Goal: Information Seeking & Learning: Check status

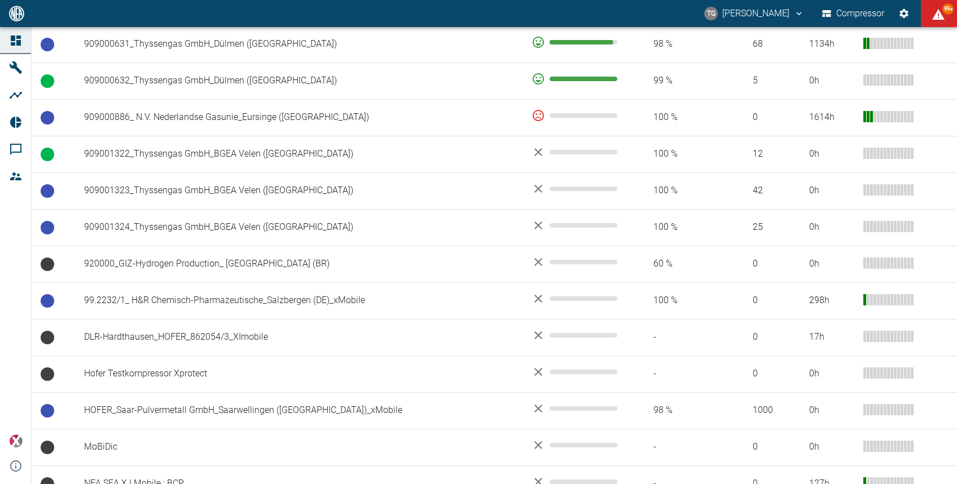
scroll to position [1038, 0]
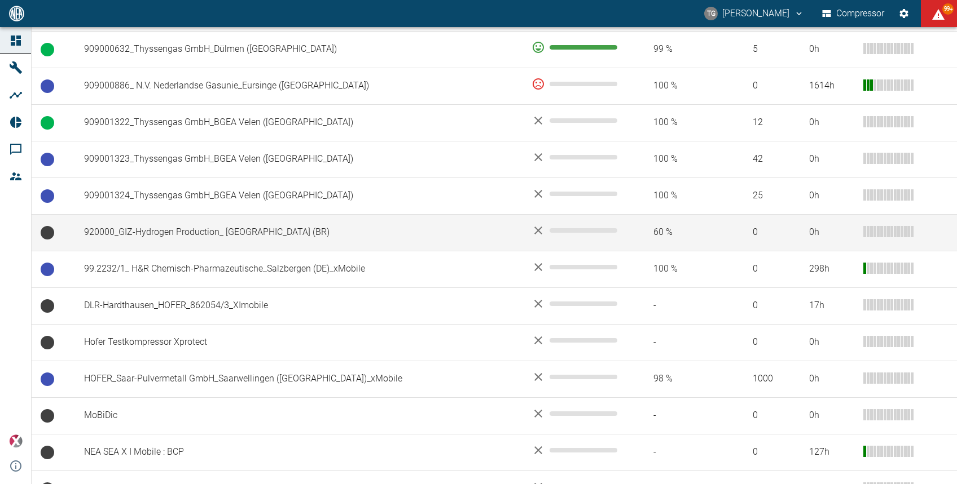
click at [924, 214] on td "0 h" at bounding box center [878, 232] width 157 height 37
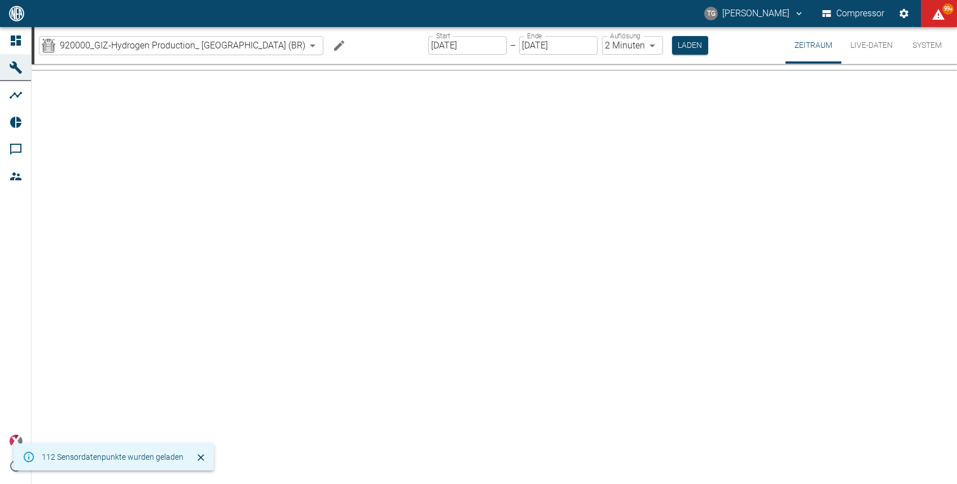
type input "2min"
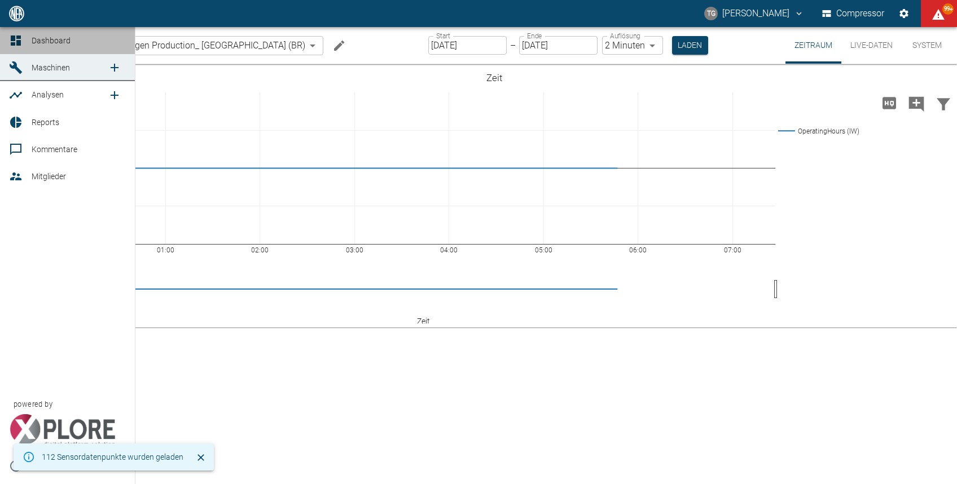
click at [14, 32] on link "Dashboard" at bounding box center [67, 40] width 135 height 27
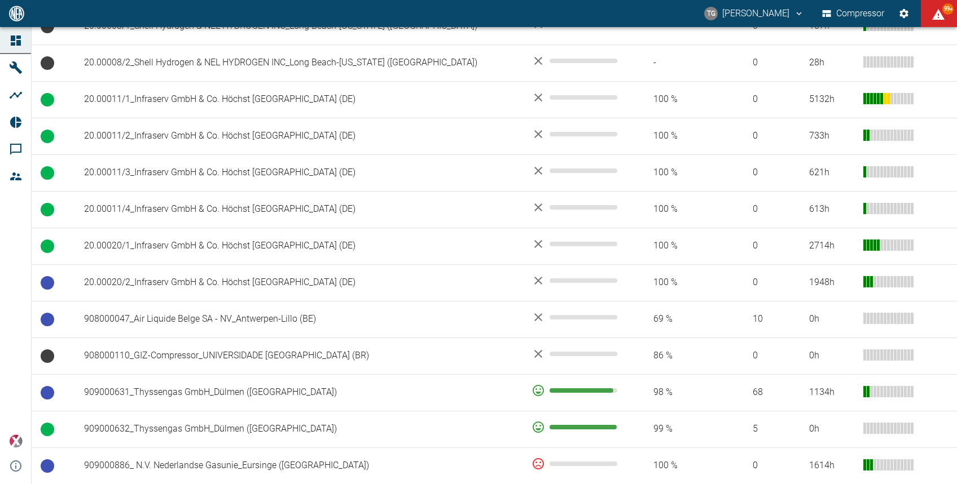
scroll to position [666, 0]
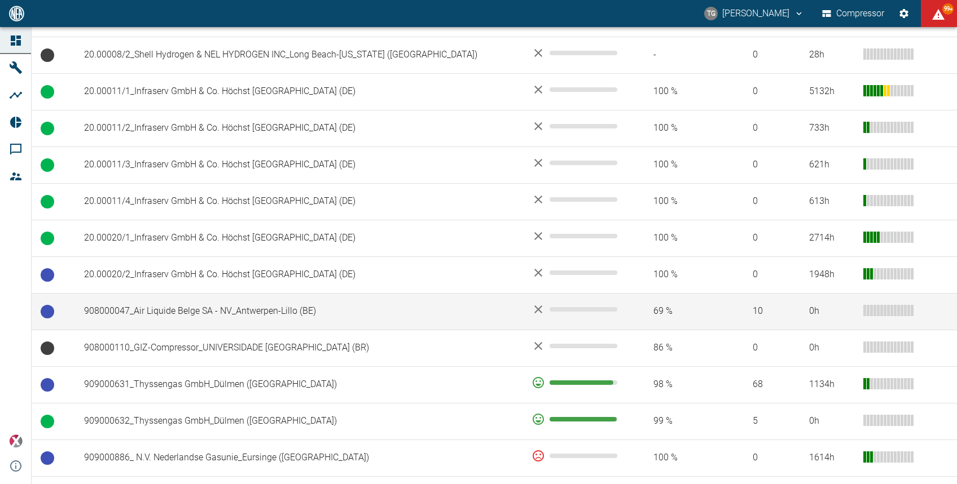
click at [270, 293] on td "908000047_Air Liquide Belge SA - NV_Antwerpen-Lillo (BE)" at bounding box center [298, 311] width 447 height 37
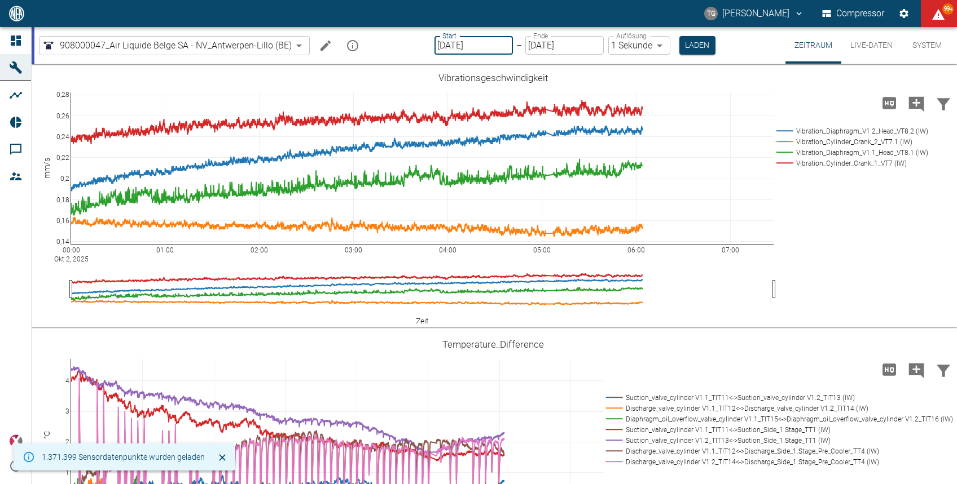
click at [452, 48] on input "[DATE]" at bounding box center [473, 45] width 78 height 19
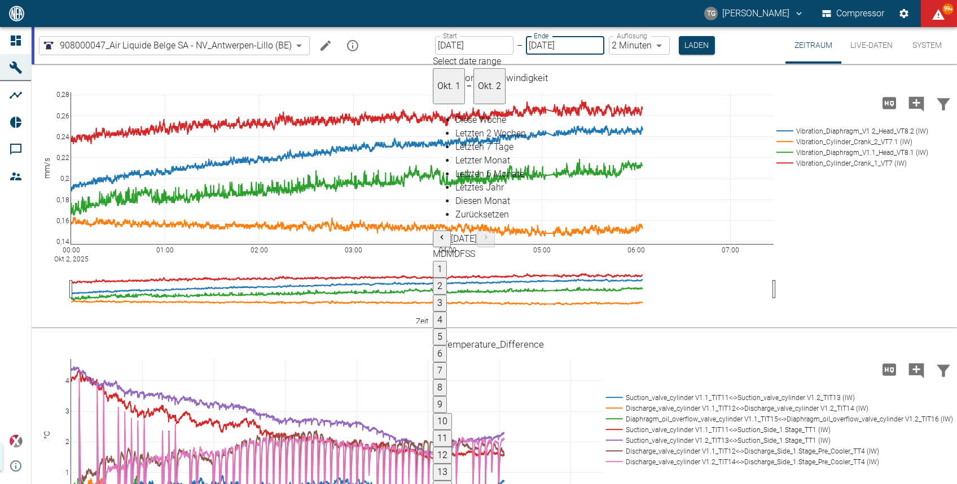
type input "[DATE]"
type input "2min"
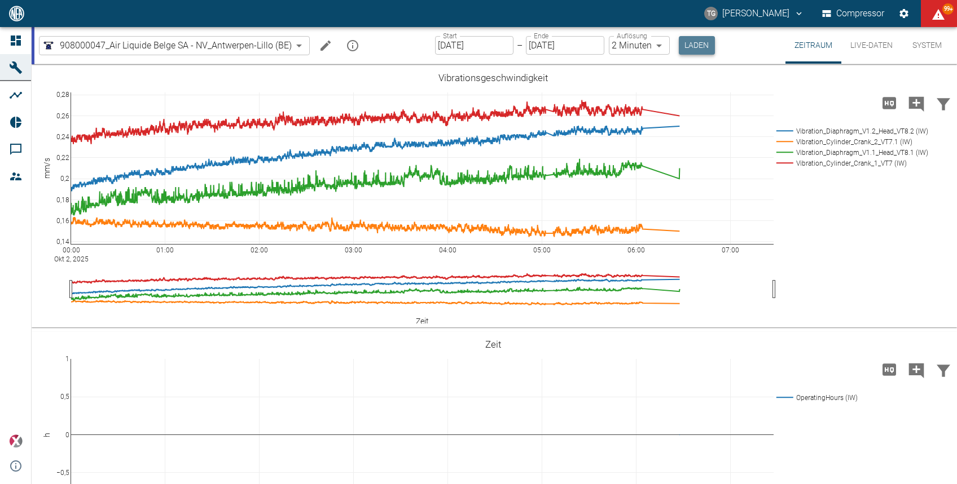
click at [681, 50] on button "Laden" at bounding box center [697, 45] width 36 height 19
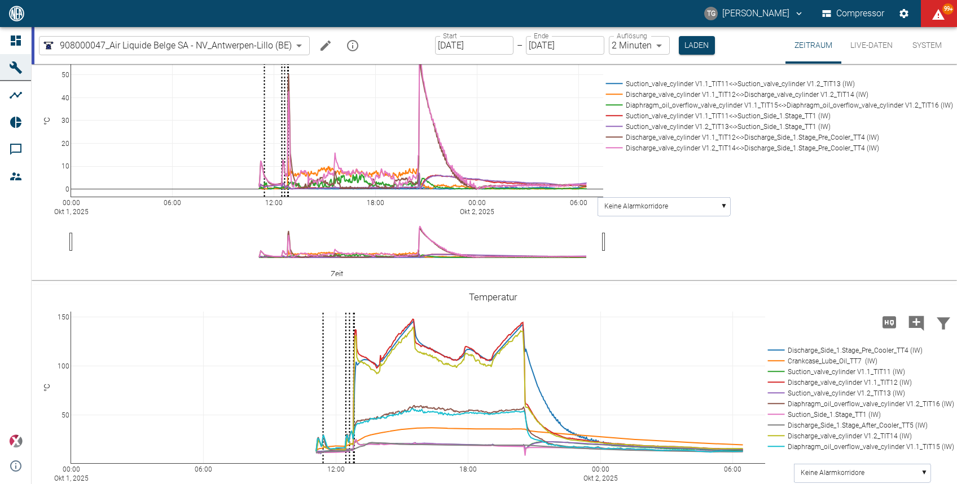
scroll to position [668, 0]
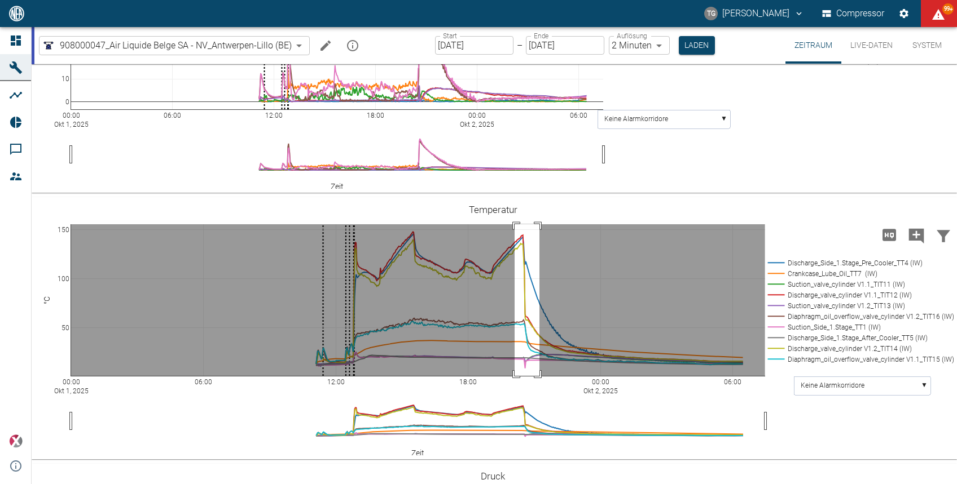
drag, startPoint x: 514, startPoint y: 224, endPoint x: 539, endPoint y: 387, distance: 164.9
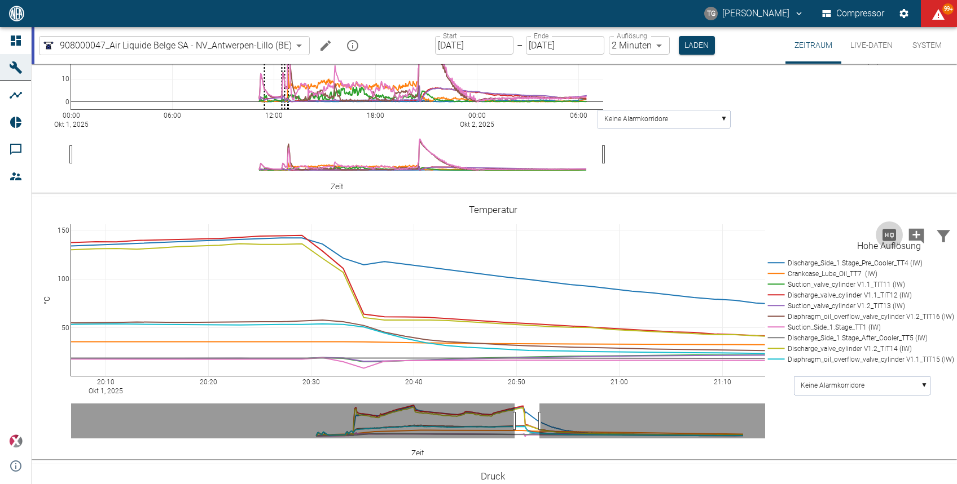
click at [887, 235] on icon "Hohe Auflösung" at bounding box center [889, 235] width 18 height 18
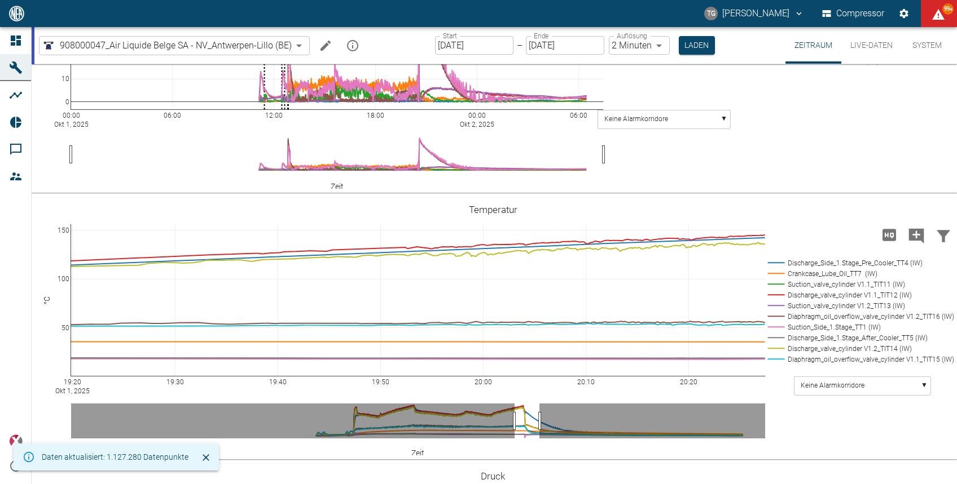
drag, startPoint x: 479, startPoint y: 384, endPoint x: 959, endPoint y: 397, distance: 480.2
click at [956, 397] on html "TG Thomas Gregoir Compressor 99+ Dashboard Maschinen Analysen Reports Kommentar…" at bounding box center [478, 242] width 957 height 484
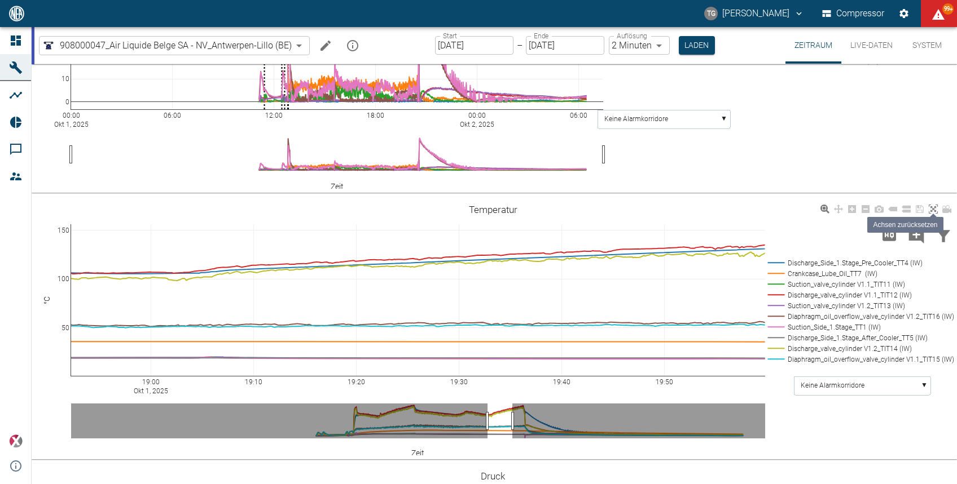
click at [931, 209] on icon at bounding box center [932, 209] width 9 height 9
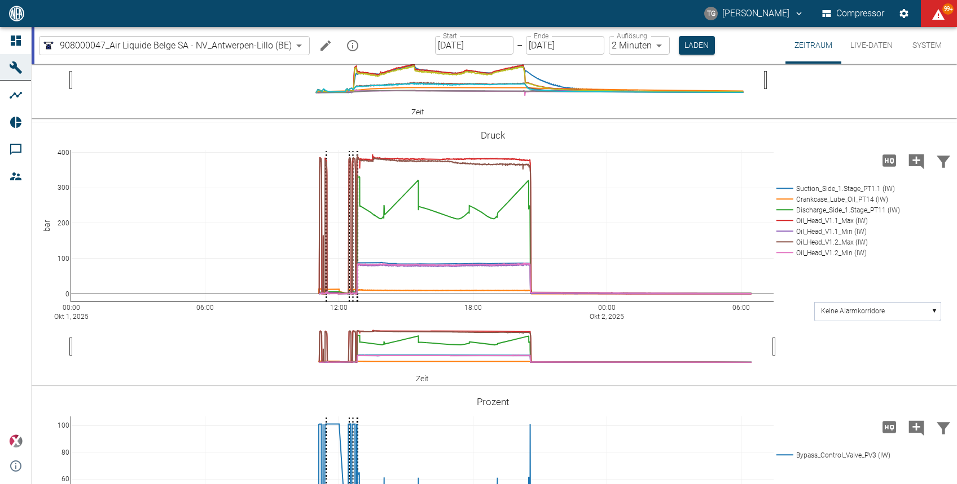
scroll to position [1001, 0]
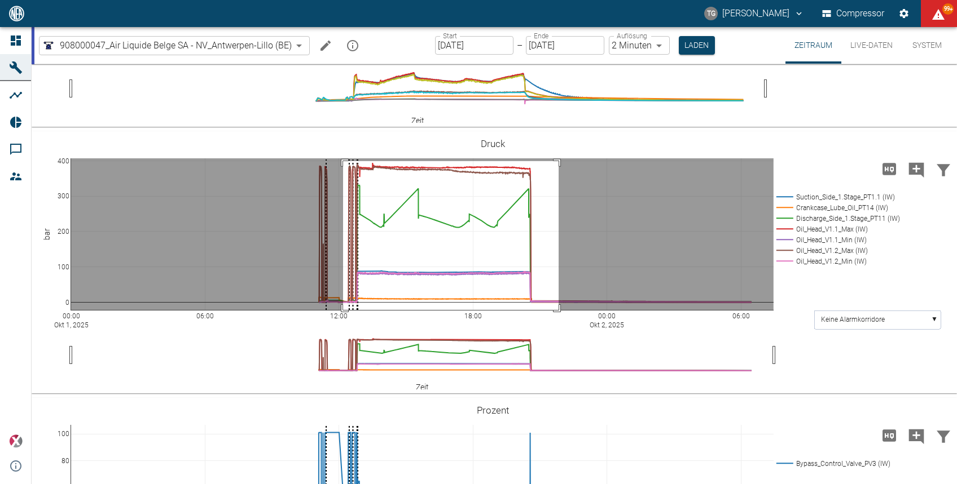
drag, startPoint x: 343, startPoint y: 161, endPoint x: 558, endPoint y: 311, distance: 262.1
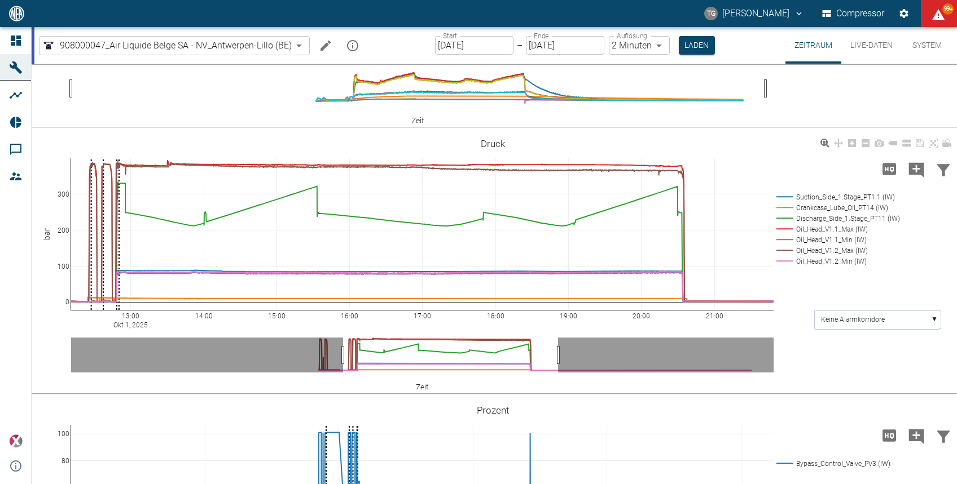
click at [681, 323] on div "13:00 Okt 1, 2025 14:00 15:00 16:00 17:00 18:00 19:00 20:00 21:00 0 100 200 300…" at bounding box center [493, 263] width 923 height 254
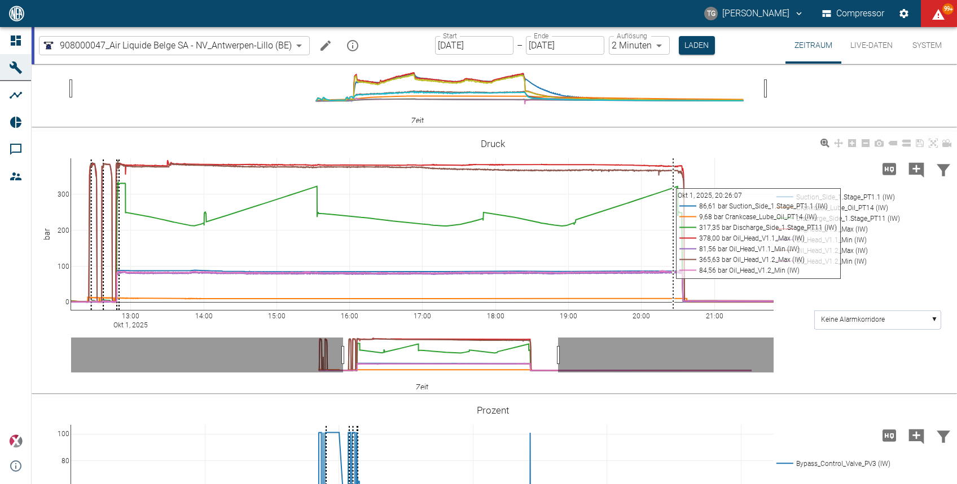
drag, startPoint x: 668, startPoint y: 299, endPoint x: 673, endPoint y: 295, distance: 6.8
click at [673, 295] on div "13:00 Okt 1, 2025 14:00 15:00 16:00 17:00 18:00 19:00 20:00 21:00 0 100 200 300…" at bounding box center [493, 263] width 923 height 254
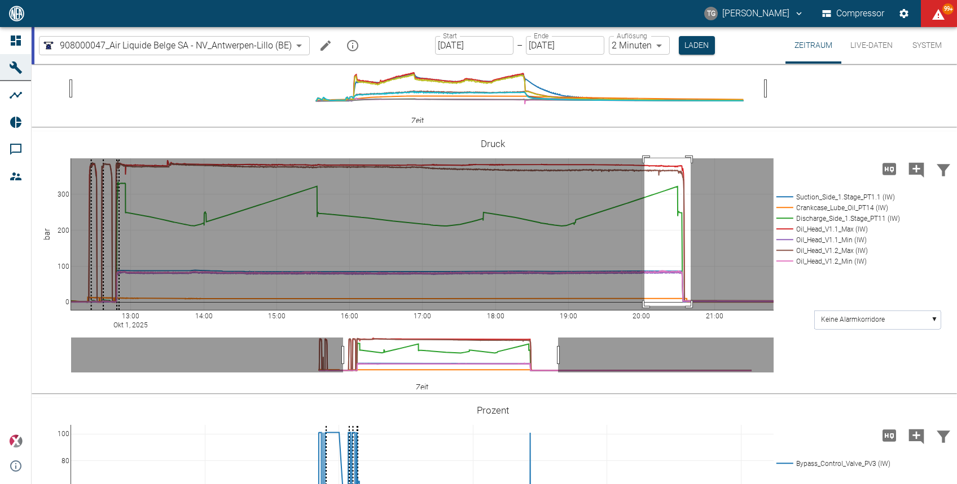
drag, startPoint x: 644, startPoint y: 158, endPoint x: 690, endPoint y: 306, distance: 155.4
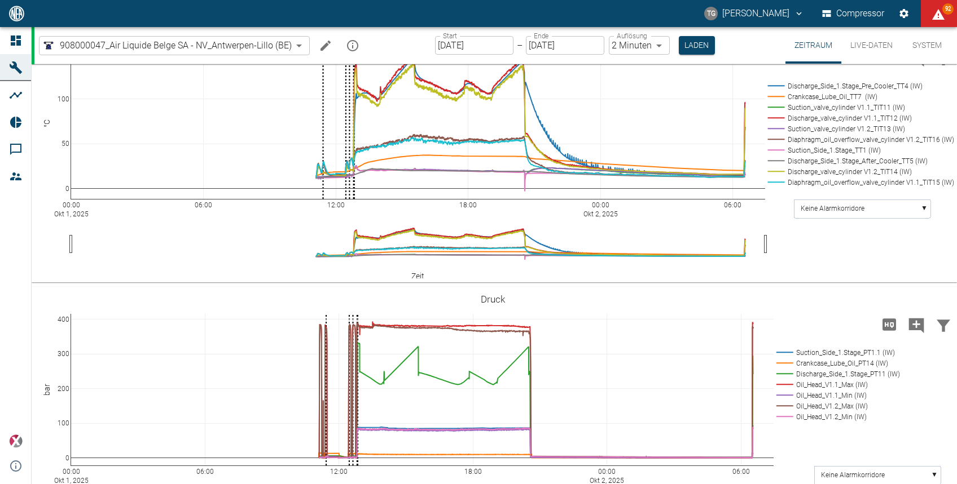
scroll to position [866, 0]
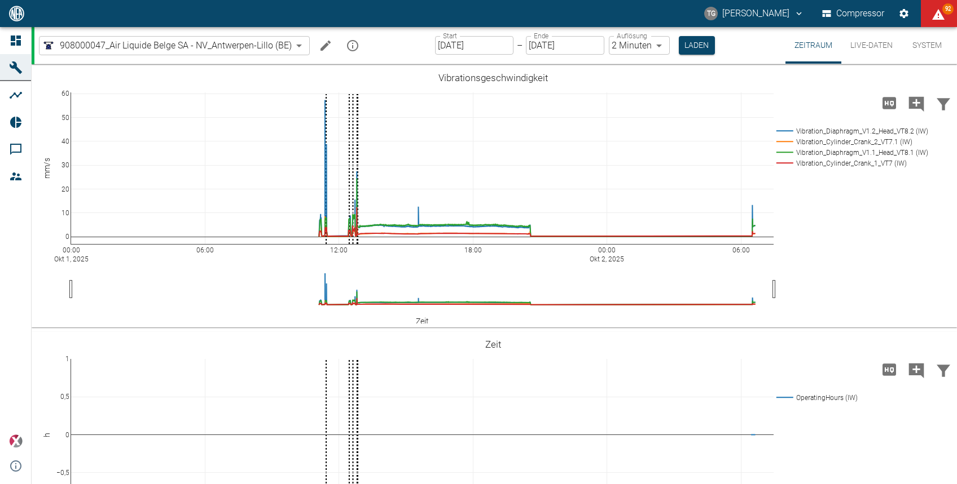
scroll to position [866, 0]
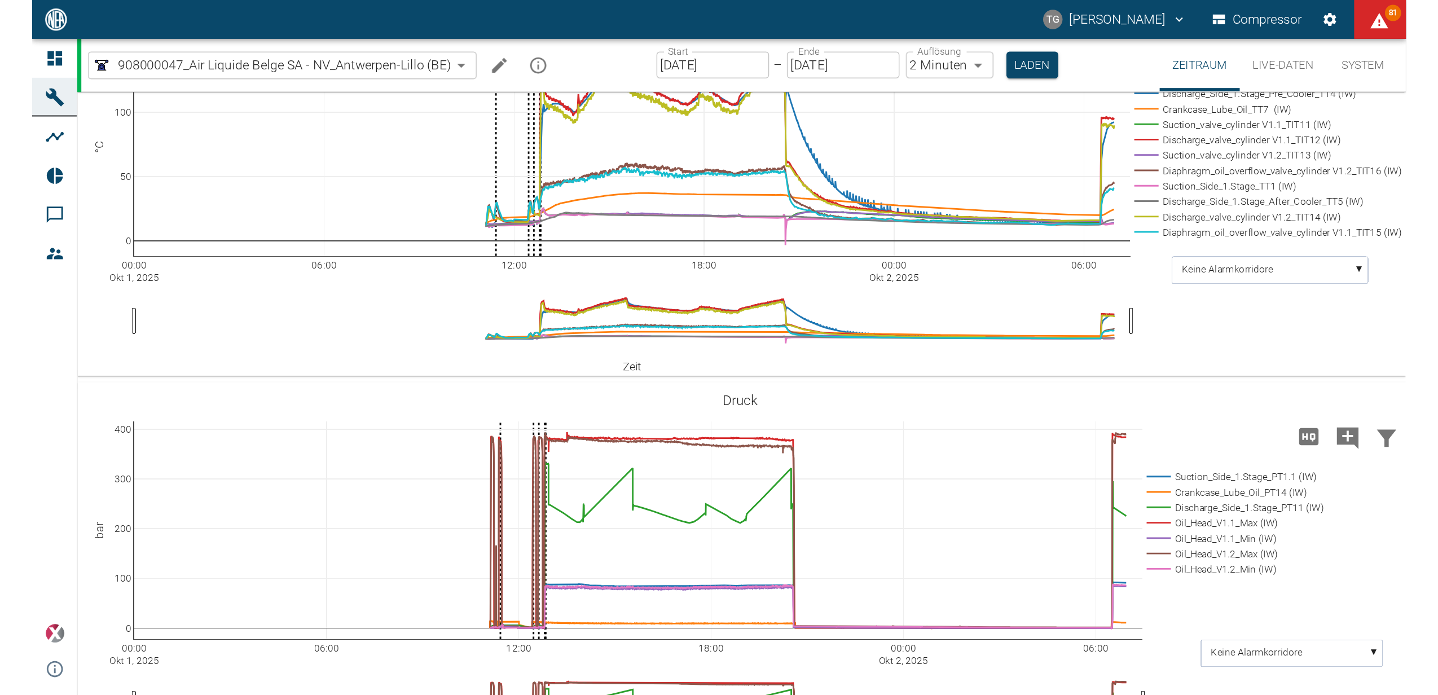
scroll to position [867, 0]
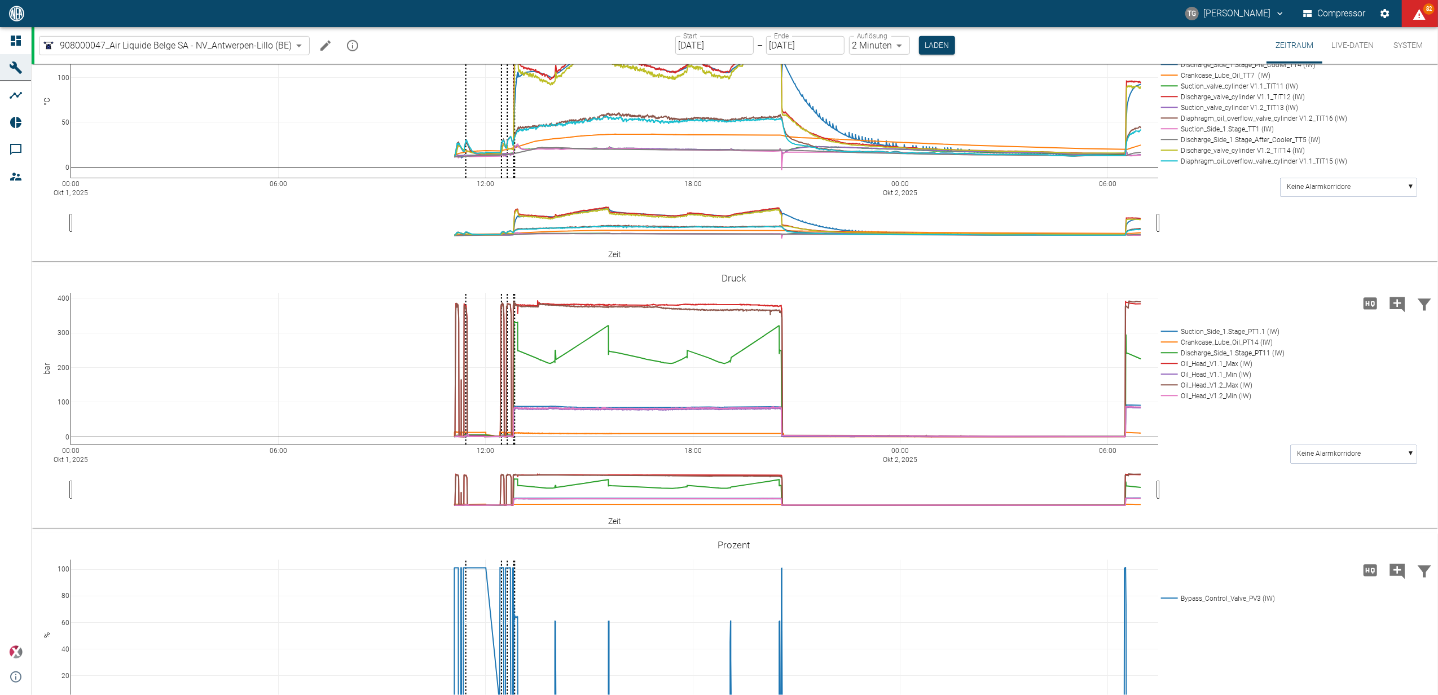
click at [710, 55] on div "Start [DATE] Start – Ende [DATE] Ende Auflösung 2 Minuten 2min Auflösung Laden" at bounding box center [815, 45] width 280 height 37
click at [710, 50] on input "[DATE]" at bounding box center [714, 45] width 78 height 19
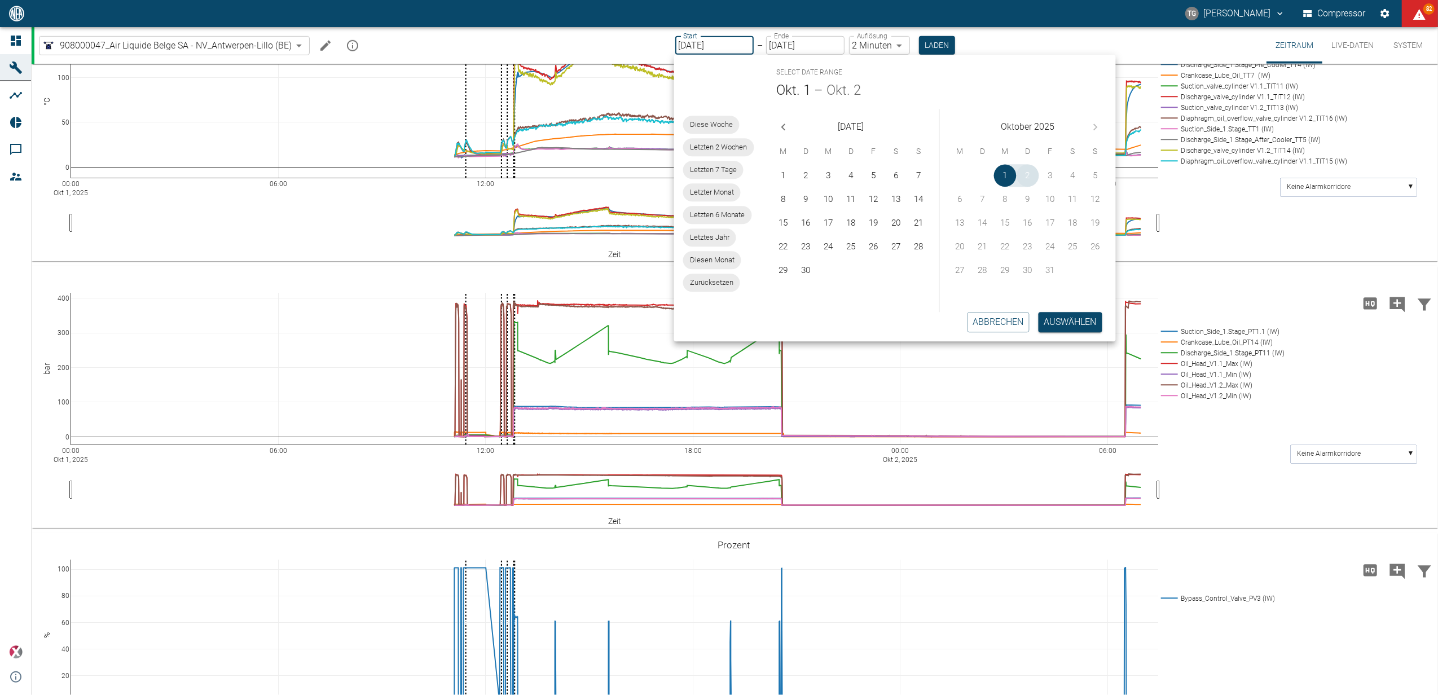
click at [956, 179] on button "2" at bounding box center [1027, 175] width 23 height 23
type input "[DATE]"
click at [956, 179] on button "2" at bounding box center [1027, 175] width 23 height 23
click at [956, 325] on button "Auswählen" at bounding box center [1070, 322] width 64 height 20
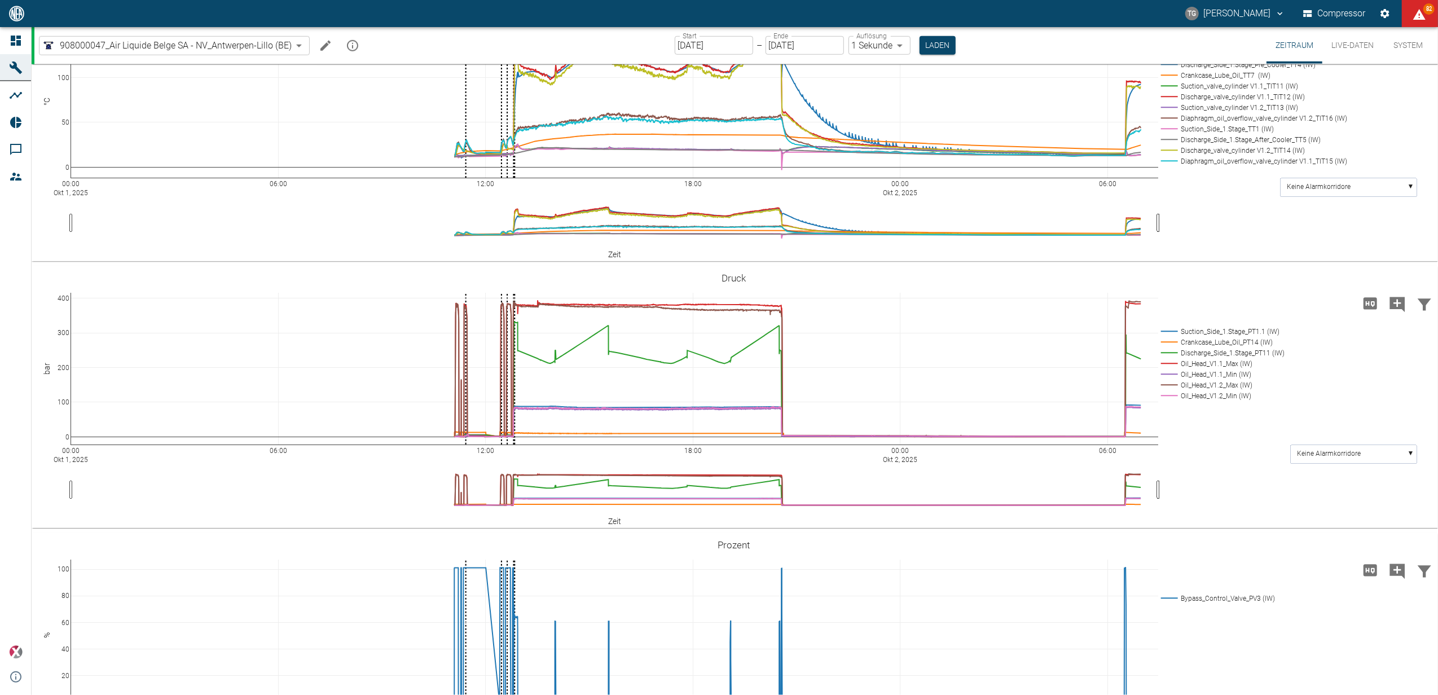
type input "1sec"
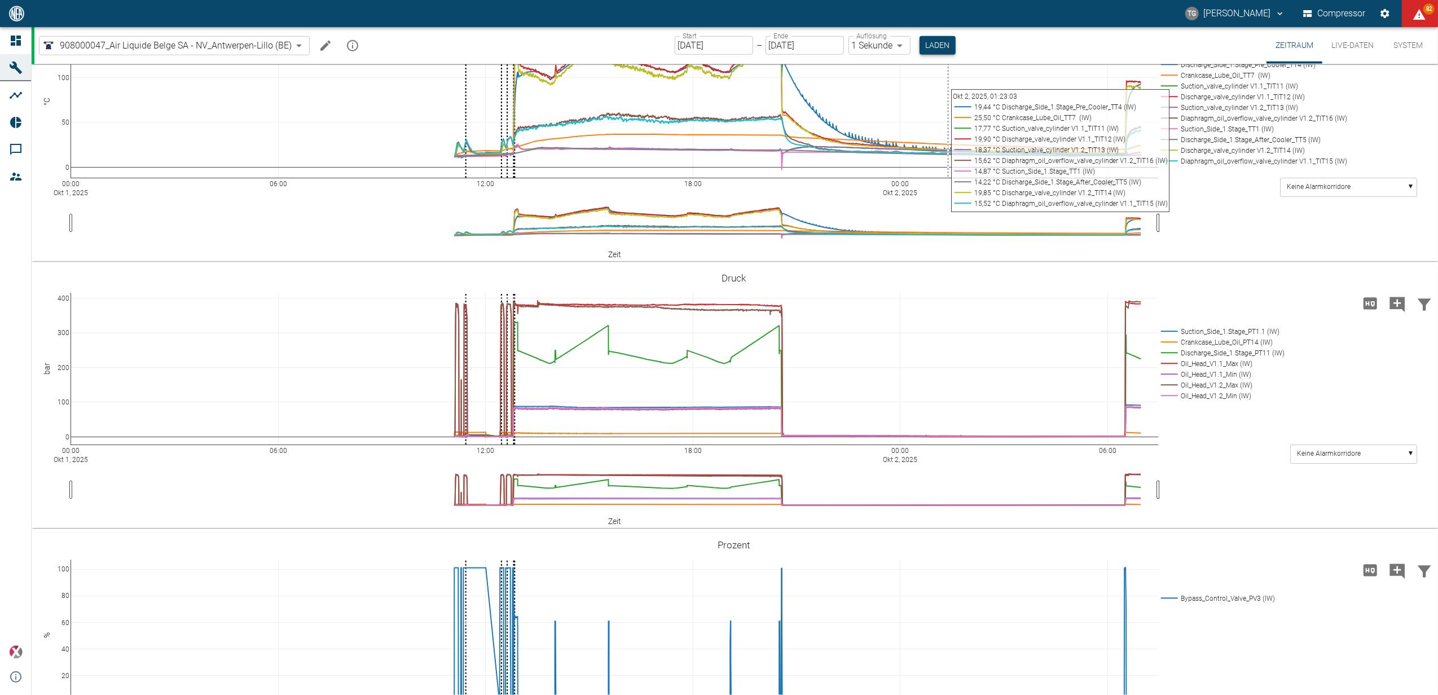
click at [940, 54] on button "Laden" at bounding box center [937, 45] width 36 height 19
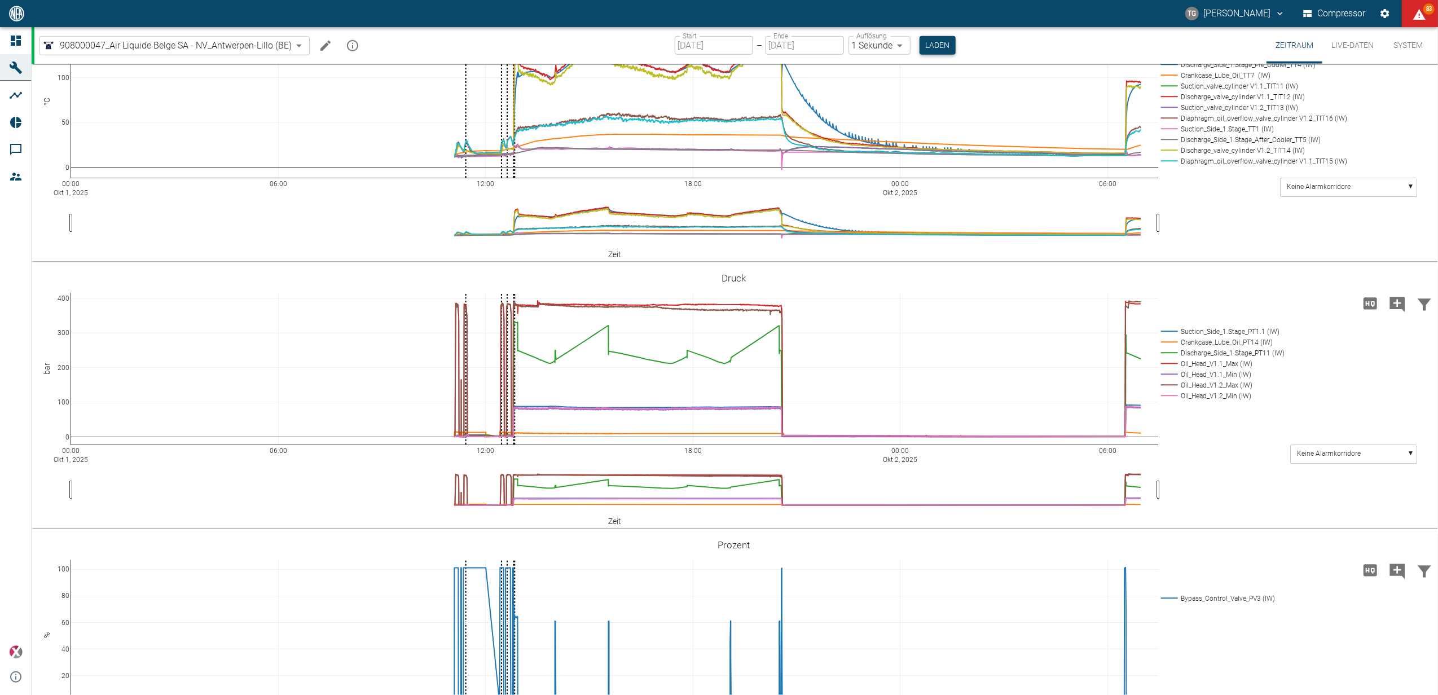
click at [939, 45] on button "Laden" at bounding box center [937, 45] width 36 height 19
click at [935, 51] on button "Laden" at bounding box center [937, 45] width 36 height 19
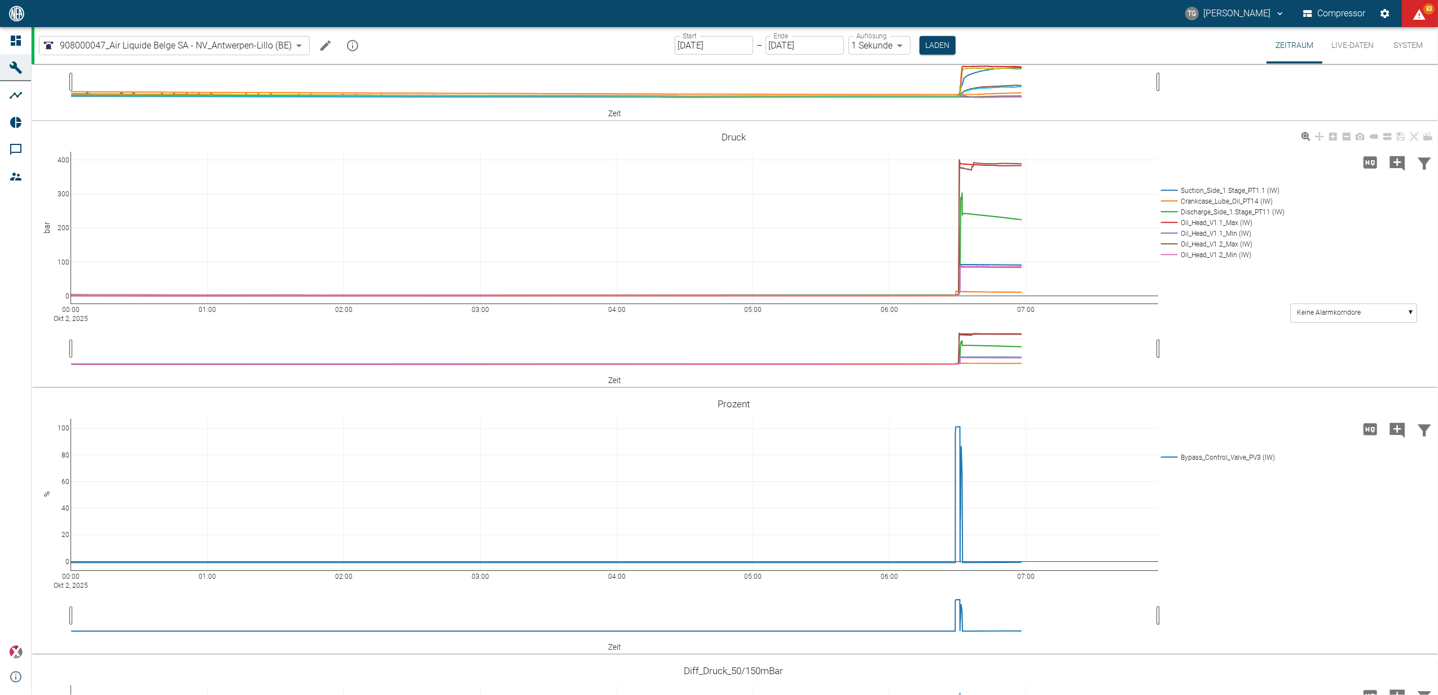
scroll to position [752, 0]
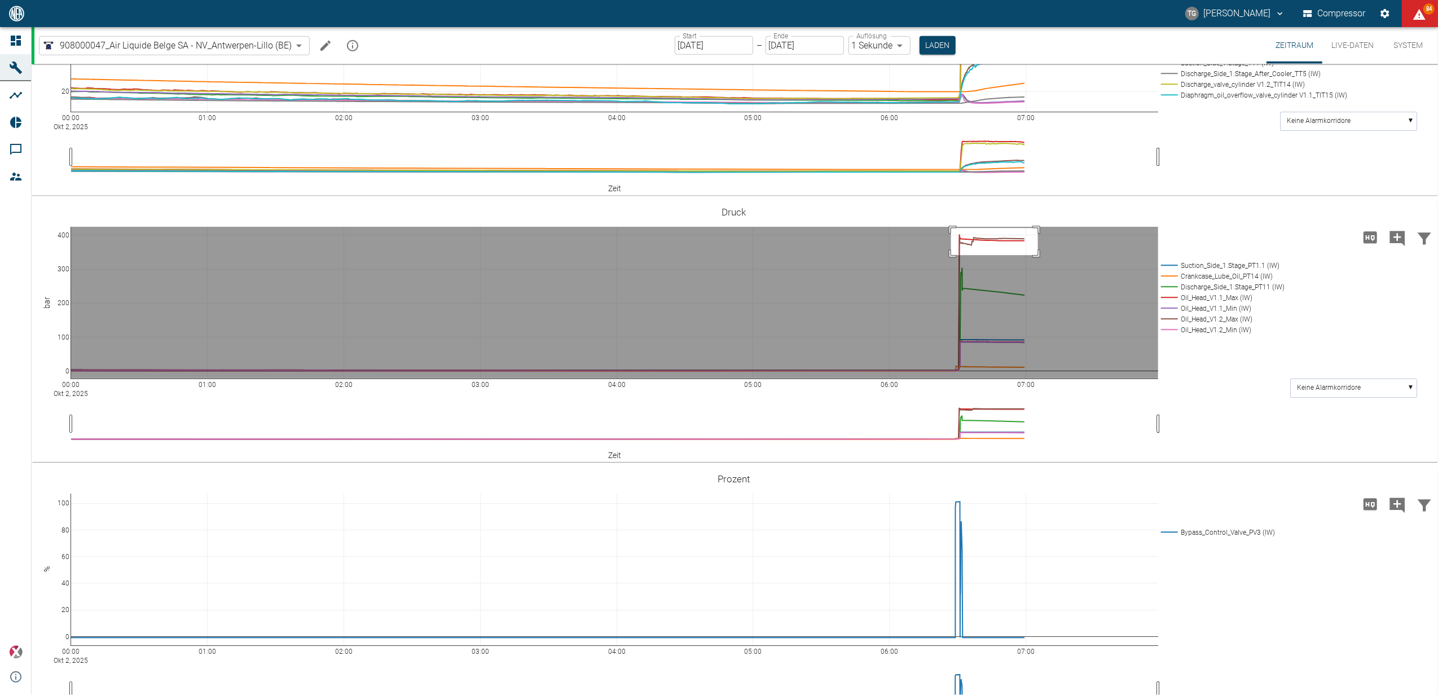
drag, startPoint x: 951, startPoint y: 408, endPoint x: 1038, endPoint y: 435, distance: 91.0
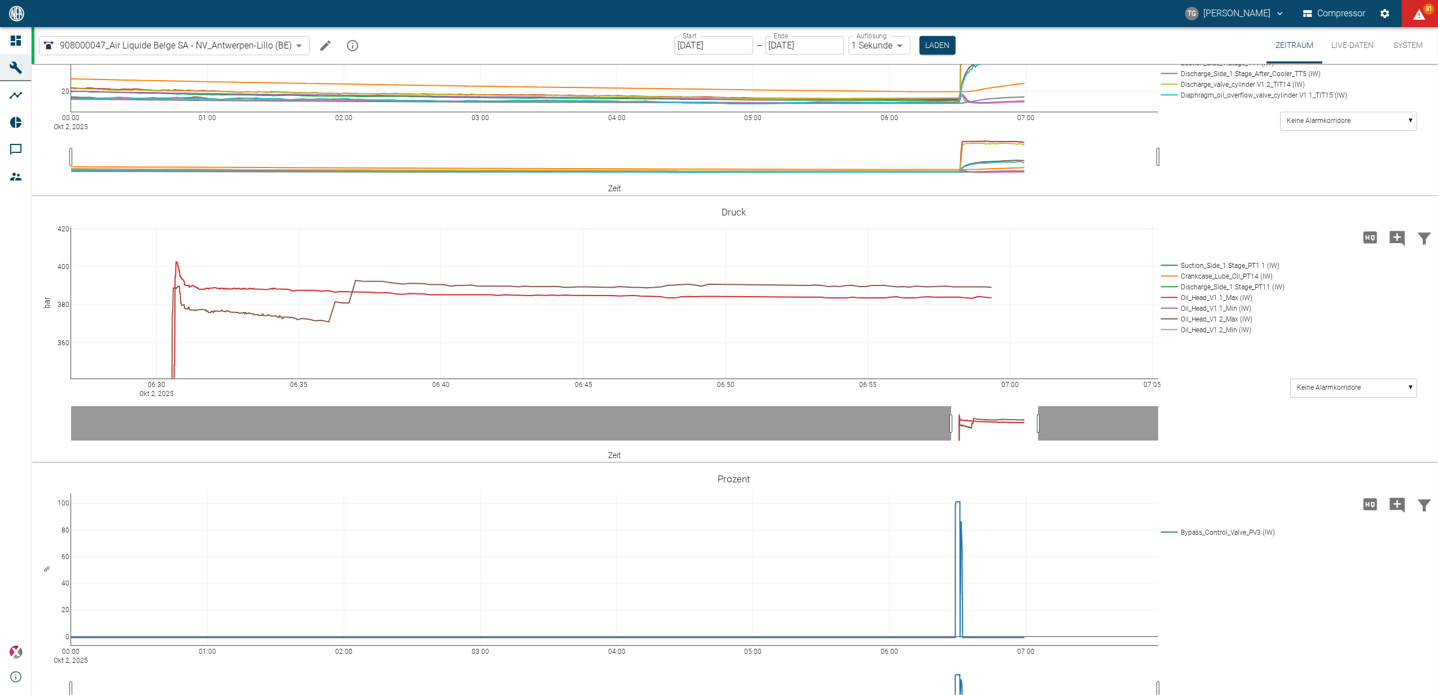
click at [719, 41] on input "[DATE]" at bounding box center [714, 45] width 78 height 19
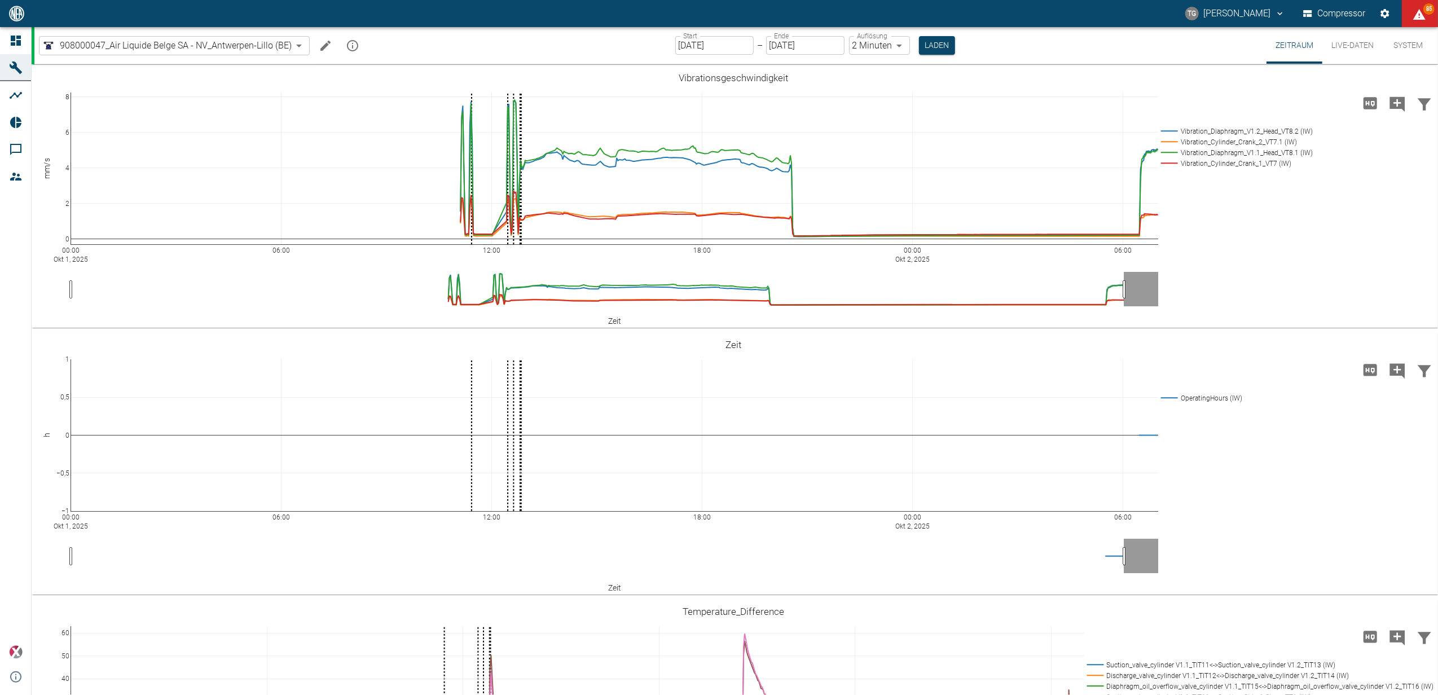
scroll to position [827, 0]
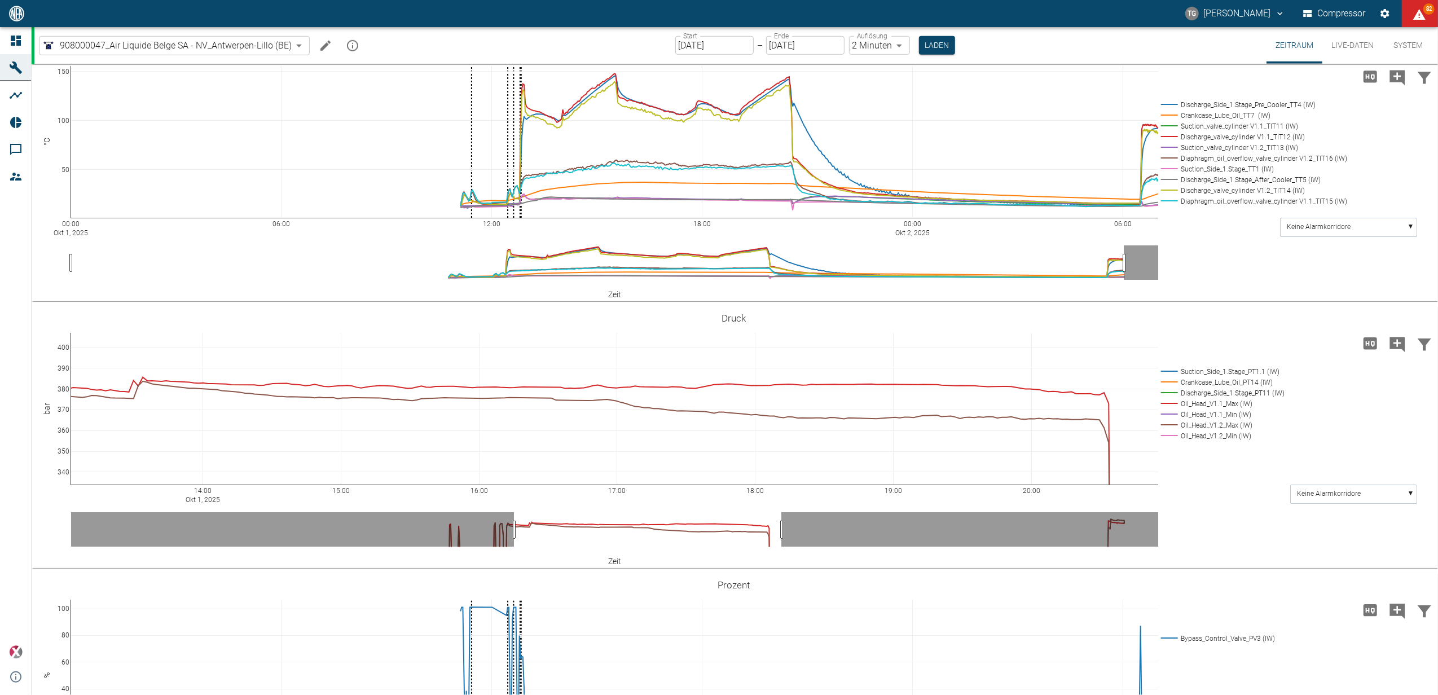
drag, startPoint x: 1352, startPoint y: 45, endPoint x: 1100, endPoint y: 231, distance: 313.0
click at [1352, 45] on button "Live-Daten" at bounding box center [1352, 45] width 60 height 37
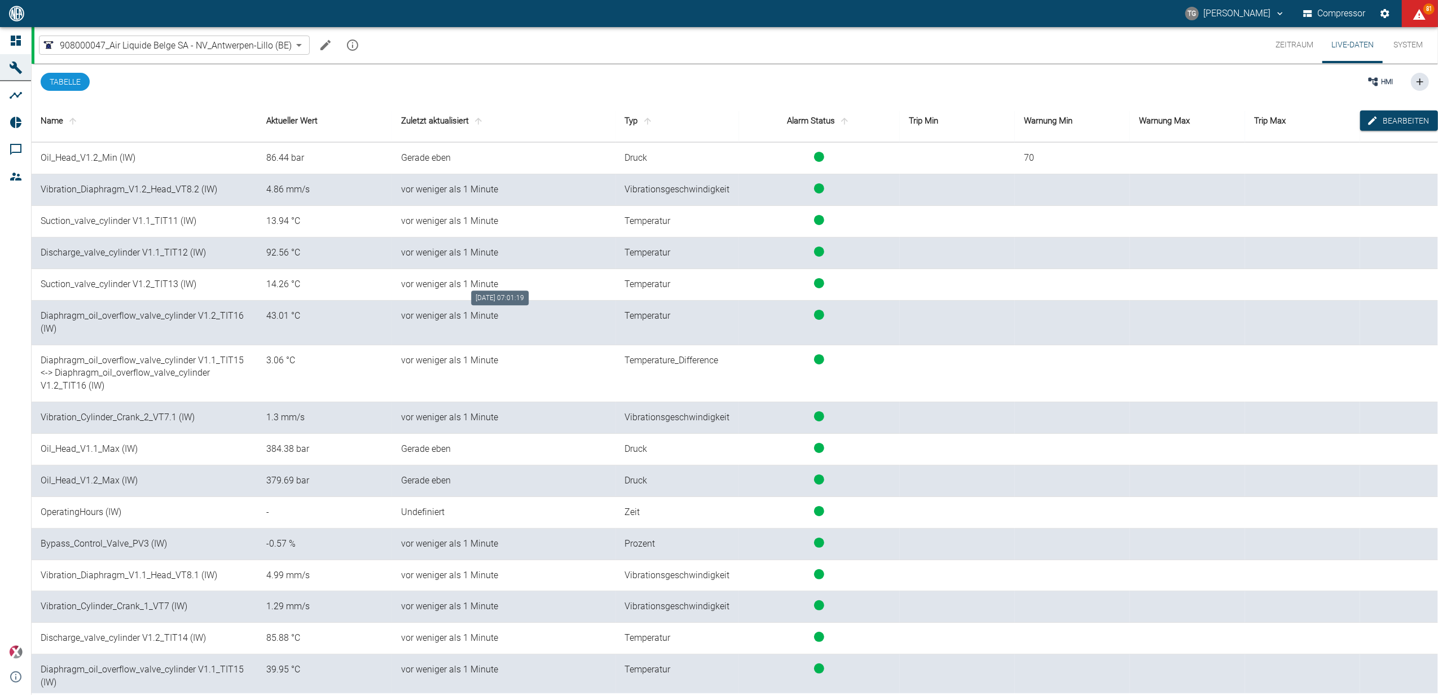
scroll to position [561, 0]
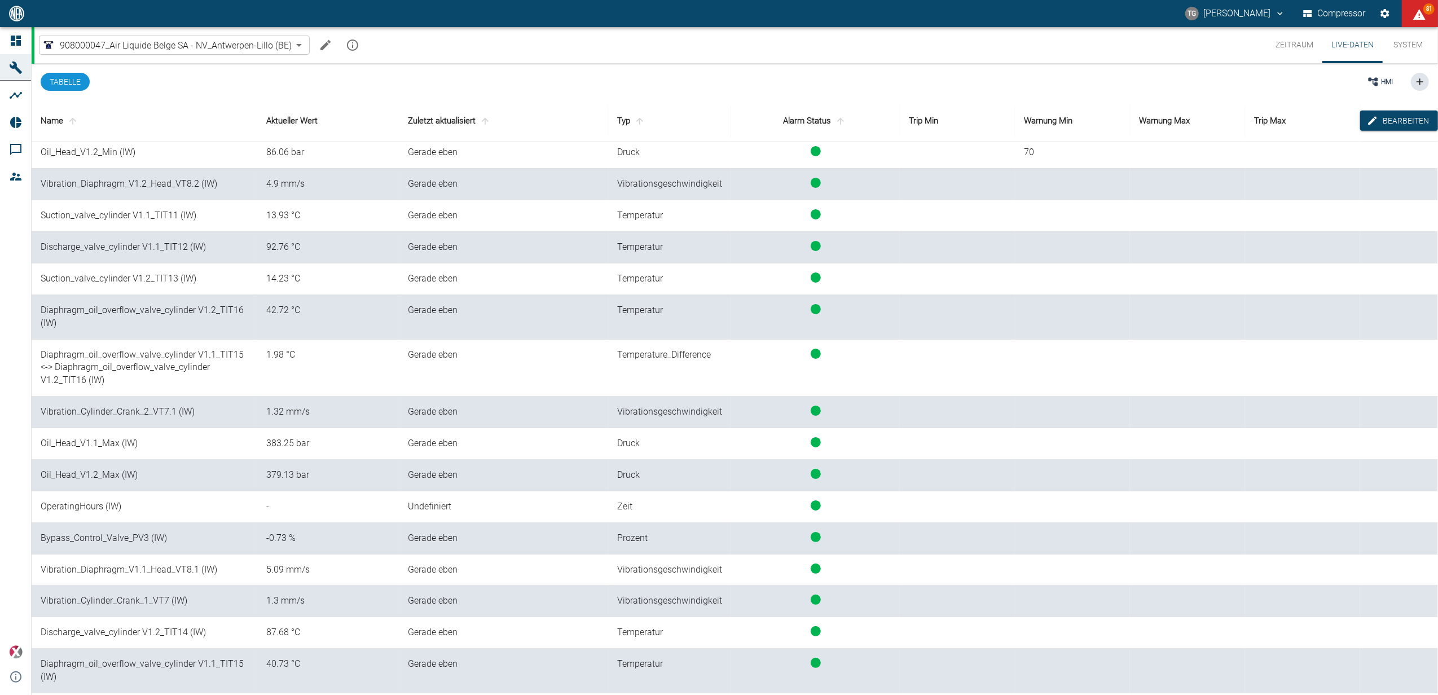
click at [1304, 49] on button "Zeitraum" at bounding box center [1294, 45] width 56 height 36
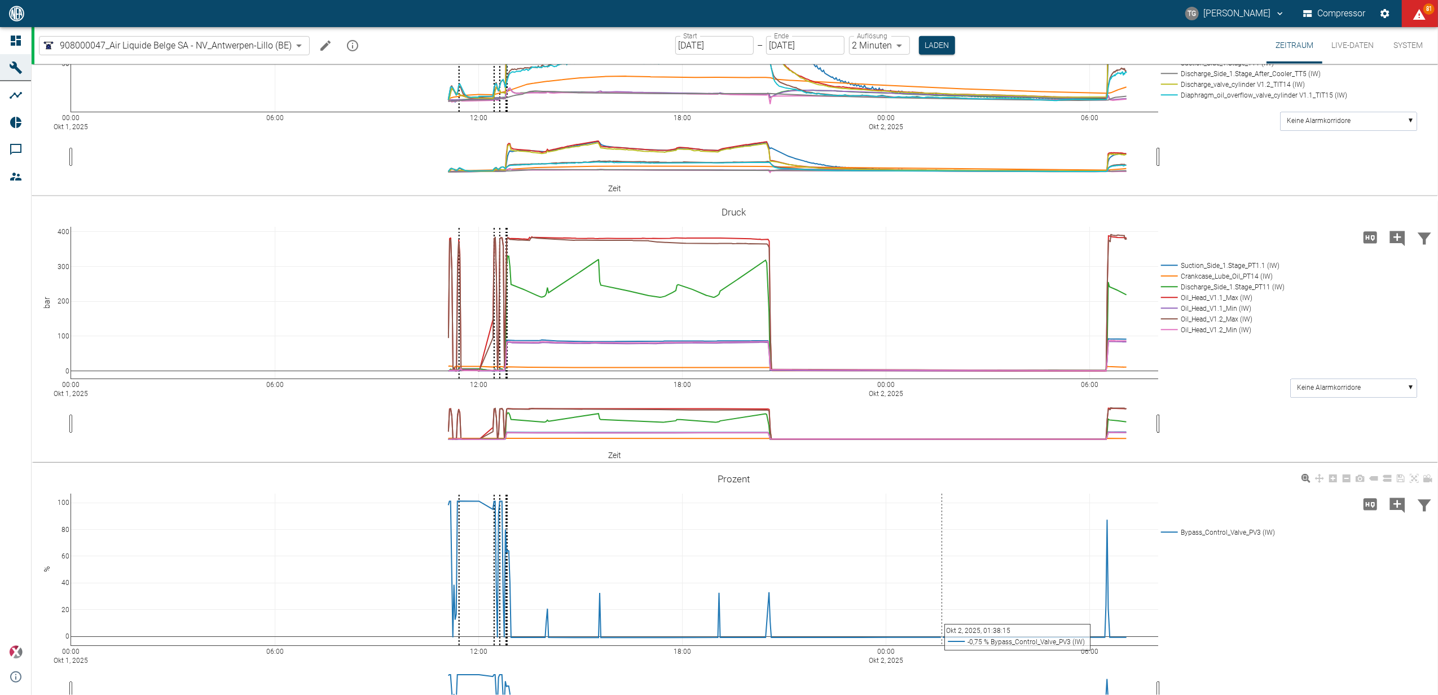
scroll to position [977, 0]
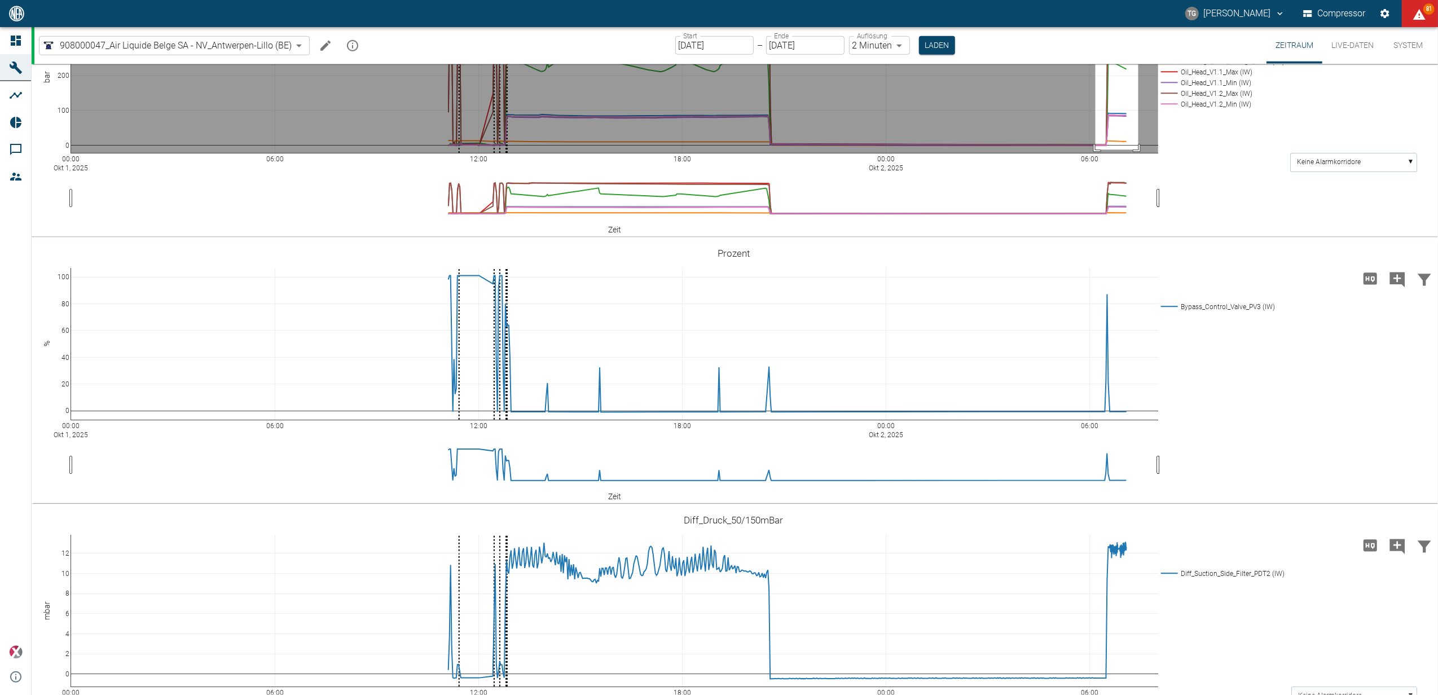
drag, startPoint x: 1095, startPoint y: 182, endPoint x: 1138, endPoint y: 331, distance: 154.9
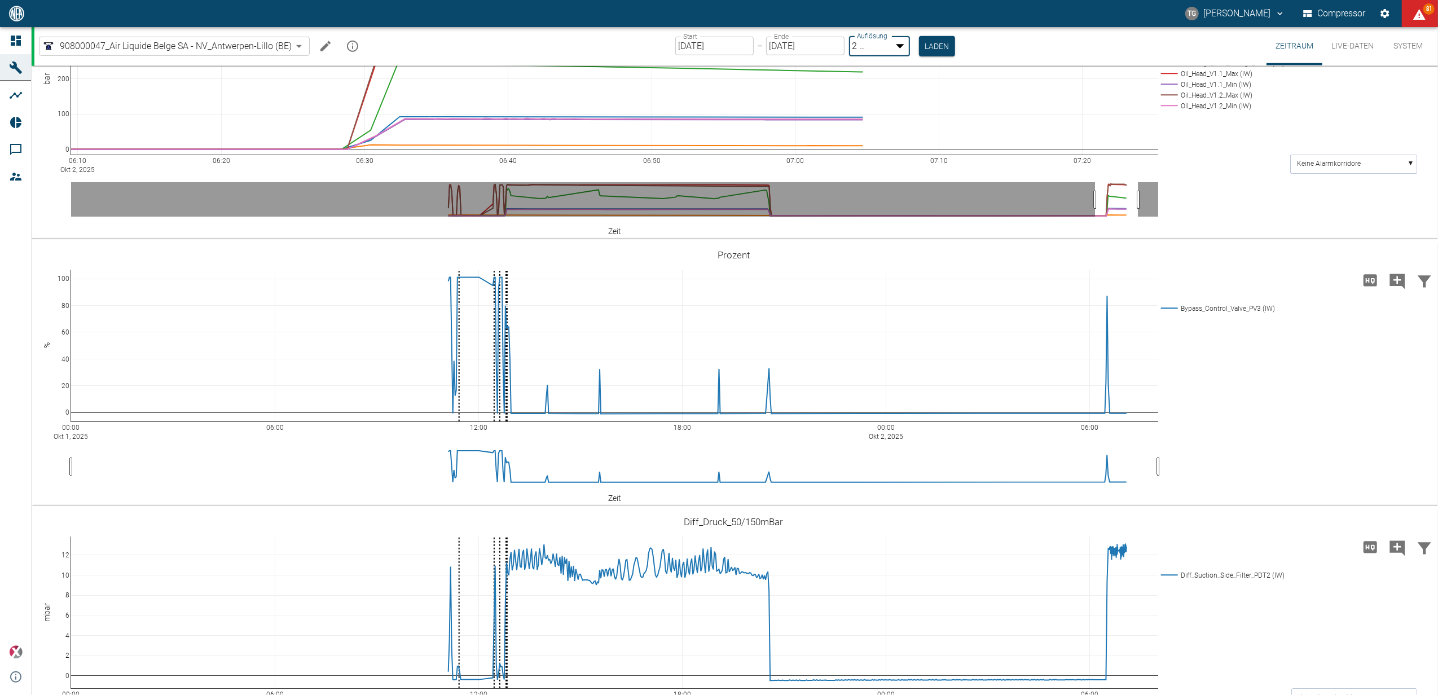
click at [887, 50] on body "[PERSON_NAME] Compressor 81 Dashboard Maschinen Analysen Reports Kommentare Mit…" at bounding box center [719, 347] width 1438 height 695
type input "1sec"
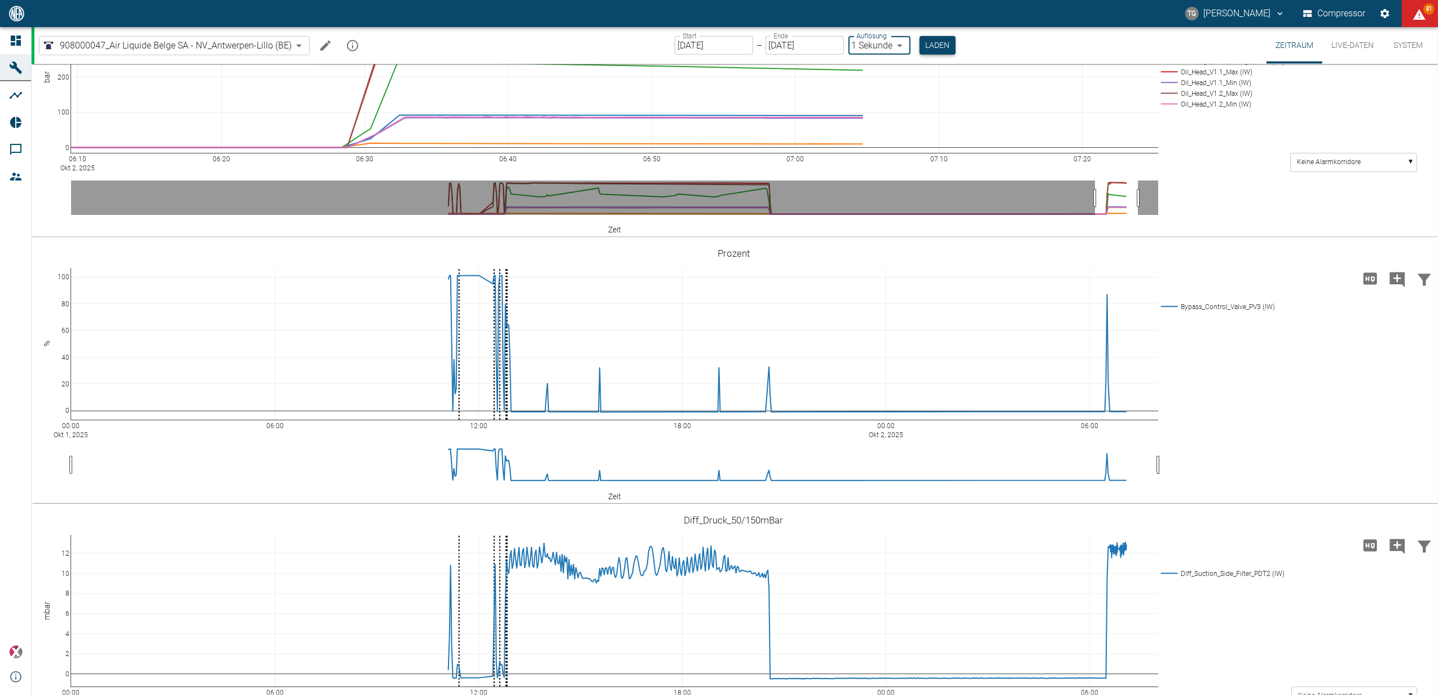
click at [934, 37] on button "Laden" at bounding box center [937, 45] width 36 height 19
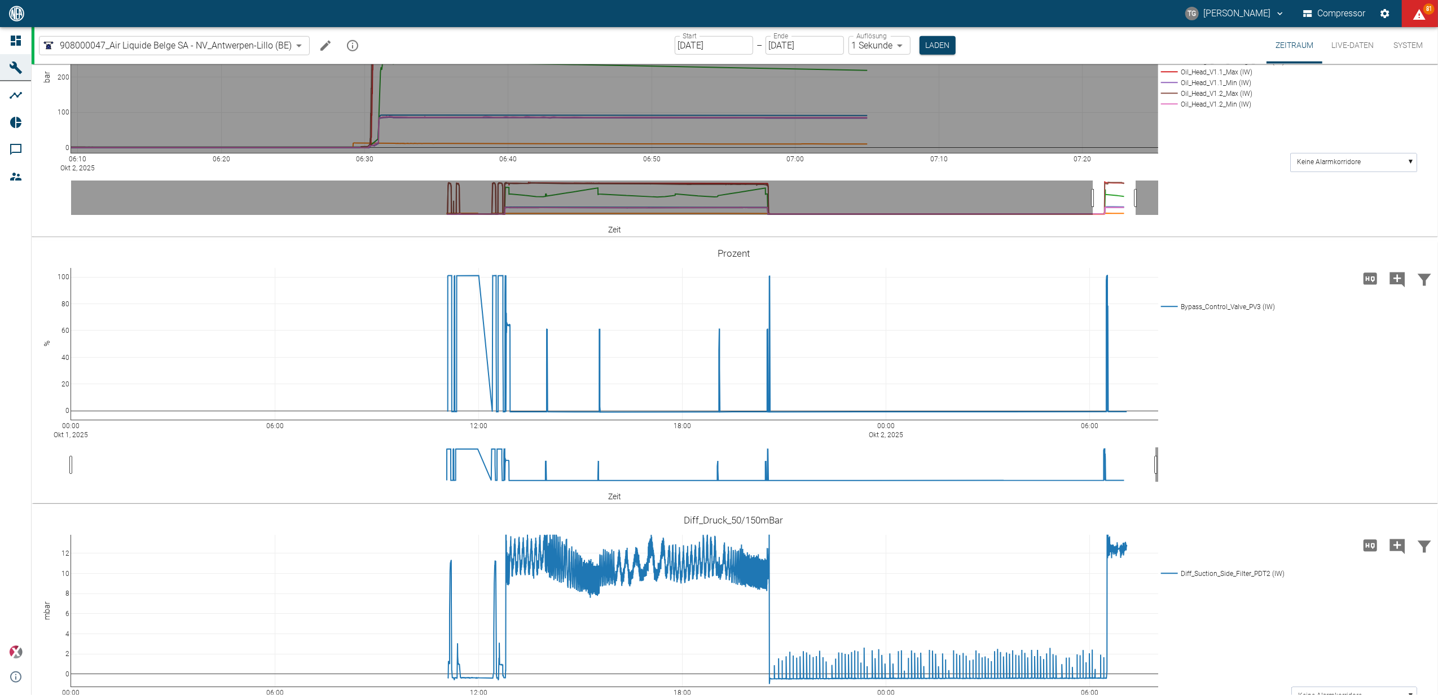
drag, startPoint x: 803, startPoint y: 184, endPoint x: 828, endPoint y: 232, distance: 54.5
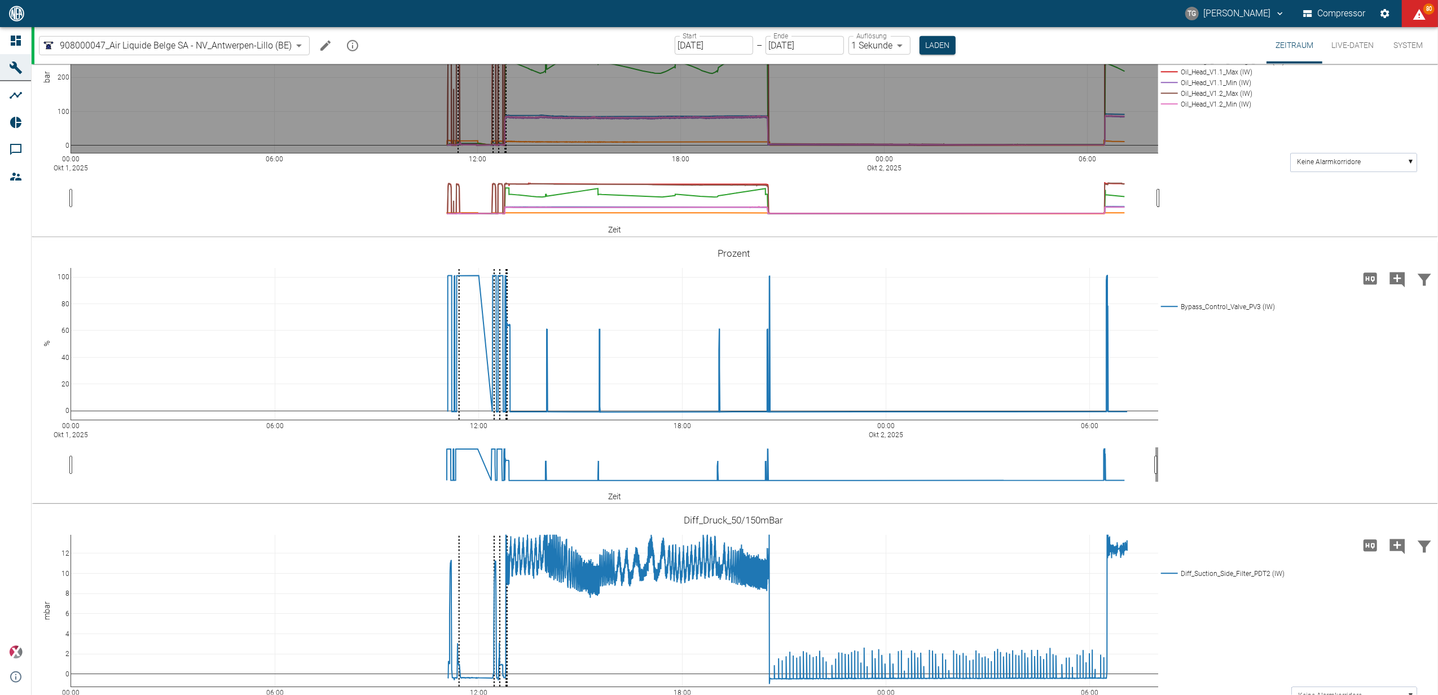
drag, startPoint x: 1098, startPoint y: 183, endPoint x: 1151, endPoint y: 209, distance: 58.8
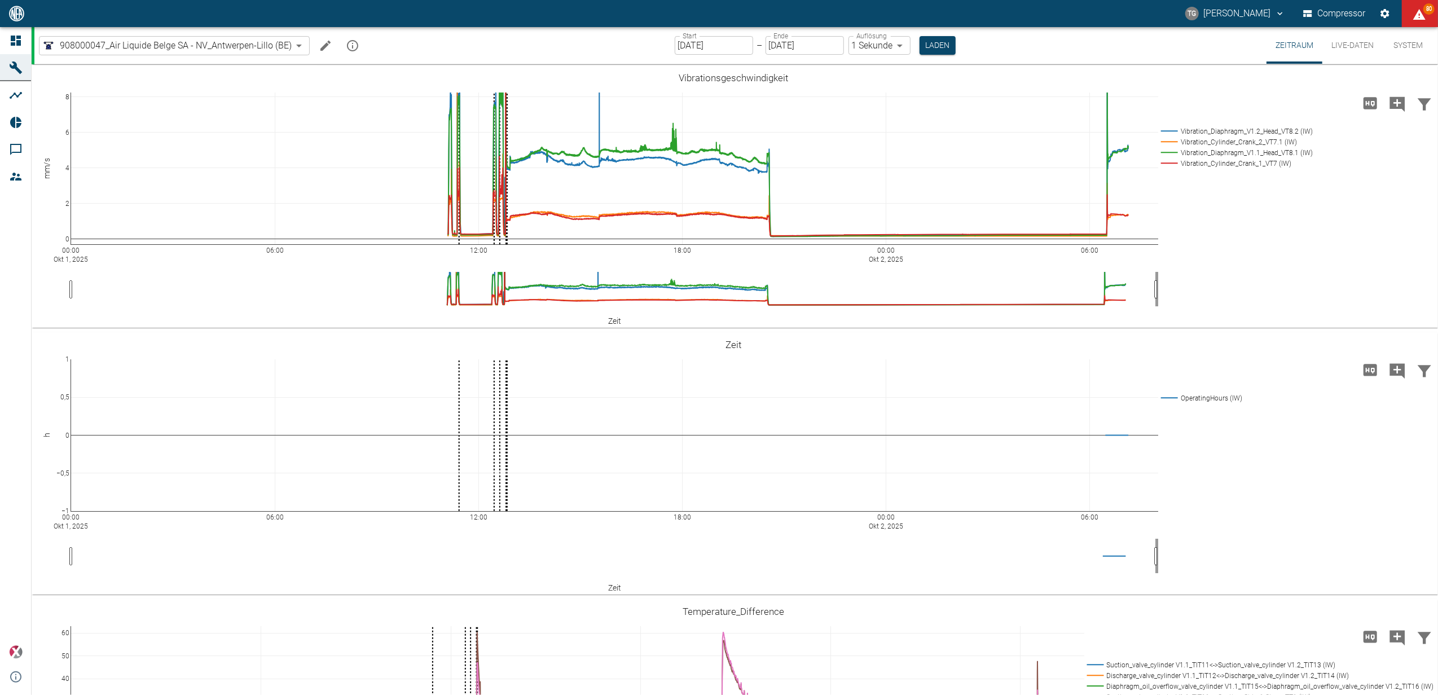
scroll to position [677, 0]
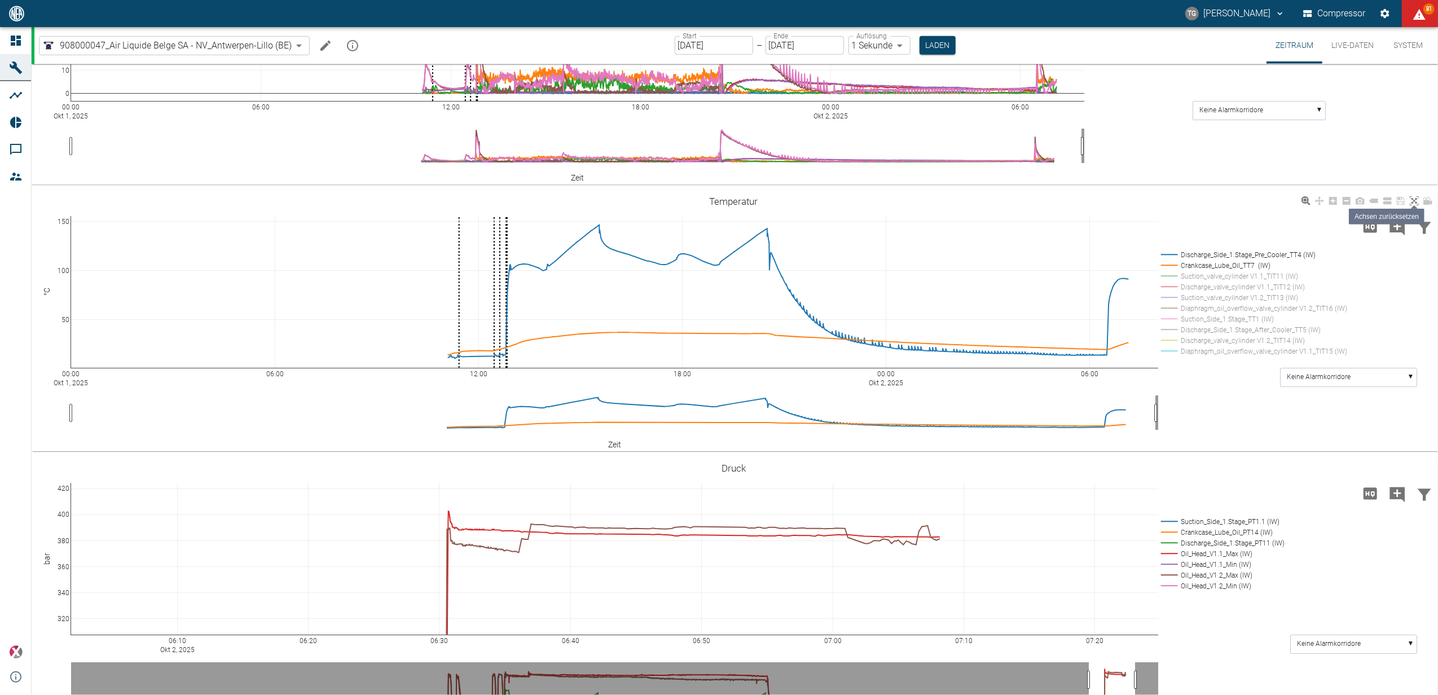
click at [1415, 199] on icon at bounding box center [1413, 200] width 9 height 9
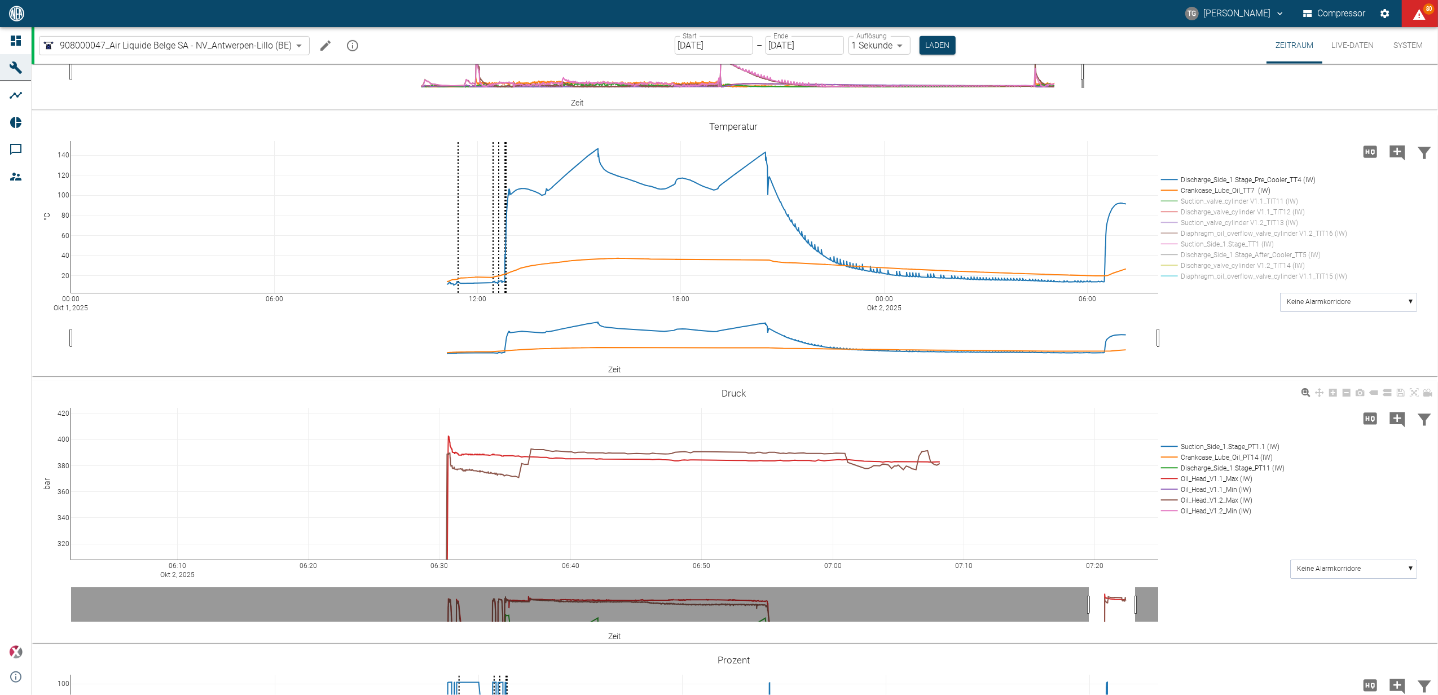
scroll to position [827, 0]
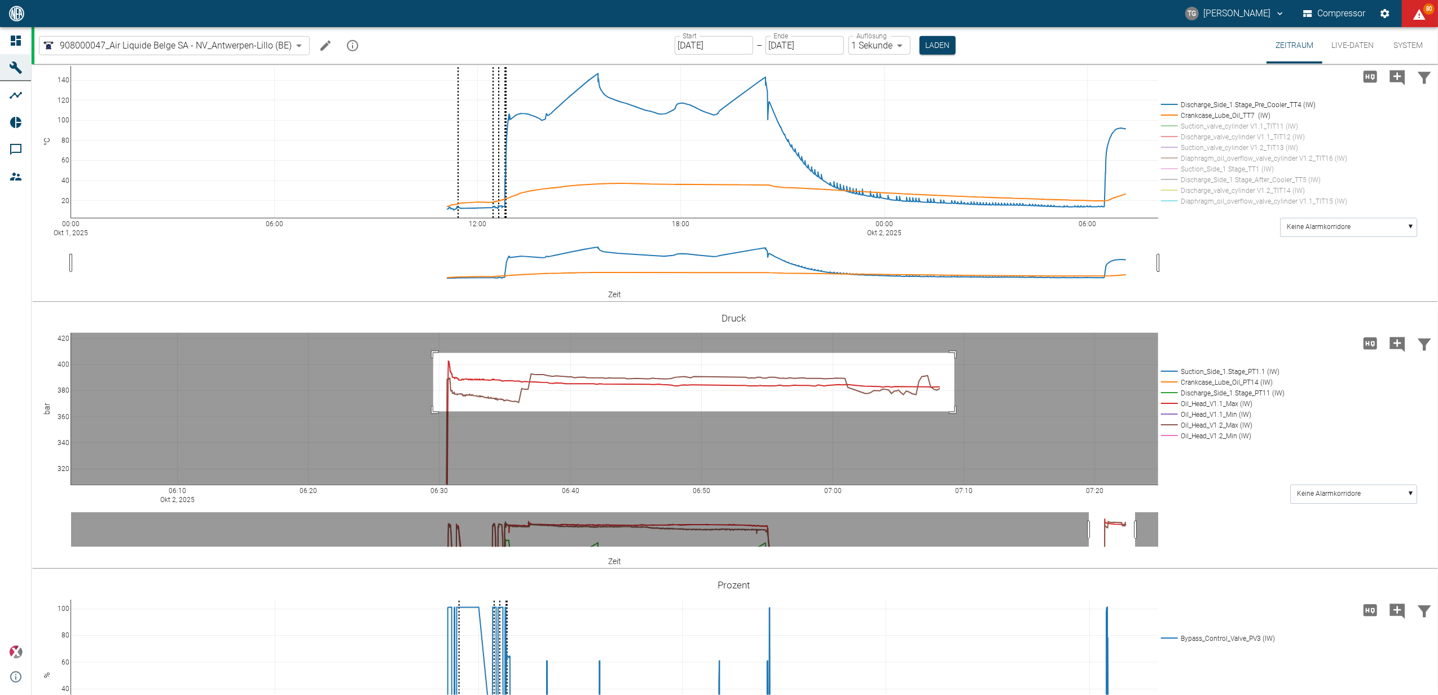
drag, startPoint x: 433, startPoint y: 352, endPoint x: 954, endPoint y: 411, distance: 524.4
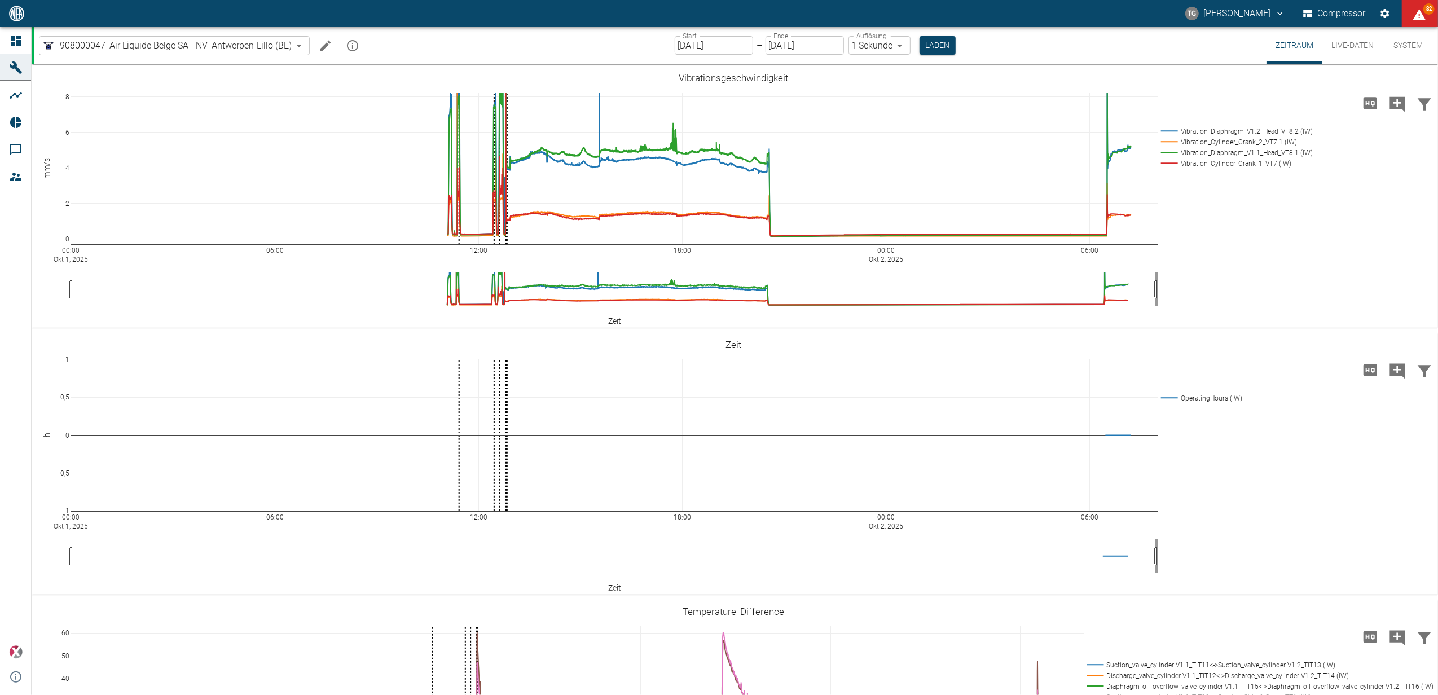
scroll to position [827, 0]
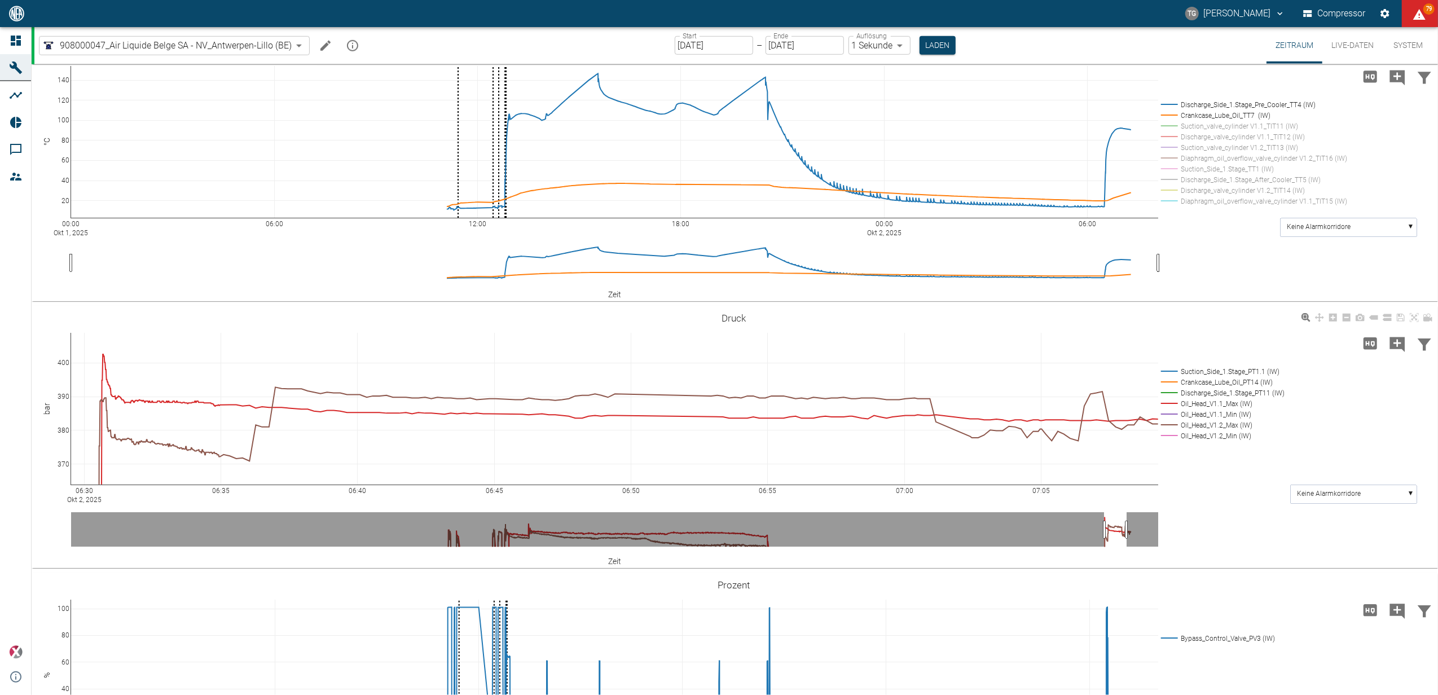
click at [1227, 469] on div "06:30 Okt 2, 2025 06:35 06:40 06:45 06:50 06:55 07:00 07:05 370 380 390 400 Suc…" at bounding box center [734, 437] width 1404 height 254
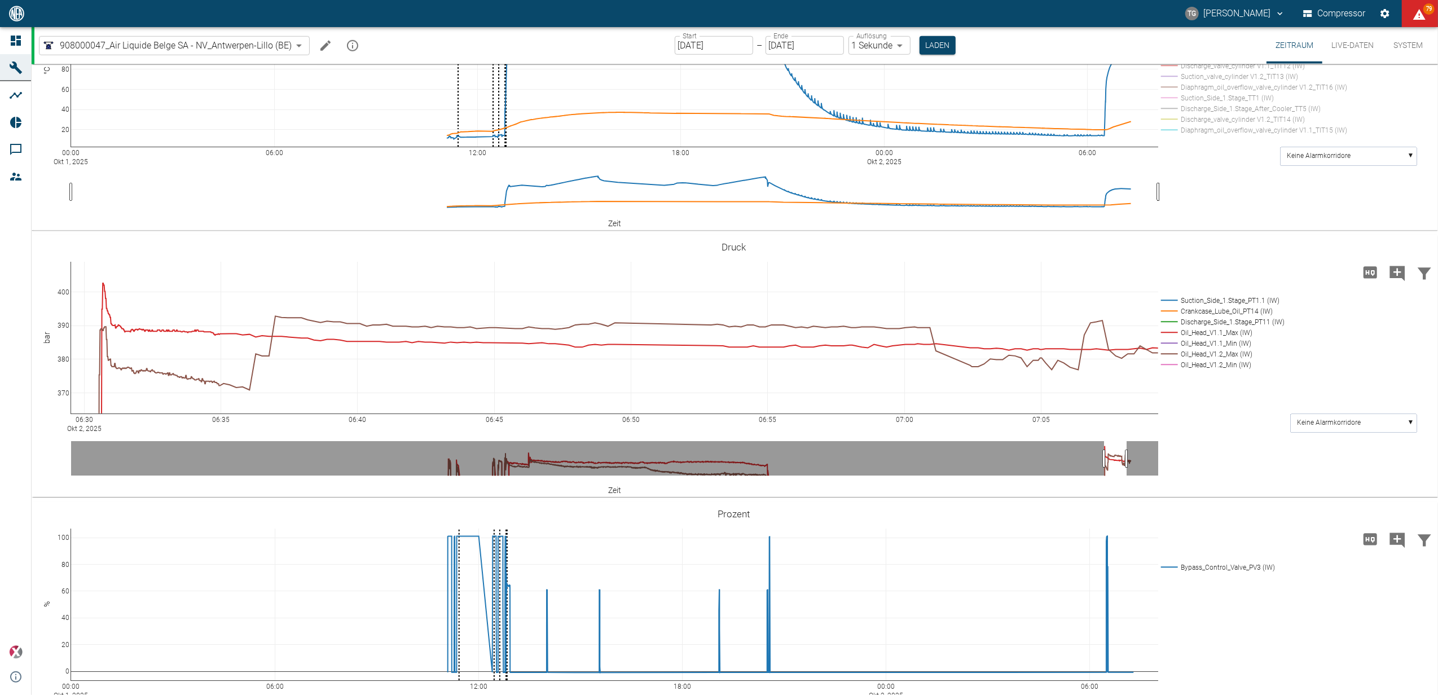
scroll to position [902, 0]
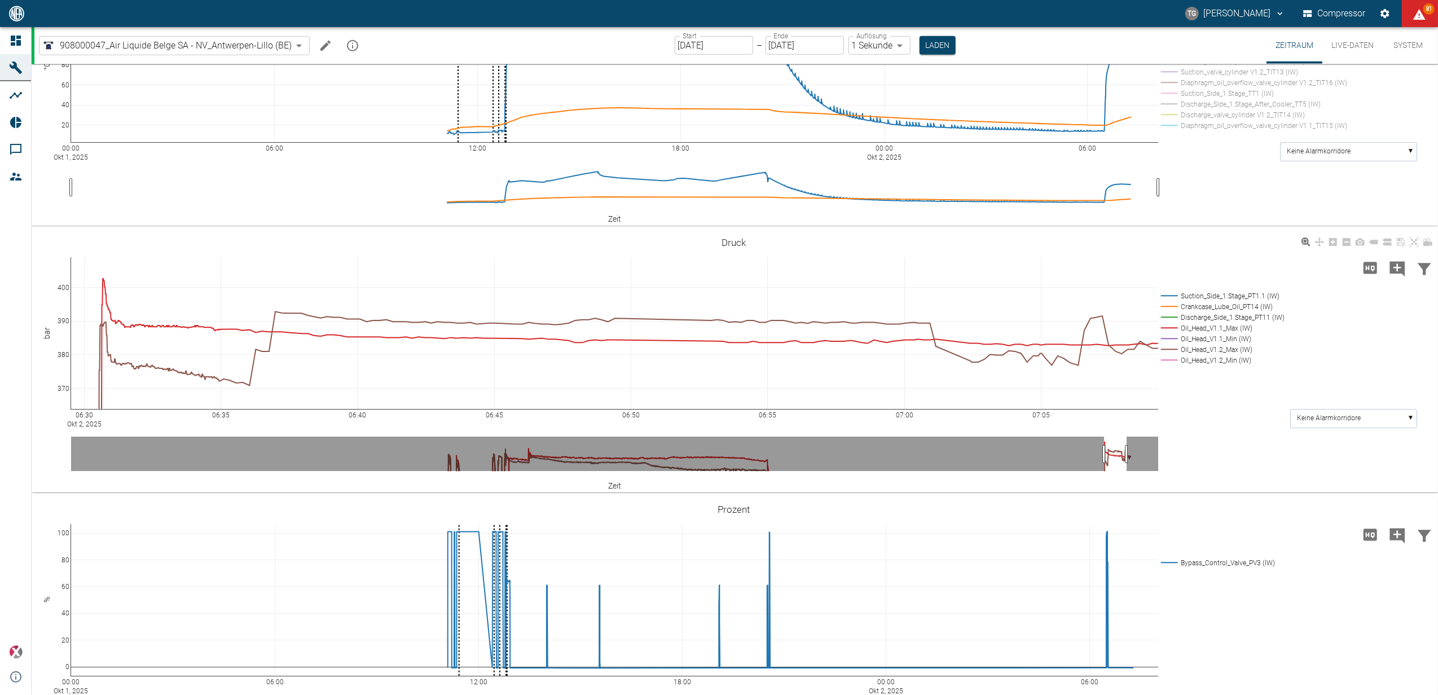
click at [1415, 244] on icon at bounding box center [1413, 241] width 9 height 9
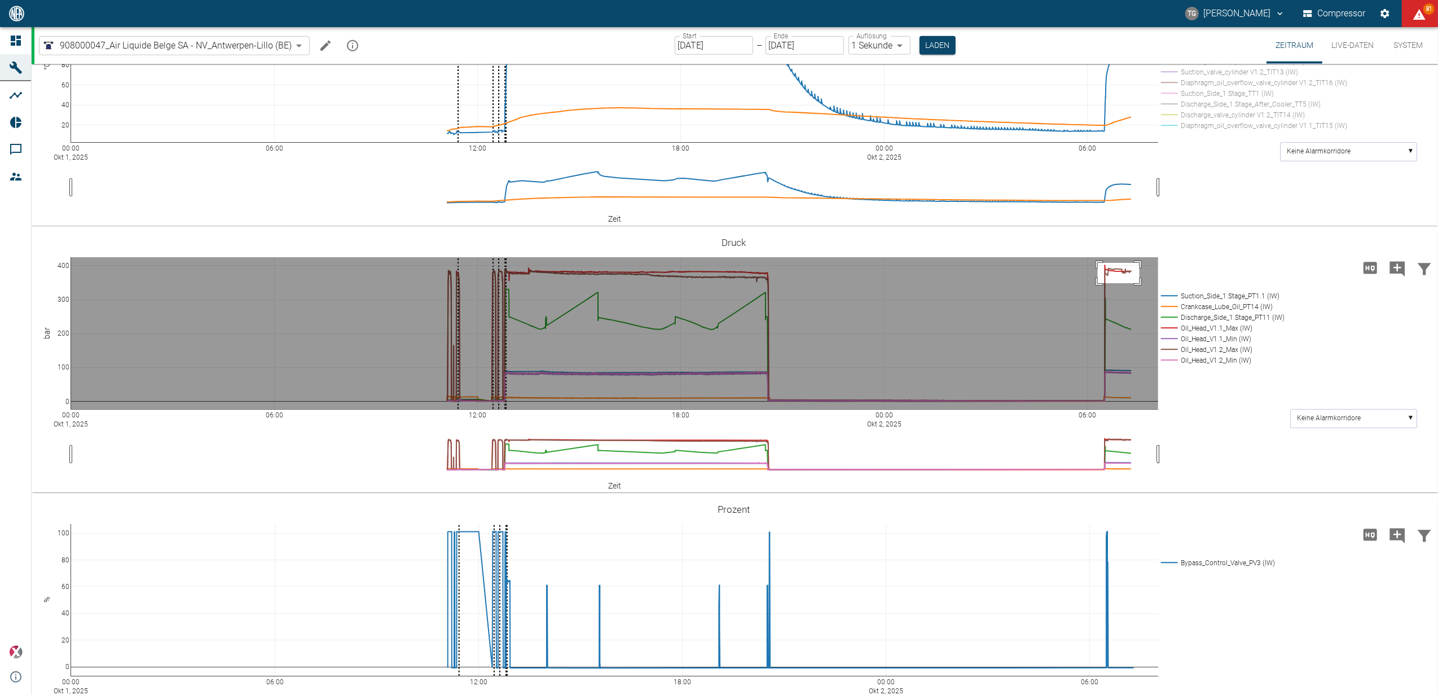
drag, startPoint x: 1098, startPoint y: 262, endPoint x: 1139, endPoint y: 283, distance: 46.4
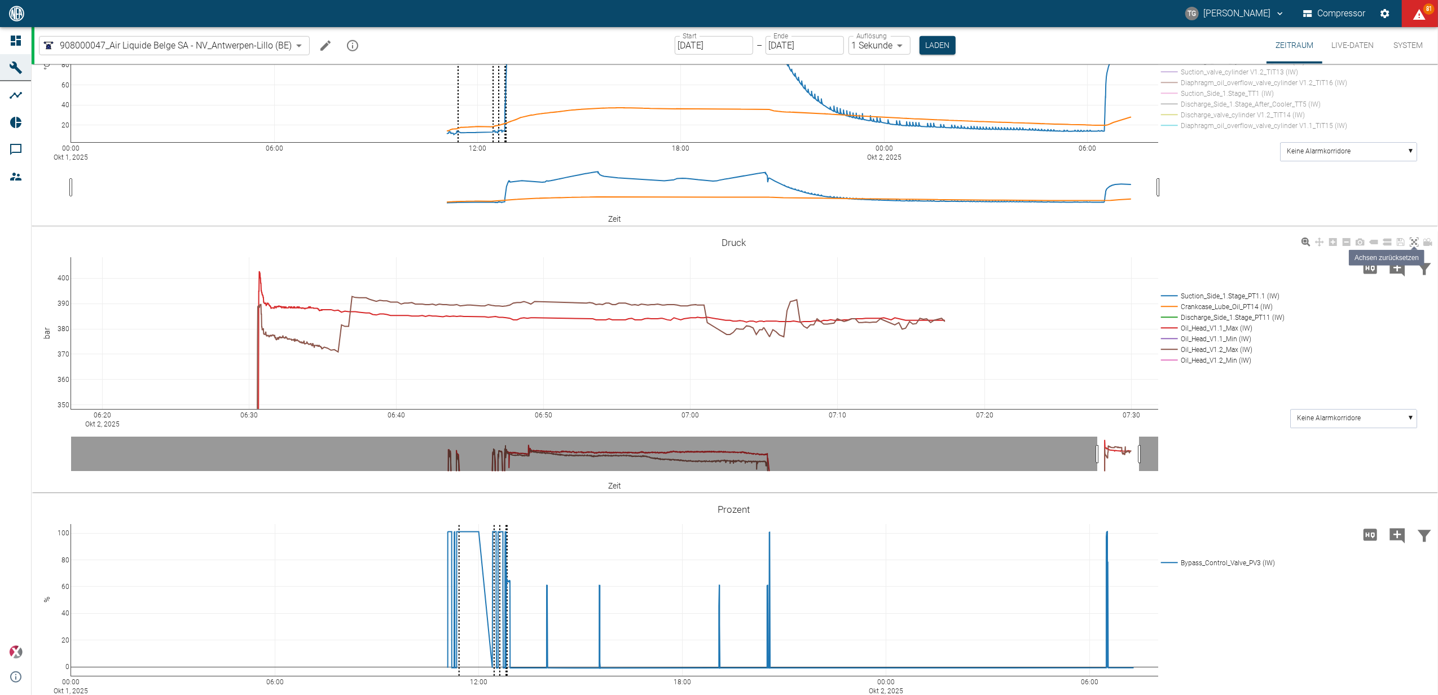
click at [1415, 243] on icon at bounding box center [1413, 241] width 9 height 9
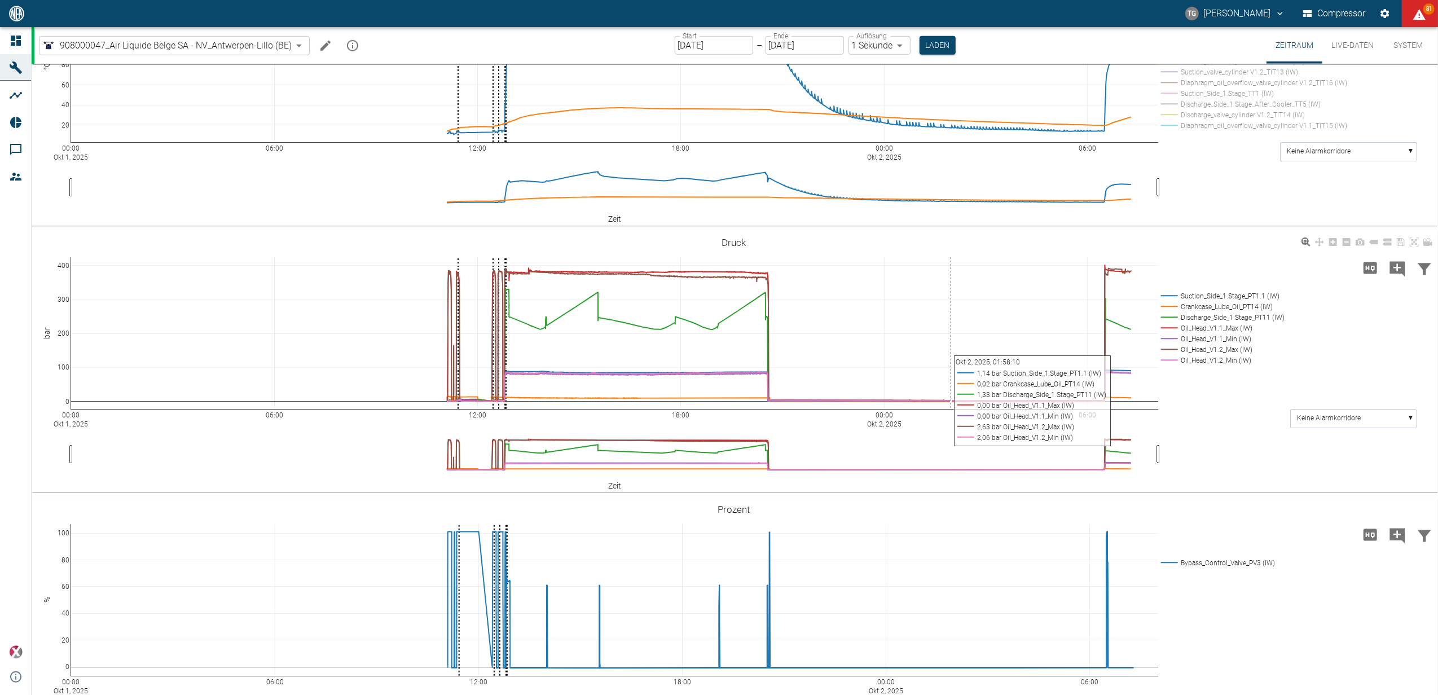
scroll to position [451, 0]
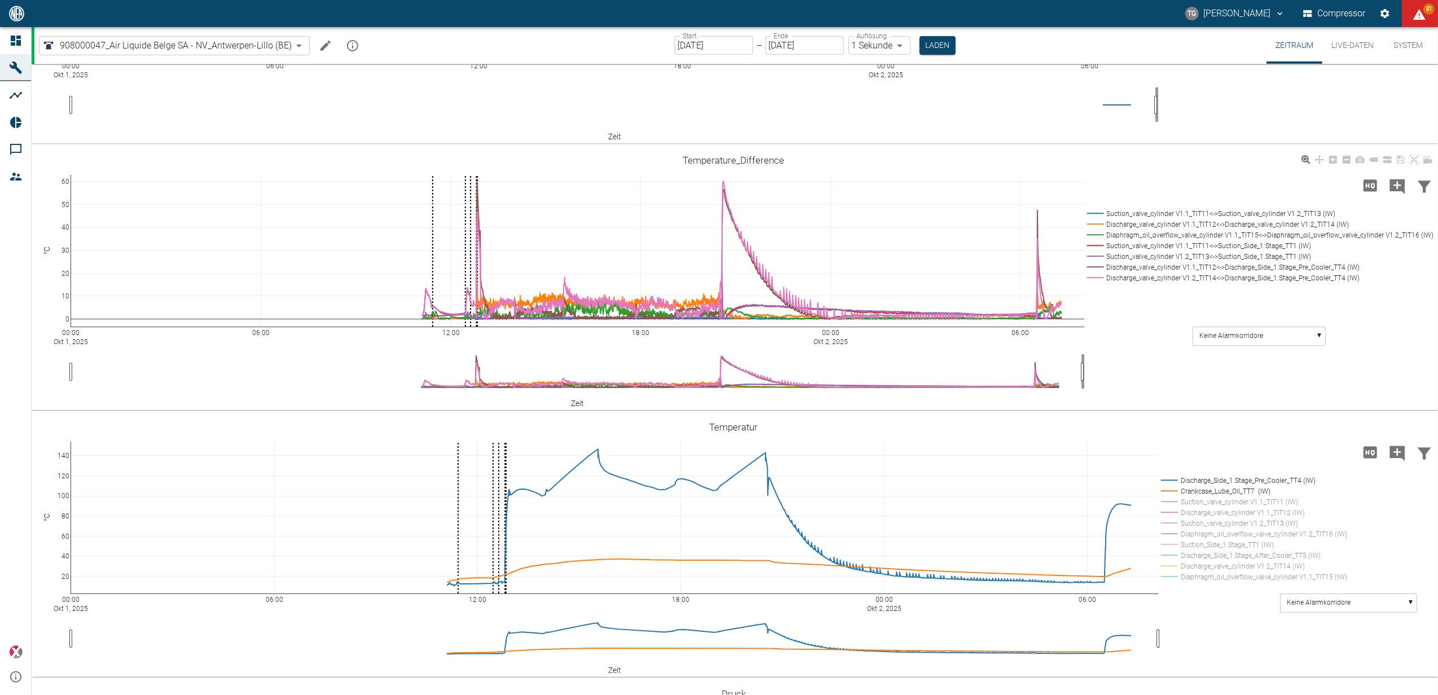
click at [1093, 212] on rect at bounding box center [1258, 213] width 348 height 11
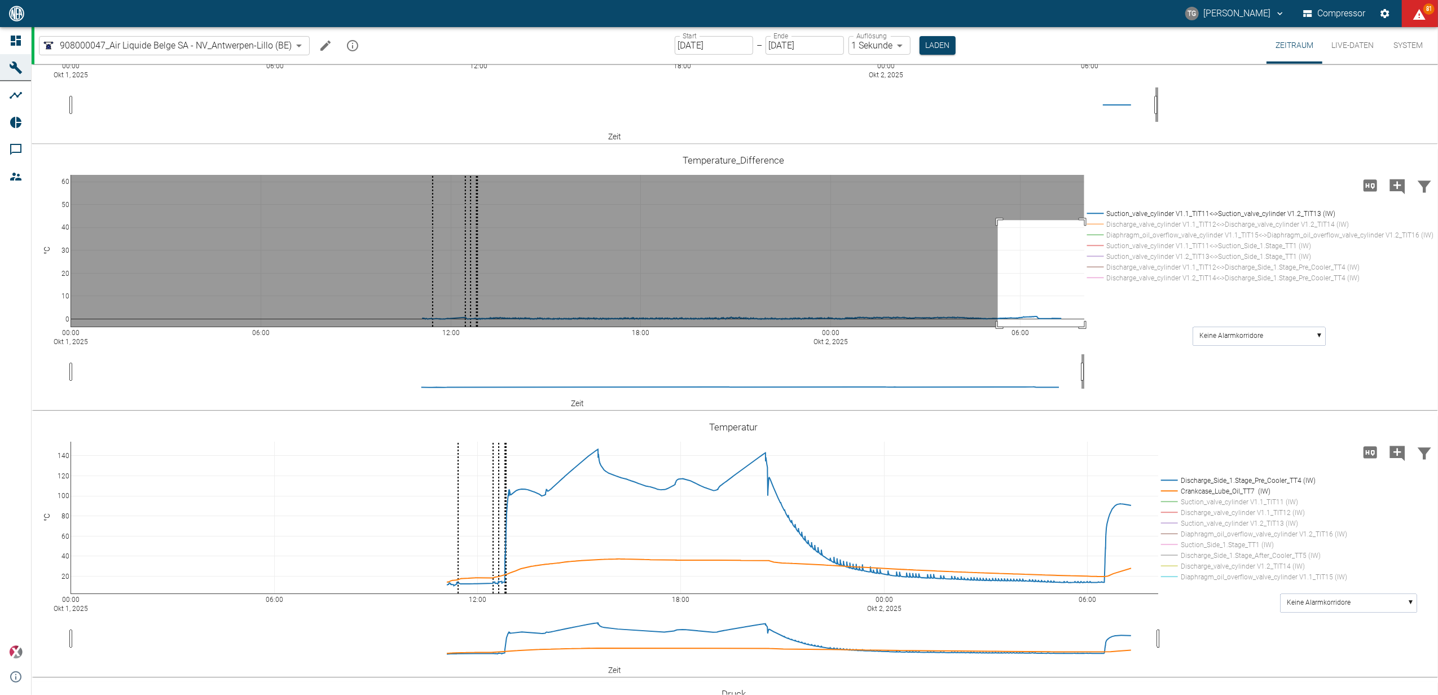
drag, startPoint x: 998, startPoint y: 220, endPoint x: 1099, endPoint y: 333, distance: 151.8
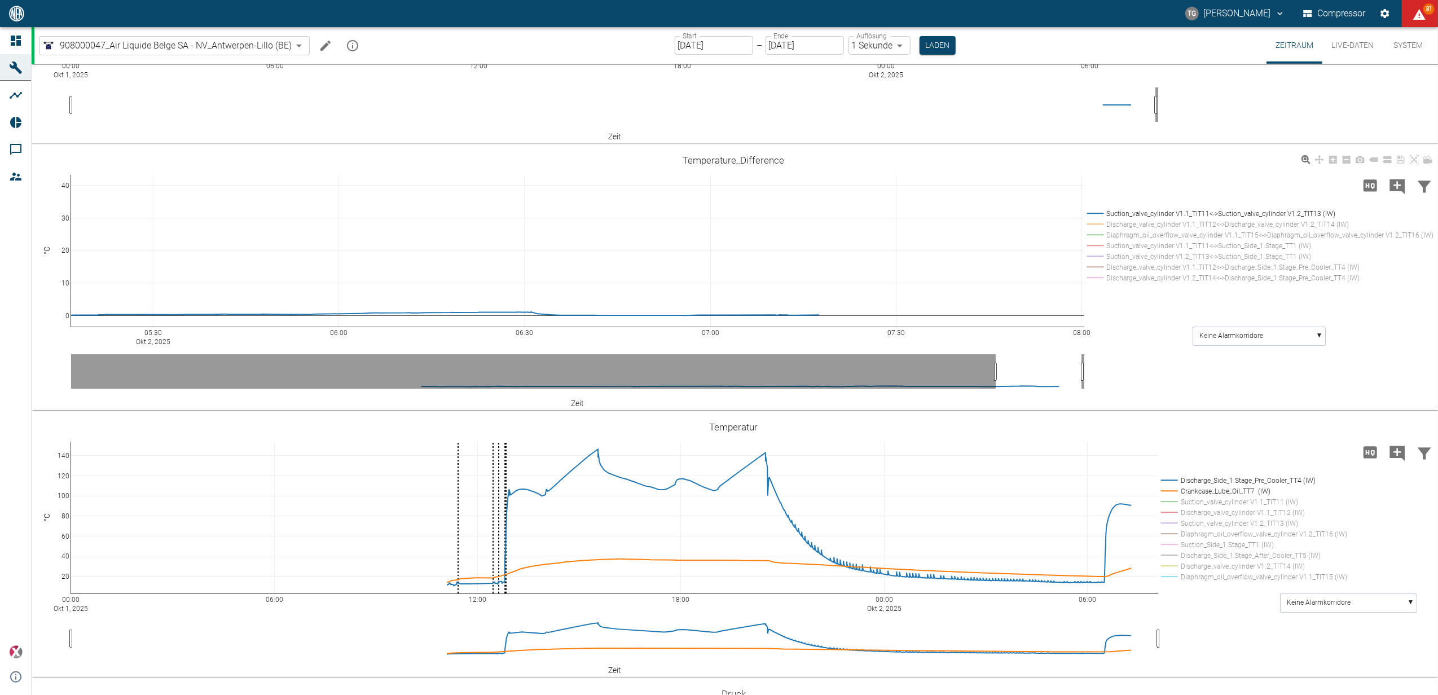
click at [1102, 234] on rect at bounding box center [1258, 235] width 348 height 11
click at [1102, 235] on rect at bounding box center [1258, 235] width 348 height 11
click at [1099, 224] on rect at bounding box center [1258, 224] width 348 height 11
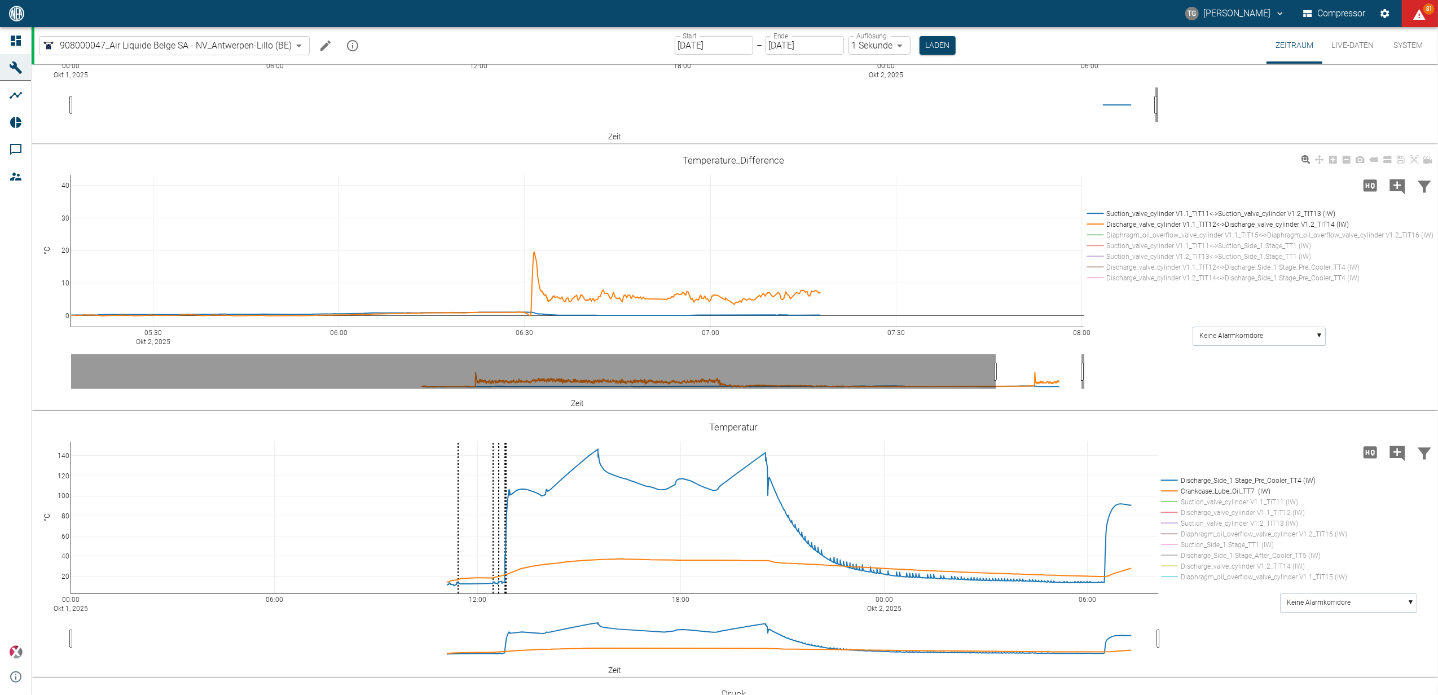
click at [1099, 267] on rect at bounding box center [1258, 267] width 348 height 11
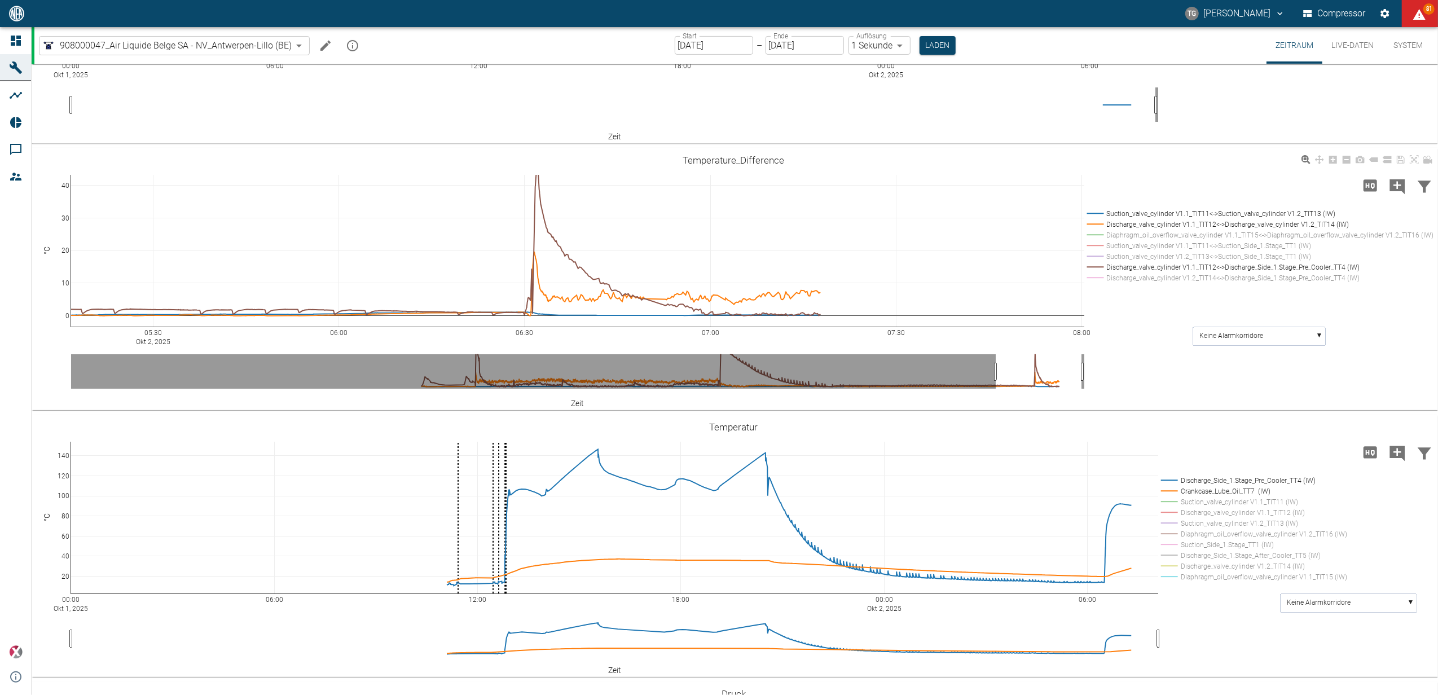
click at [1095, 266] on rect at bounding box center [1258, 267] width 348 height 11
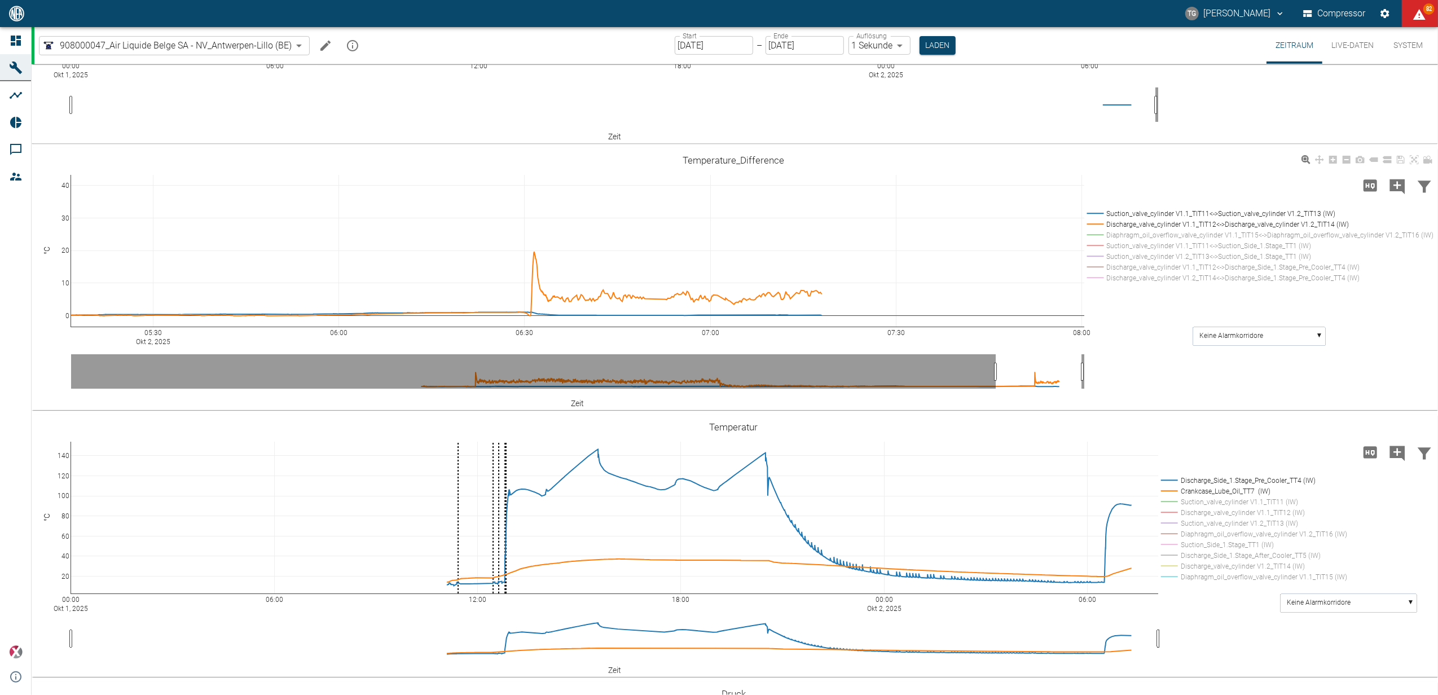
click at [1129, 321] on div "05:30 Okt 2, 2025 06:00 06:30 07:00 07:30 08:00 0 10 20 30 40 Suction_valve_cyl…" at bounding box center [734, 279] width 1404 height 254
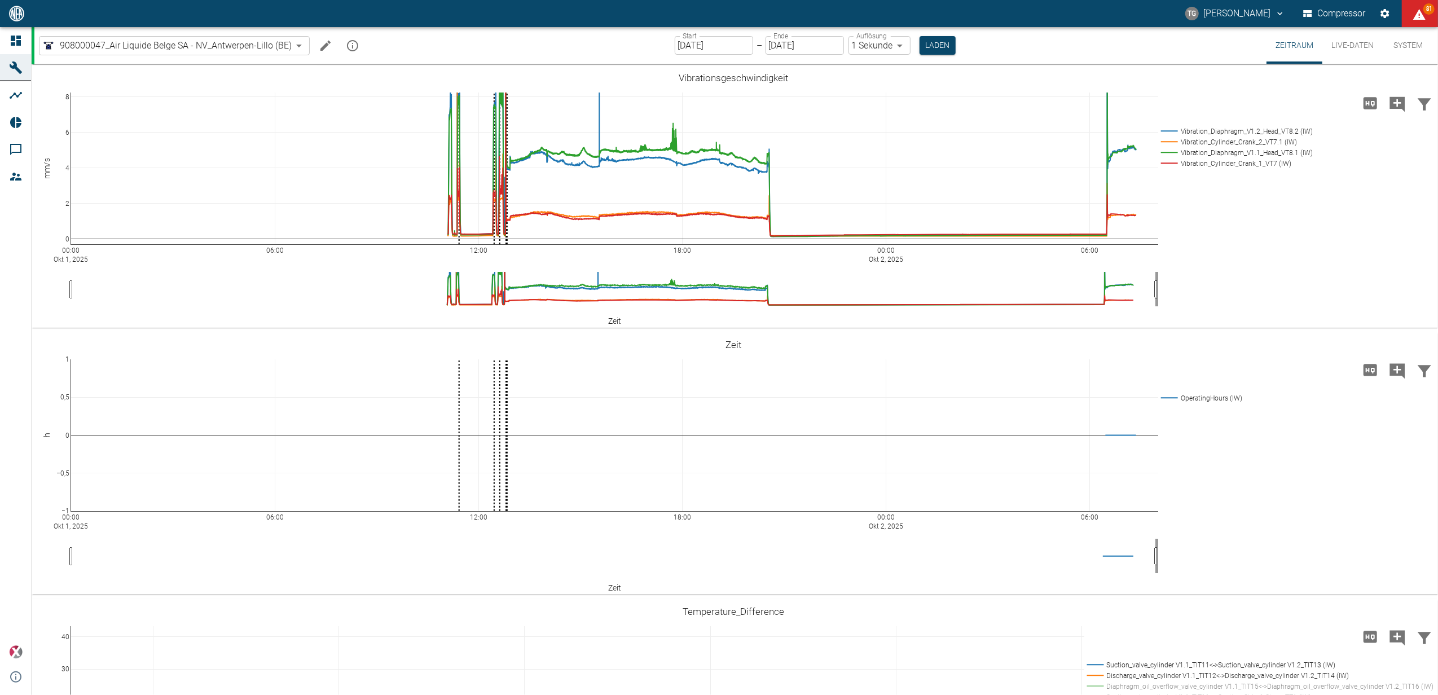
scroll to position [451, 0]
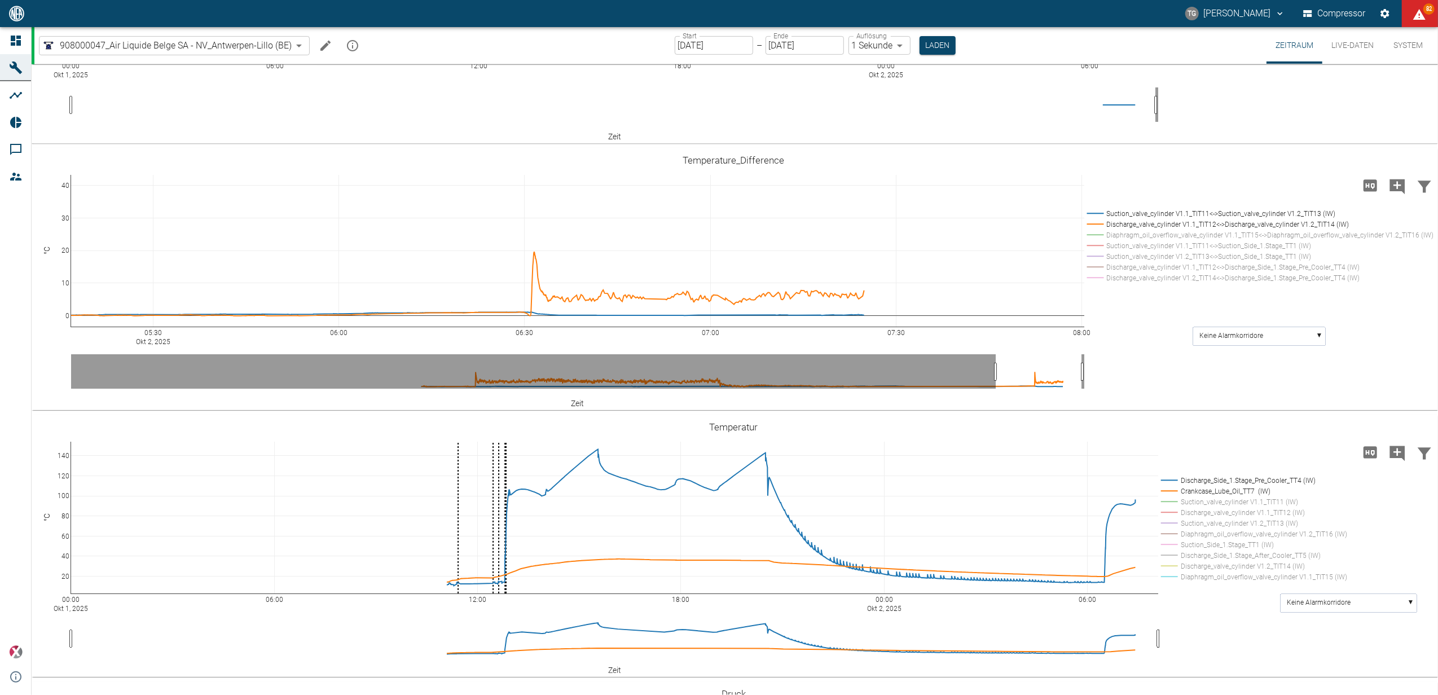
click at [693, 43] on input "[DATE]" at bounding box center [714, 45] width 78 height 19
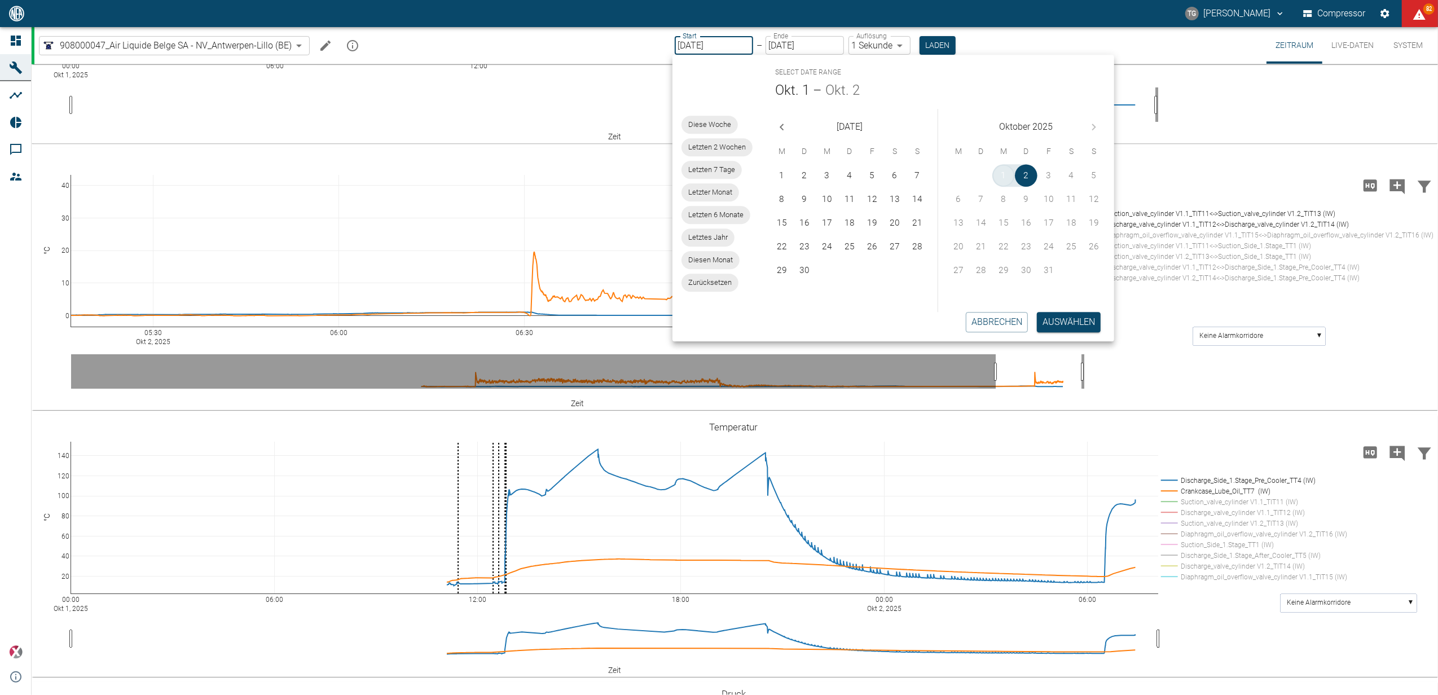
click at [1001, 177] on button "1" at bounding box center [1003, 175] width 23 height 23
type input "[DATE]"
click at [1071, 323] on button "Auswählen" at bounding box center [1069, 322] width 64 height 20
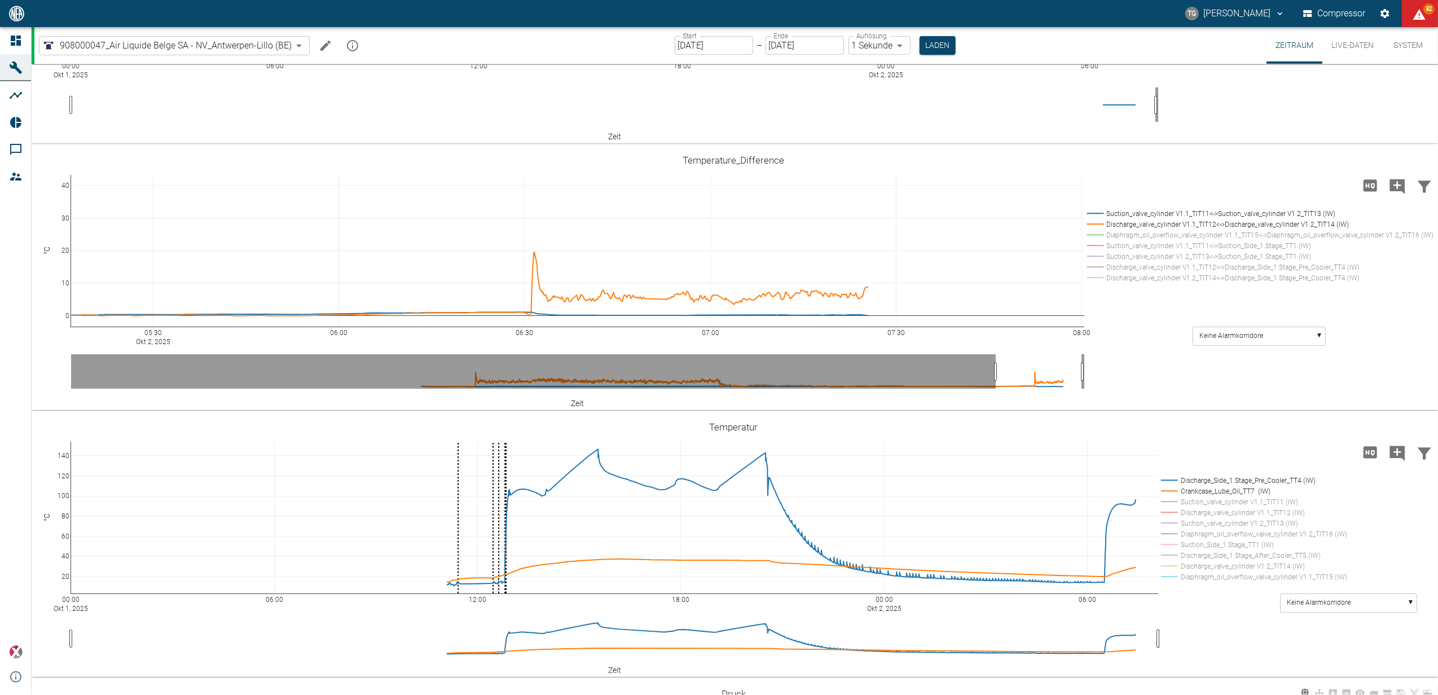
scroll to position [902, 0]
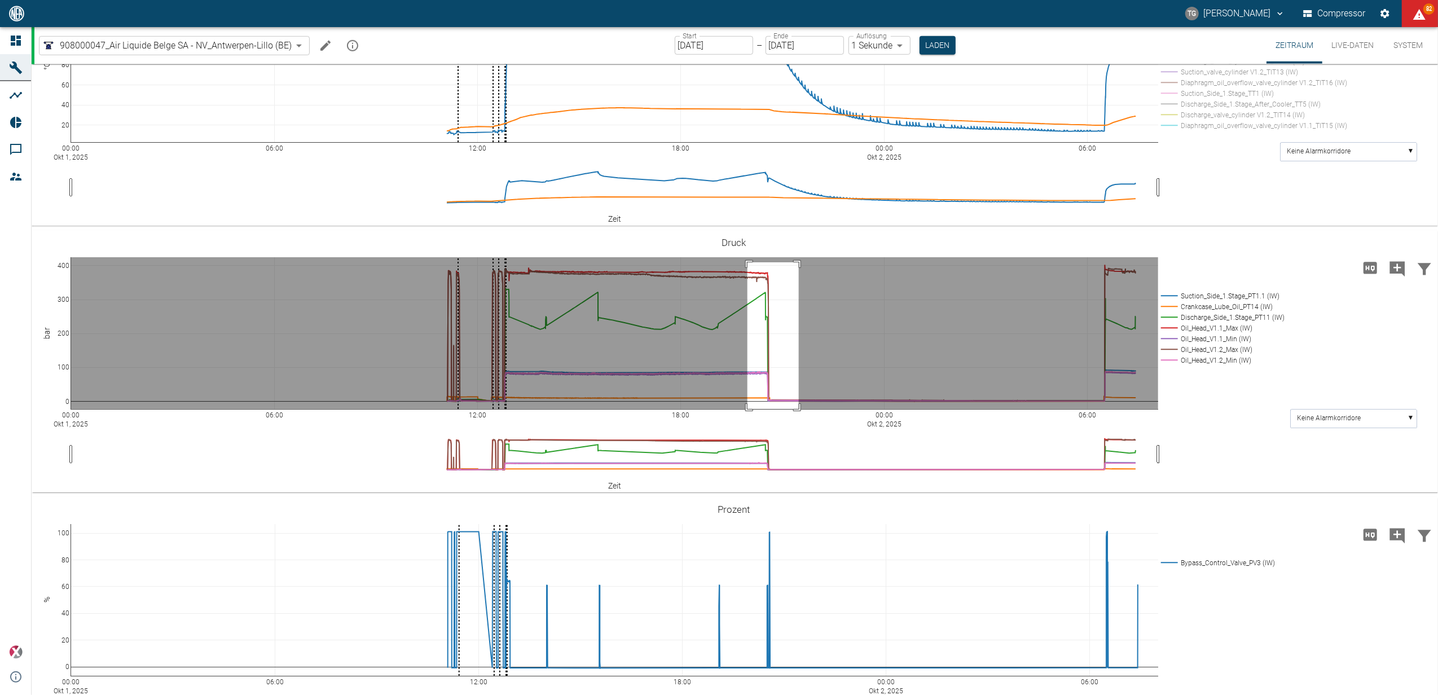
drag, startPoint x: 747, startPoint y: 262, endPoint x: 799, endPoint y: 415, distance: 161.8
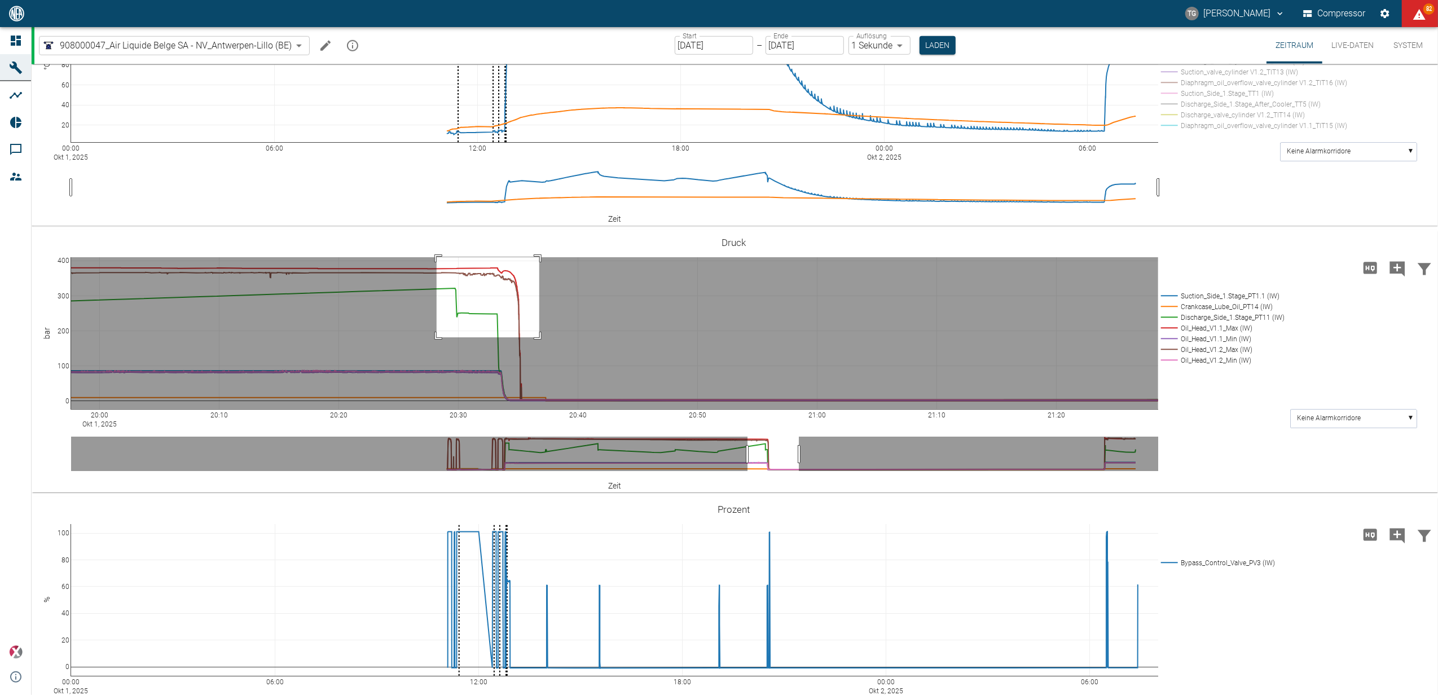
drag, startPoint x: 437, startPoint y: 256, endPoint x: 539, endPoint y: 337, distance: 130.5
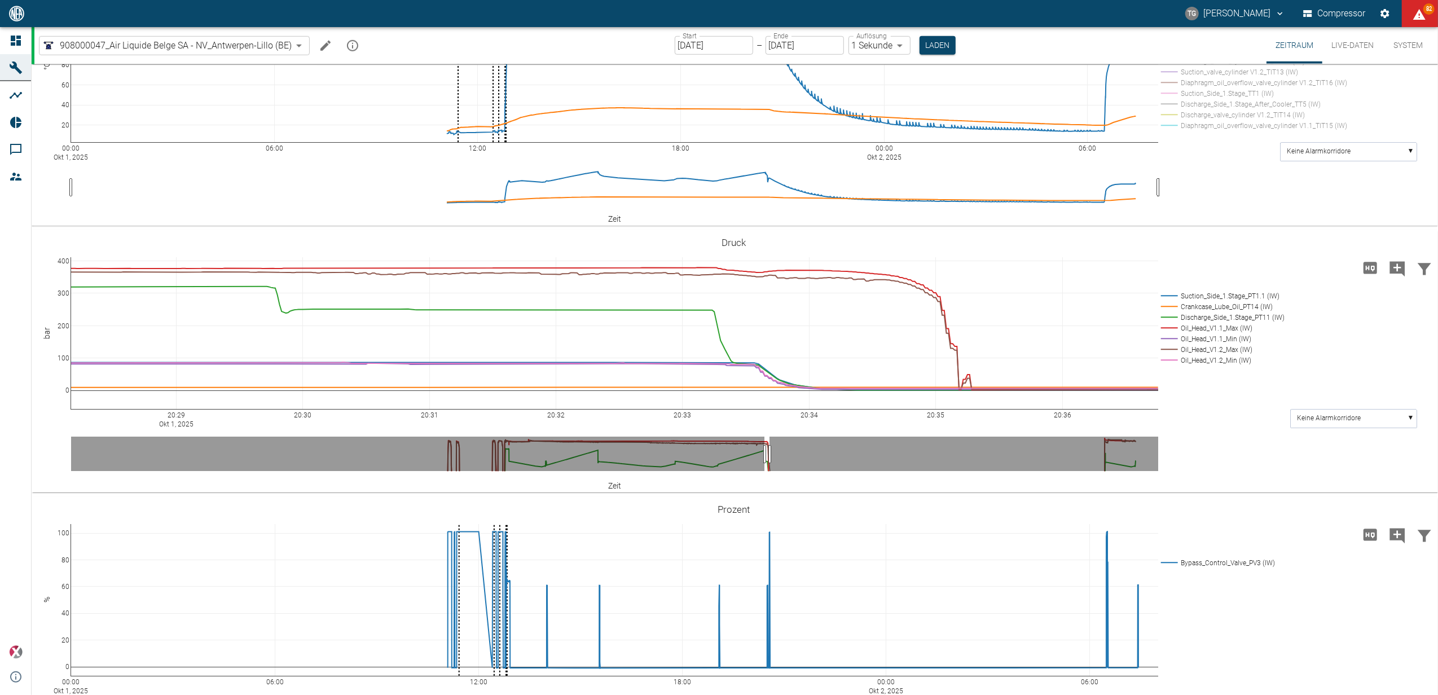
drag, startPoint x: 61, startPoint y: 404, endPoint x: 47, endPoint y: 327, distance: 78.5
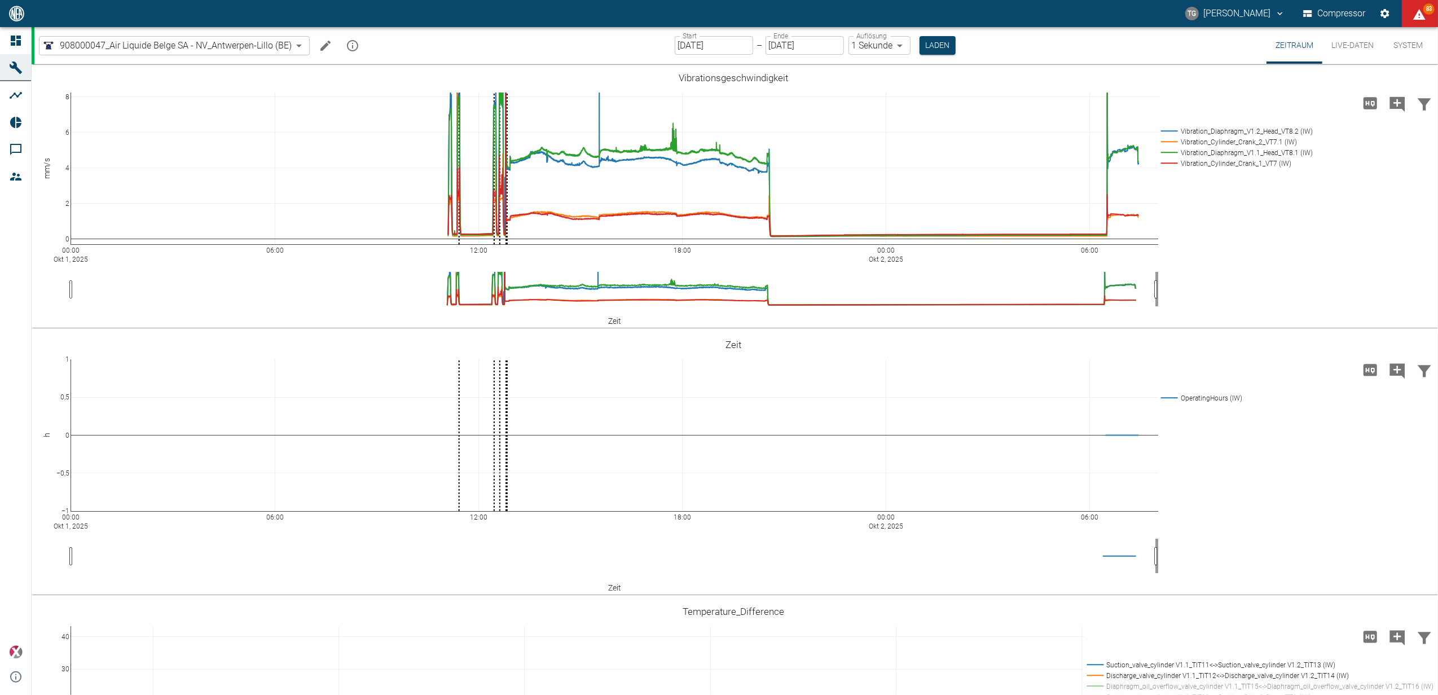
scroll to position [902, 0]
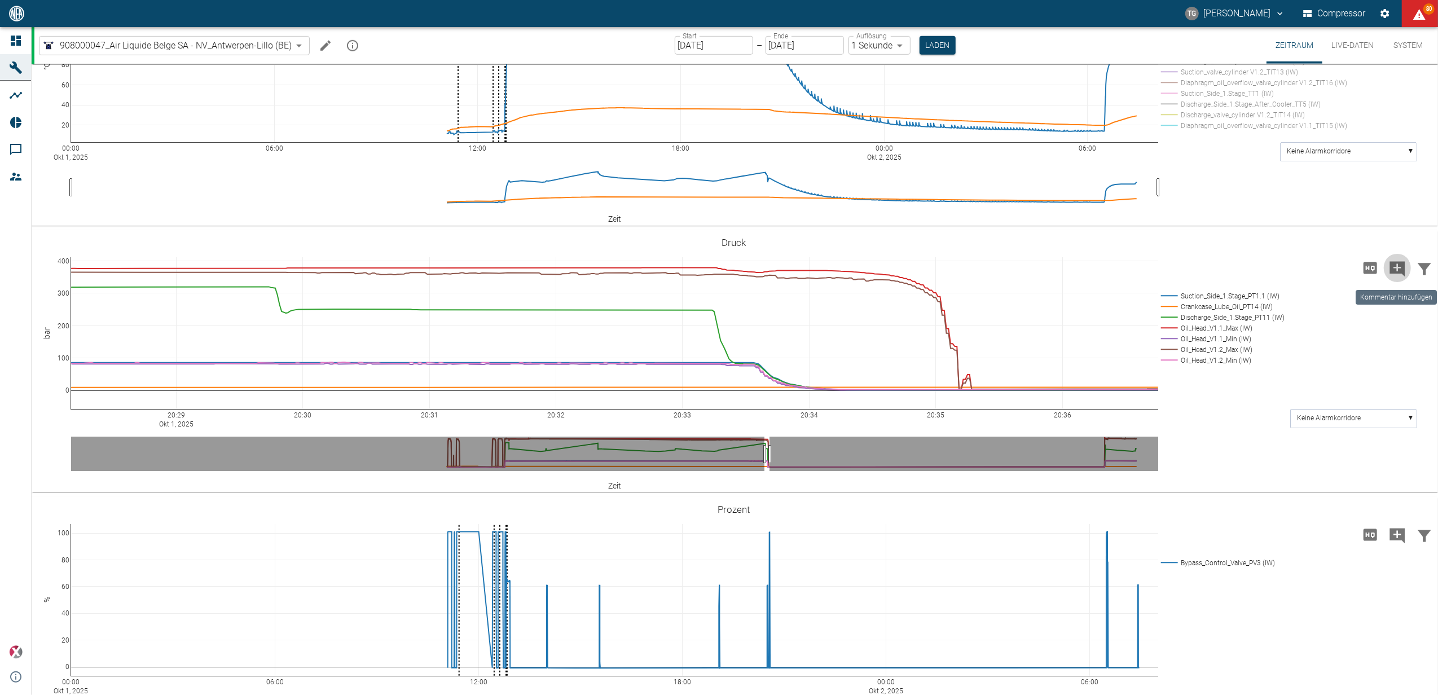
click at [1398, 267] on icon "Kommentar hinzufügen" at bounding box center [1397, 269] width 18 height 18
click at [1324, 264] on button "Weiter" at bounding box center [1340, 267] width 34 height 17
paste textarea "Compressor shutdown due to insufficient oil pressure at the diaphragm head 1.2."
type textarea "Compressor shutdown due to insufficient oil pressure at the diaphragm head 1.2."
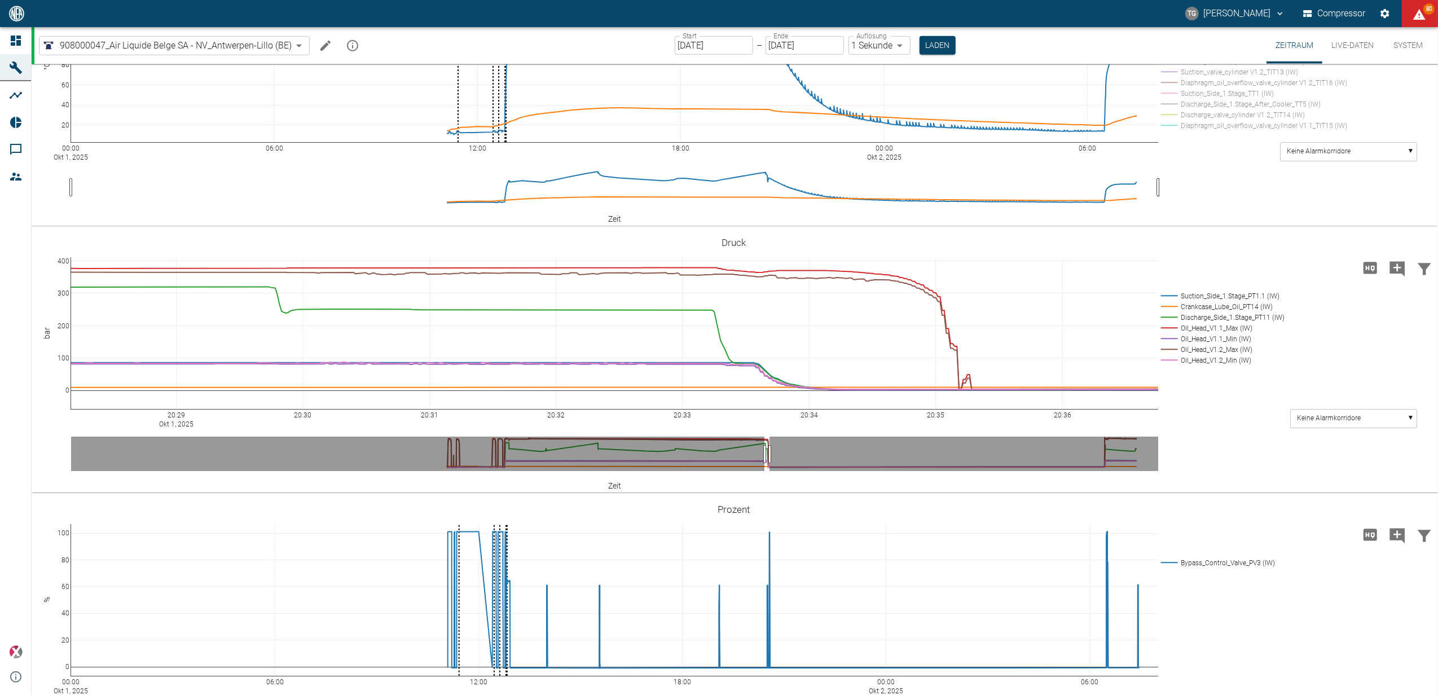
click at [1413, 244] on icon at bounding box center [1413, 241] width 9 height 9
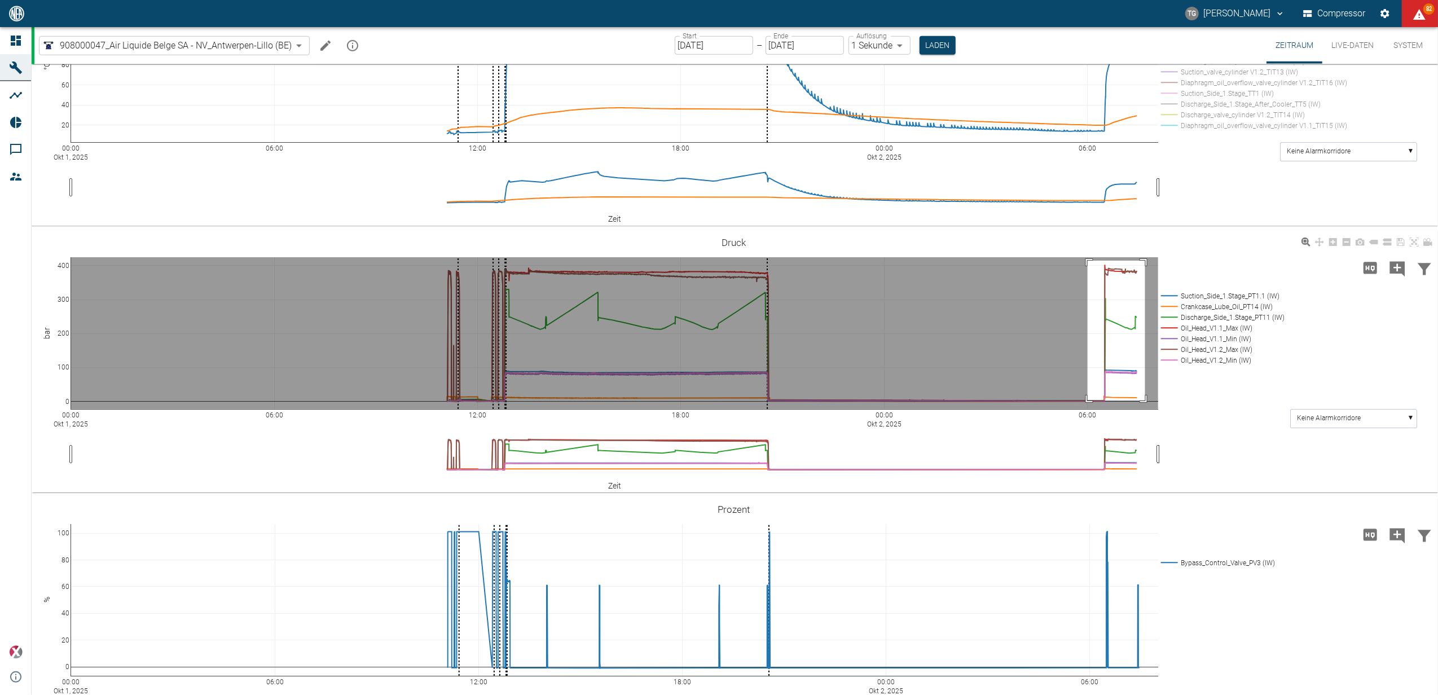
drag, startPoint x: 1087, startPoint y: 260, endPoint x: 1149, endPoint y: 407, distance: 159.5
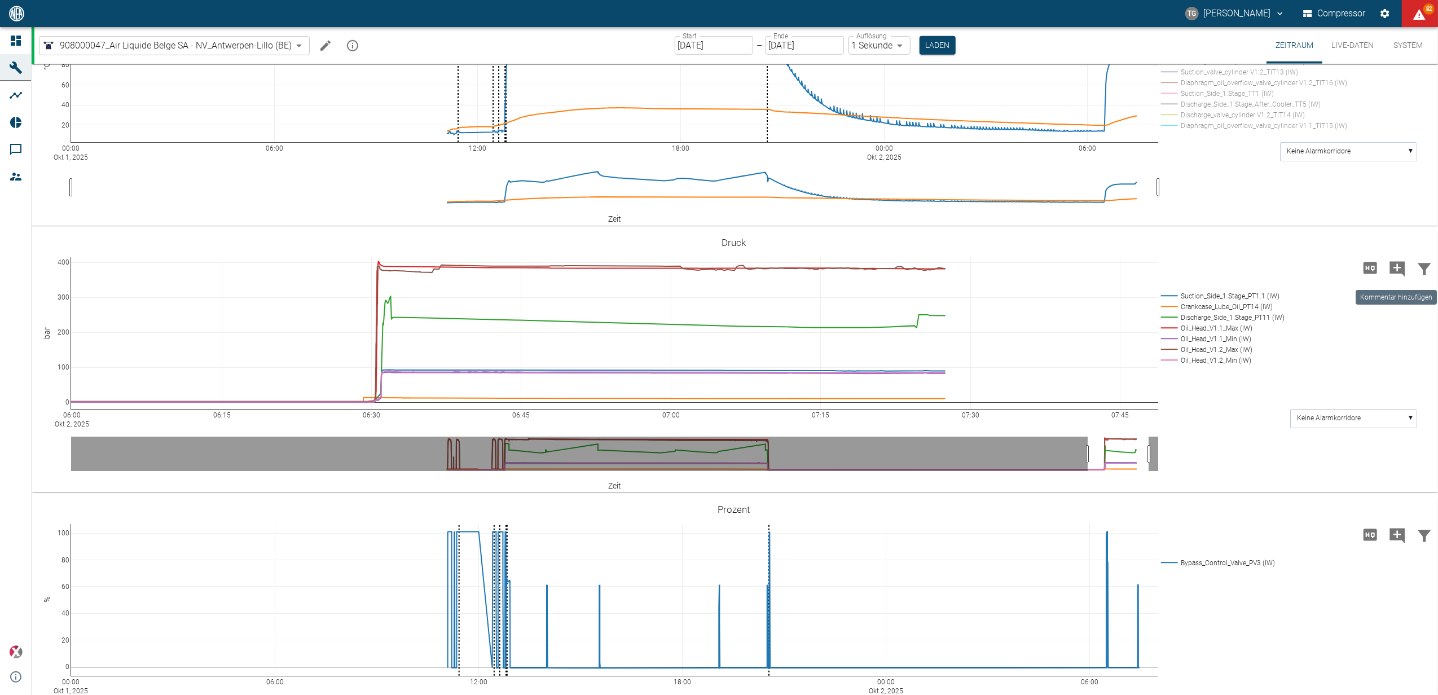
click at [1398, 266] on icon "Kommentar hinzufügen" at bounding box center [1397, 269] width 18 height 18
click at [1330, 268] on button "Weiter" at bounding box center [1340, 267] width 34 height 17
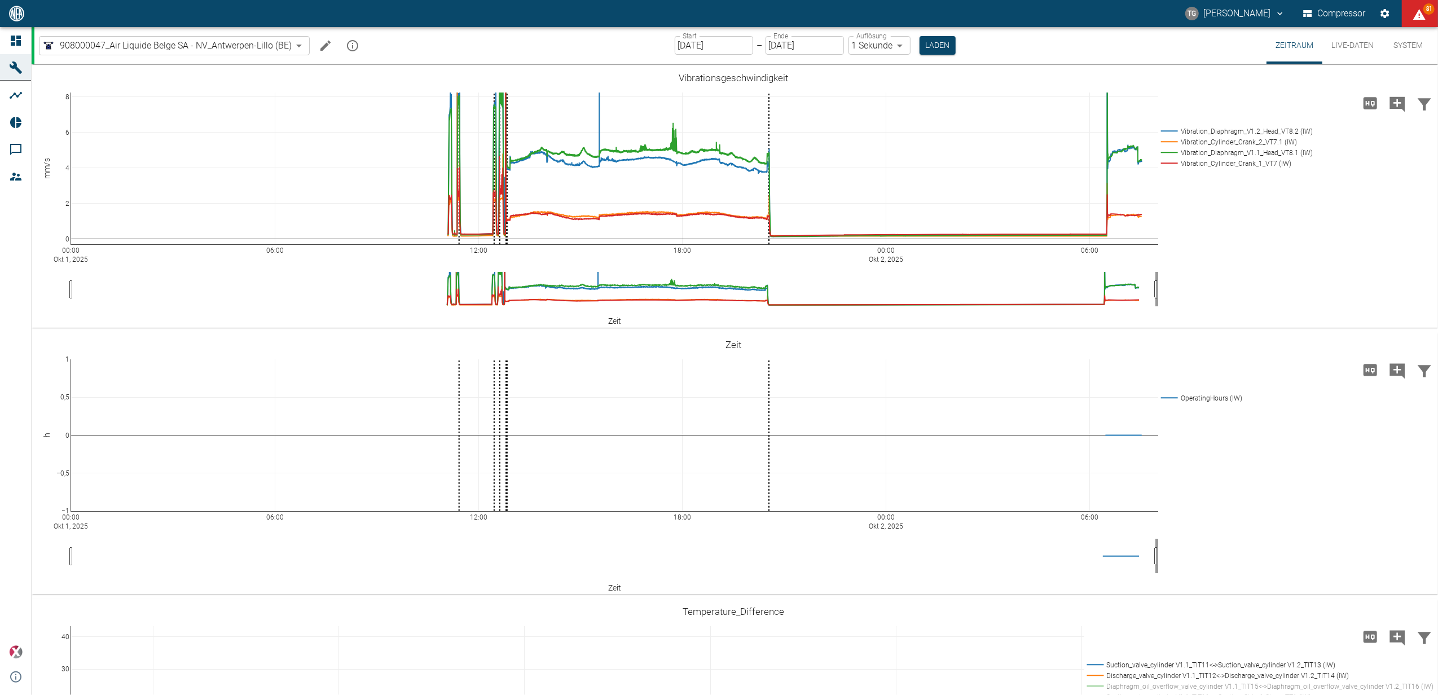
scroll to position [902, 0]
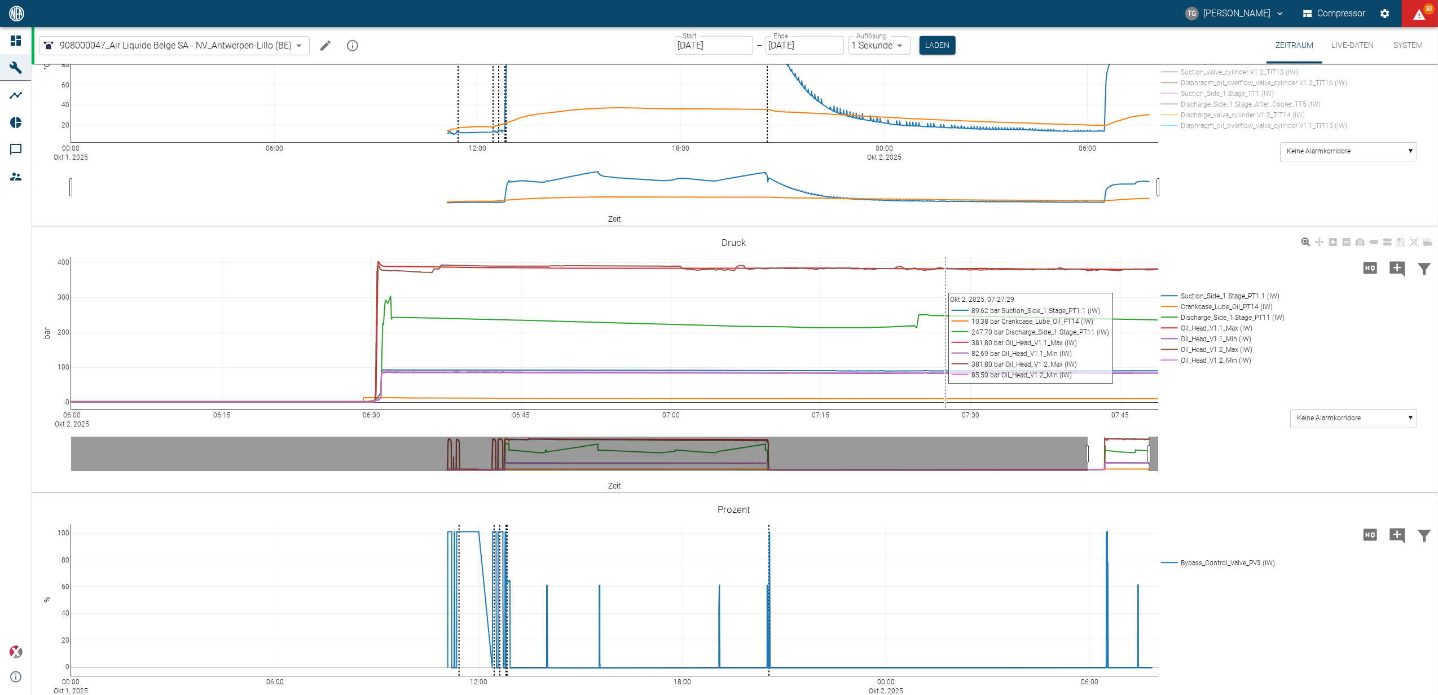
scroll to position [752, 0]
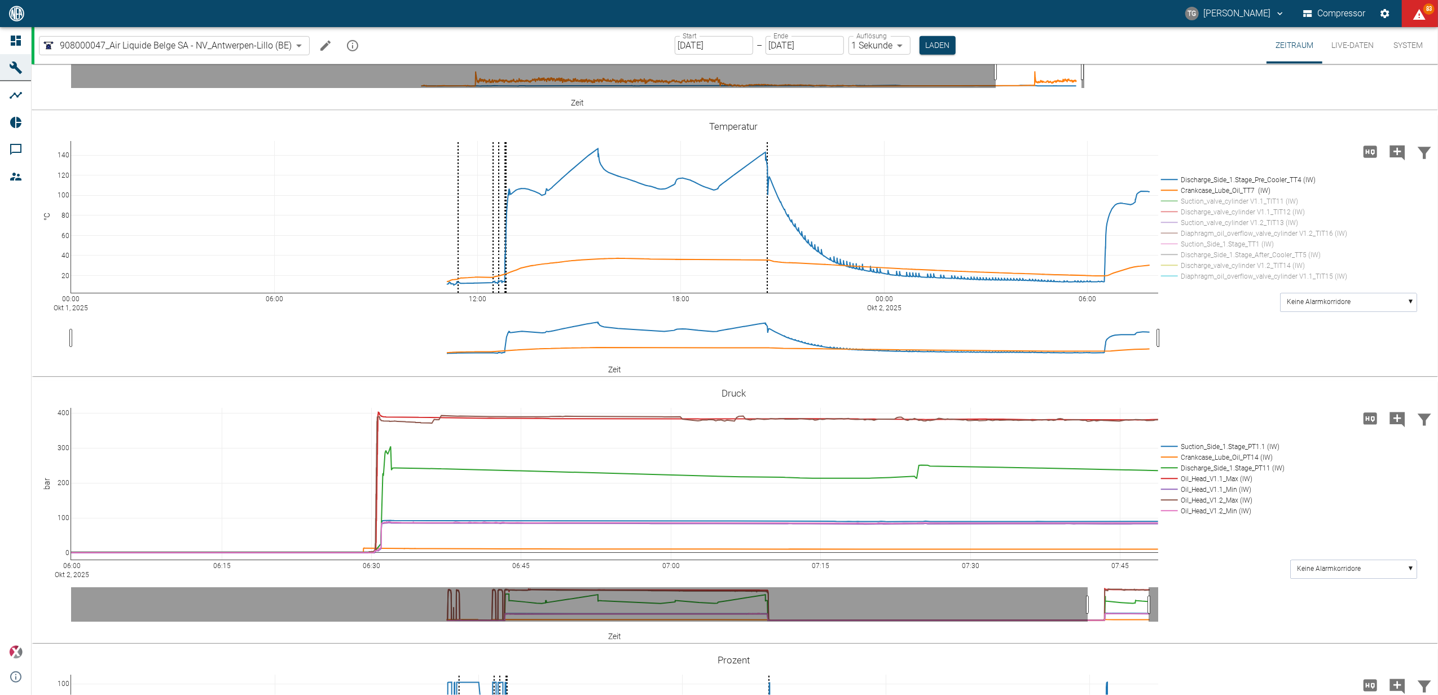
drag, startPoint x: 943, startPoint y: 46, endPoint x: 927, endPoint y: 64, distance: 24.0
click at [943, 46] on button "Laden" at bounding box center [937, 45] width 36 height 19
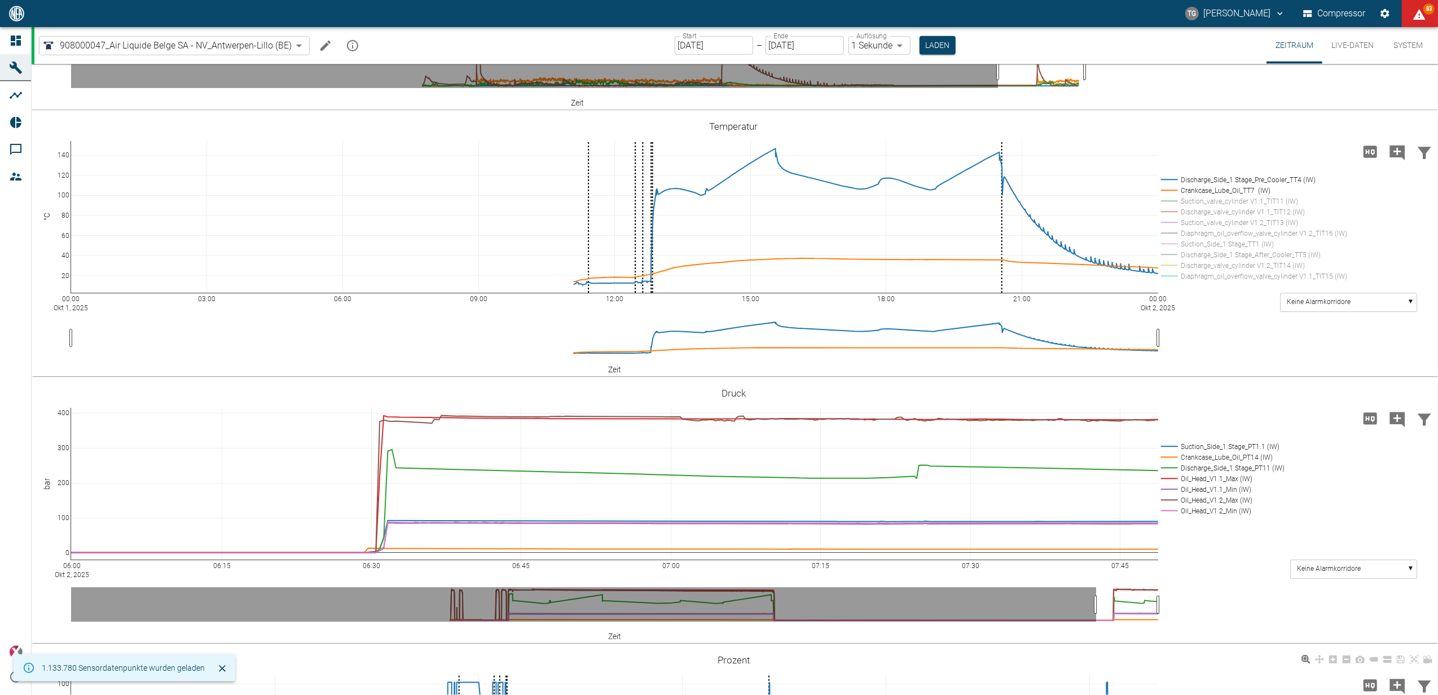
scroll to position [977, 0]
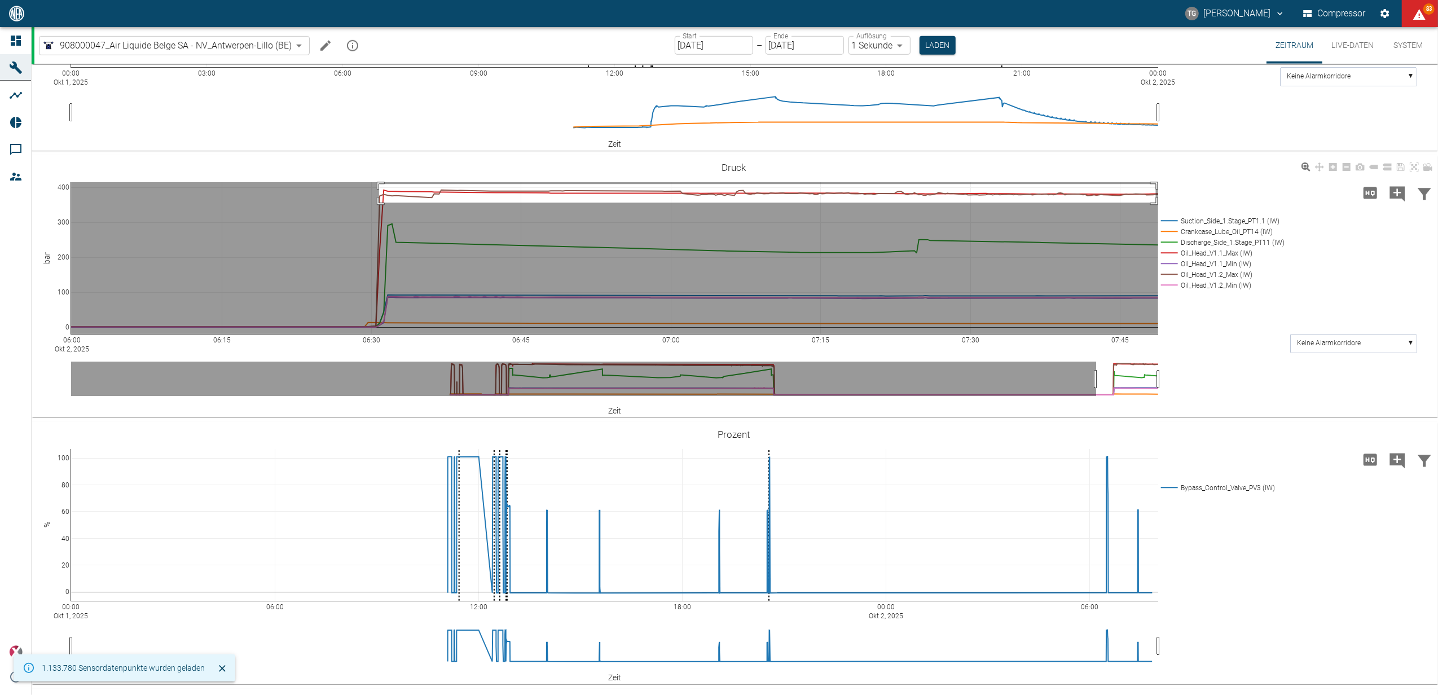
drag, startPoint x: 379, startPoint y: 183, endPoint x: 1153, endPoint y: 208, distance: 774.2
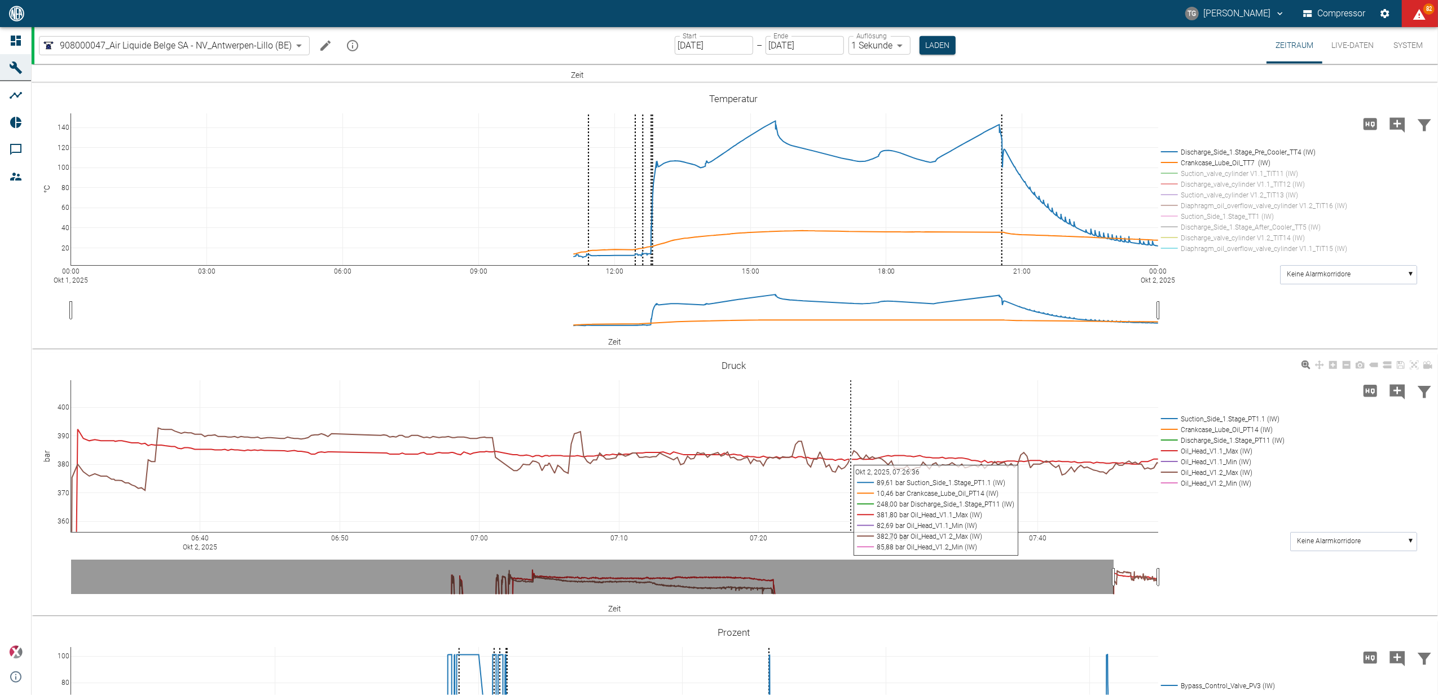
scroll to position [936, 0]
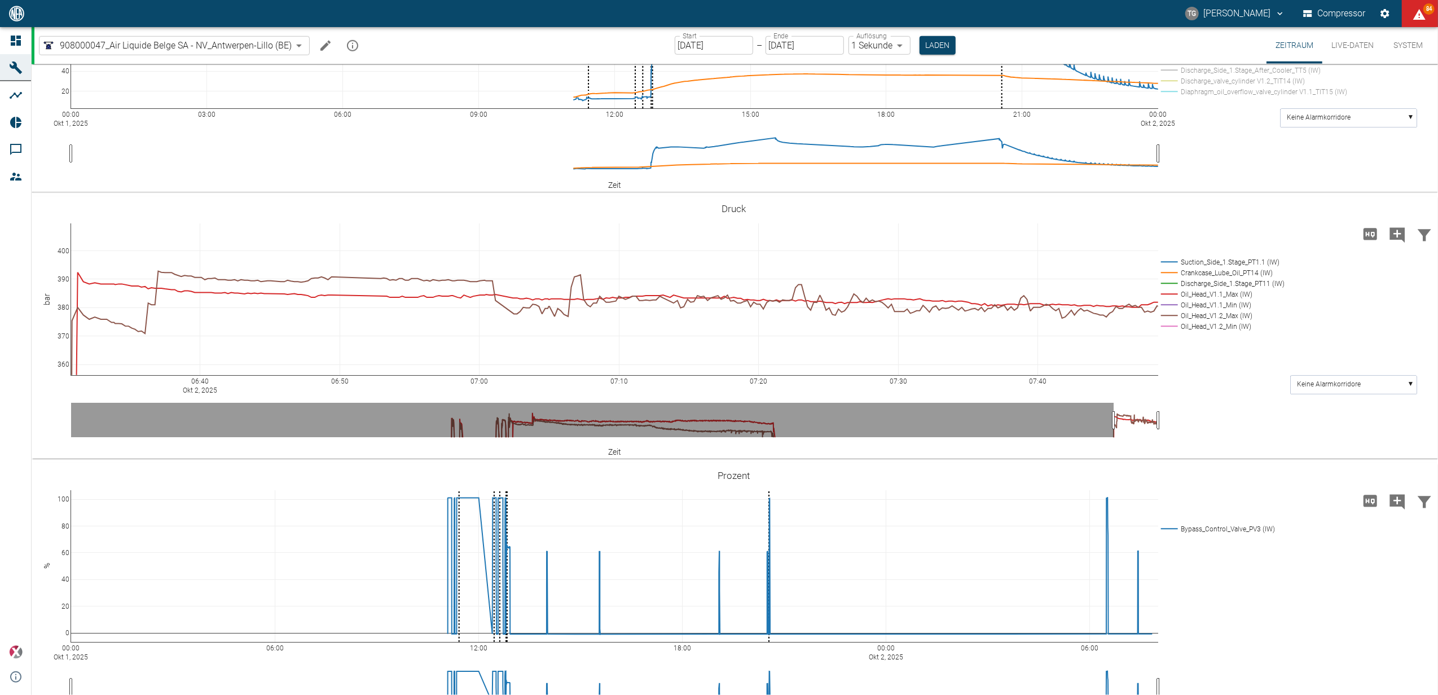
drag, startPoint x: 1411, startPoint y: 210, endPoint x: 1411, endPoint y: 228, distance: 18.6
click at [1411, 210] on icon at bounding box center [1413, 208] width 9 height 9
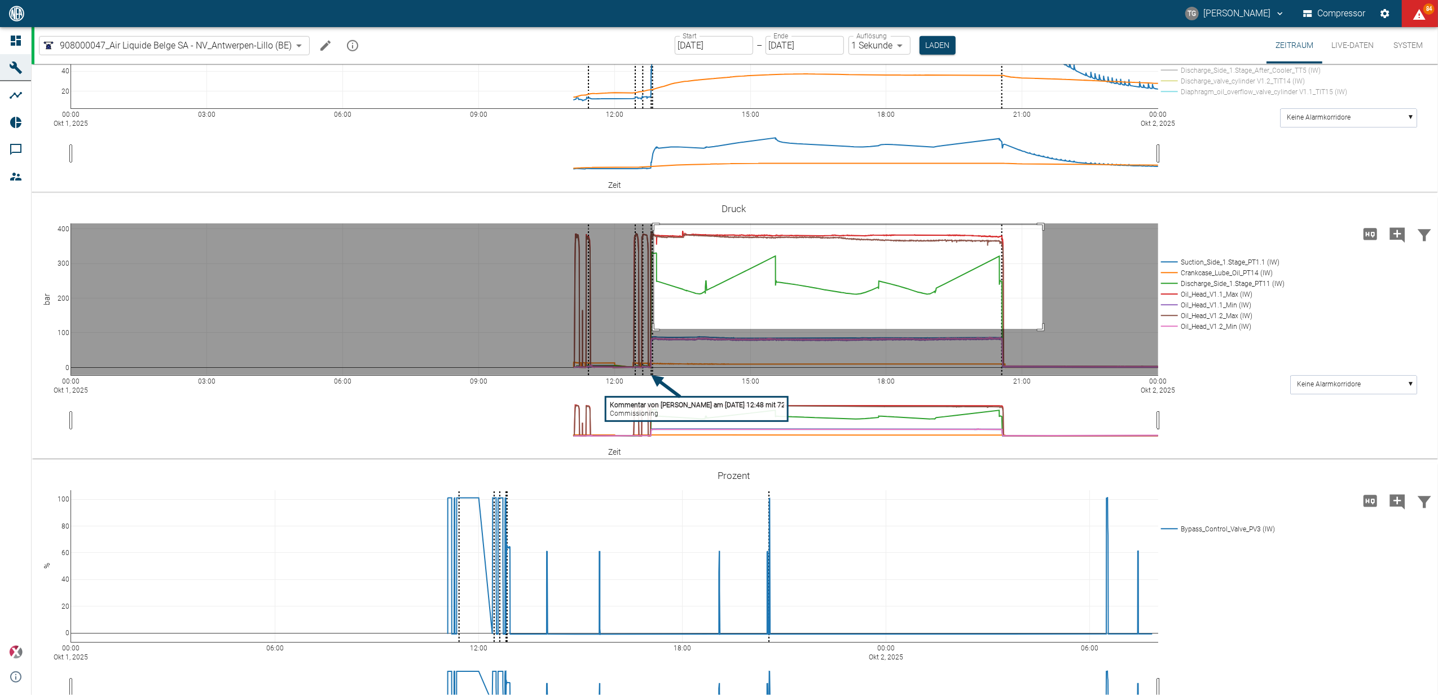
drag, startPoint x: 654, startPoint y: 224, endPoint x: 1042, endPoint y: 328, distance: 401.7
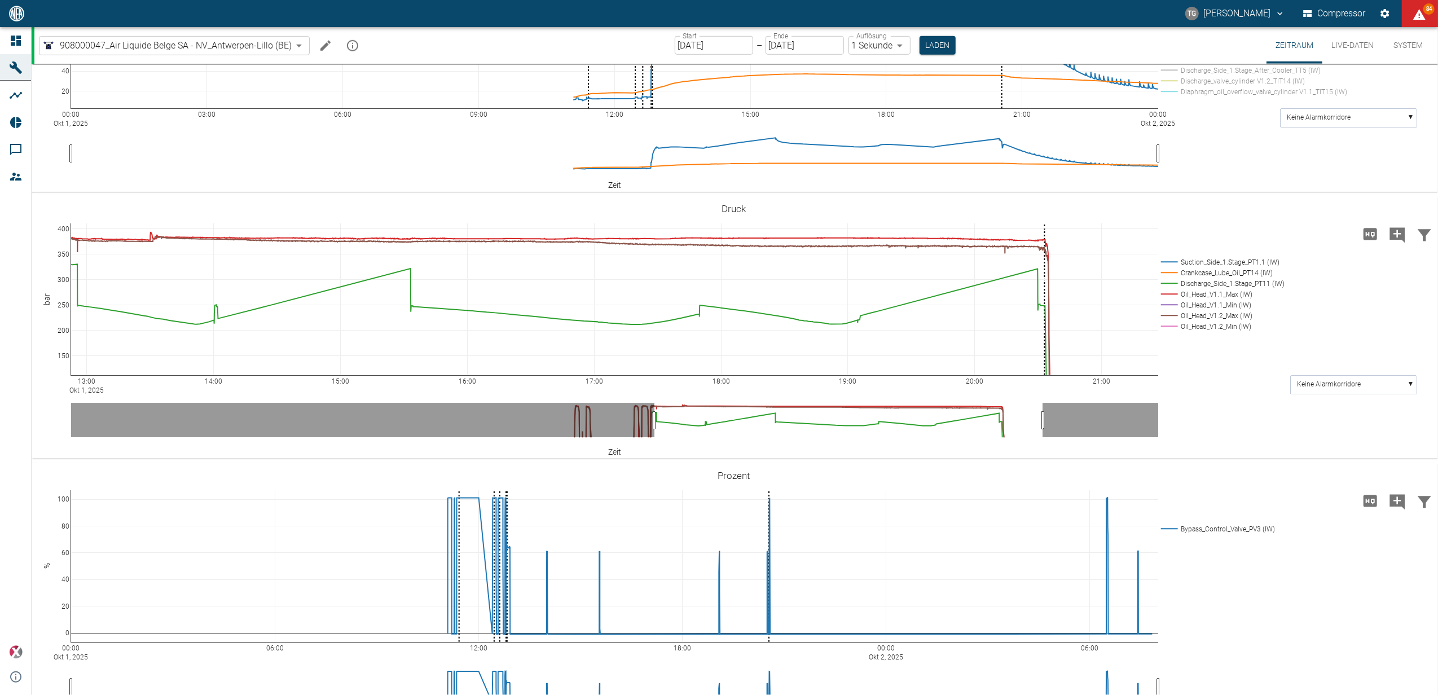
click at [804, 45] on input "01.10.2025" at bounding box center [804, 45] width 78 height 19
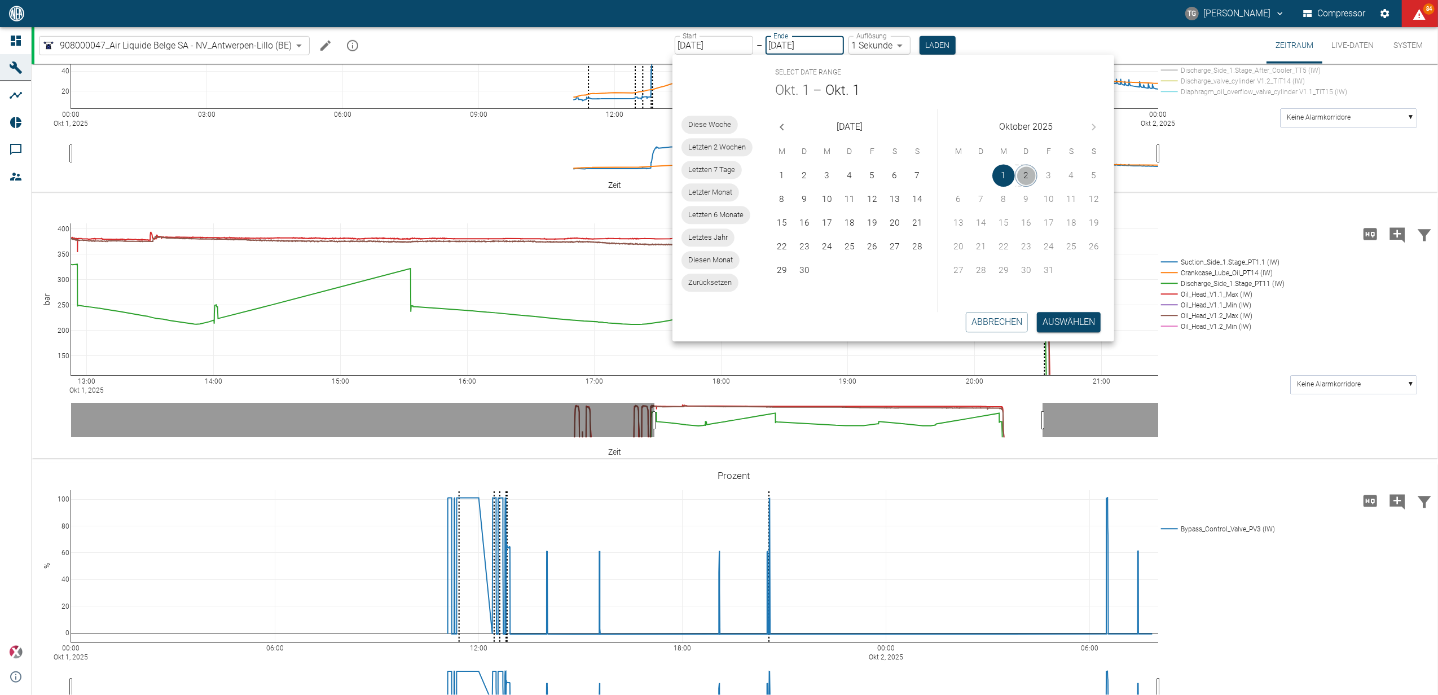
click at [1022, 174] on button "2" at bounding box center [1026, 175] width 23 height 23
type input "[DATE]"
click at [1022, 174] on button "2" at bounding box center [1026, 175] width 23 height 23
type input "[DATE]"
click at [1051, 316] on button "Auswählen" at bounding box center [1069, 322] width 64 height 20
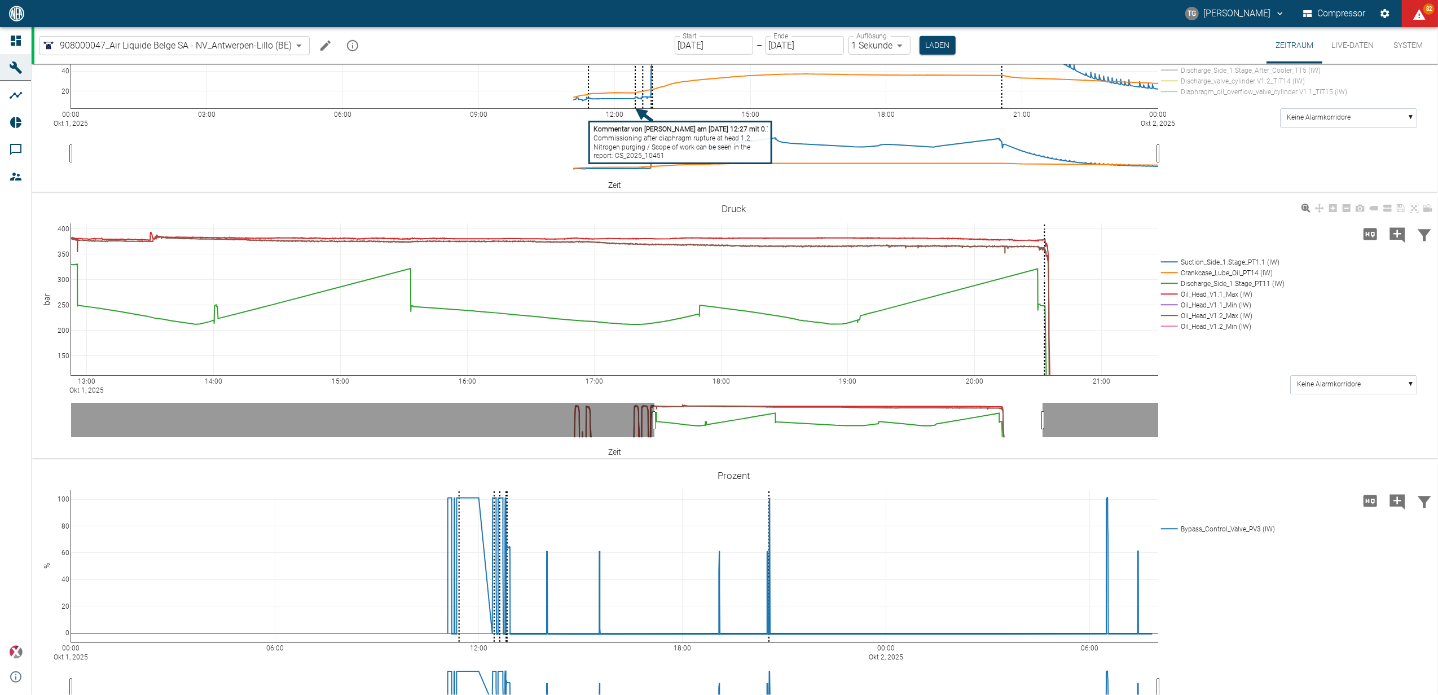
drag, startPoint x: 927, startPoint y: 45, endPoint x: 590, endPoint y: 281, distance: 411.5
click at [927, 45] on button "Laden" at bounding box center [937, 45] width 36 height 19
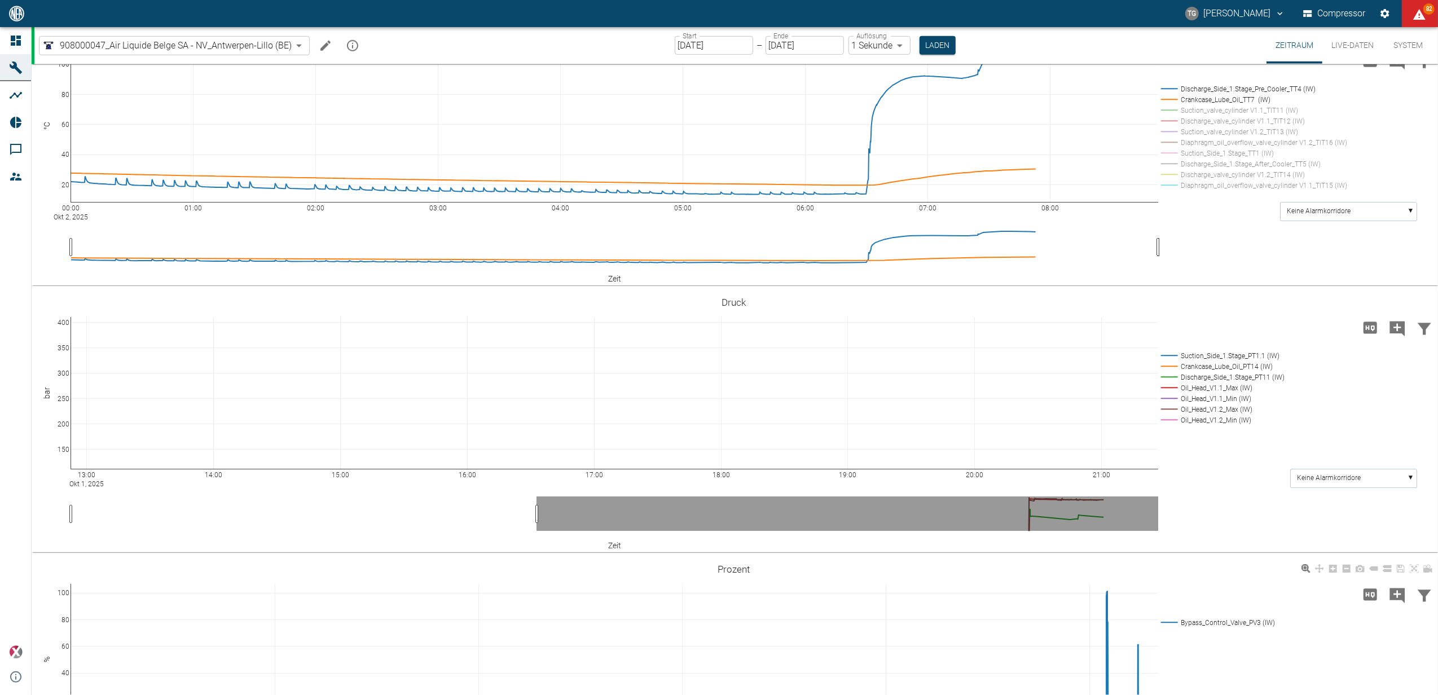
scroll to position [861, 0]
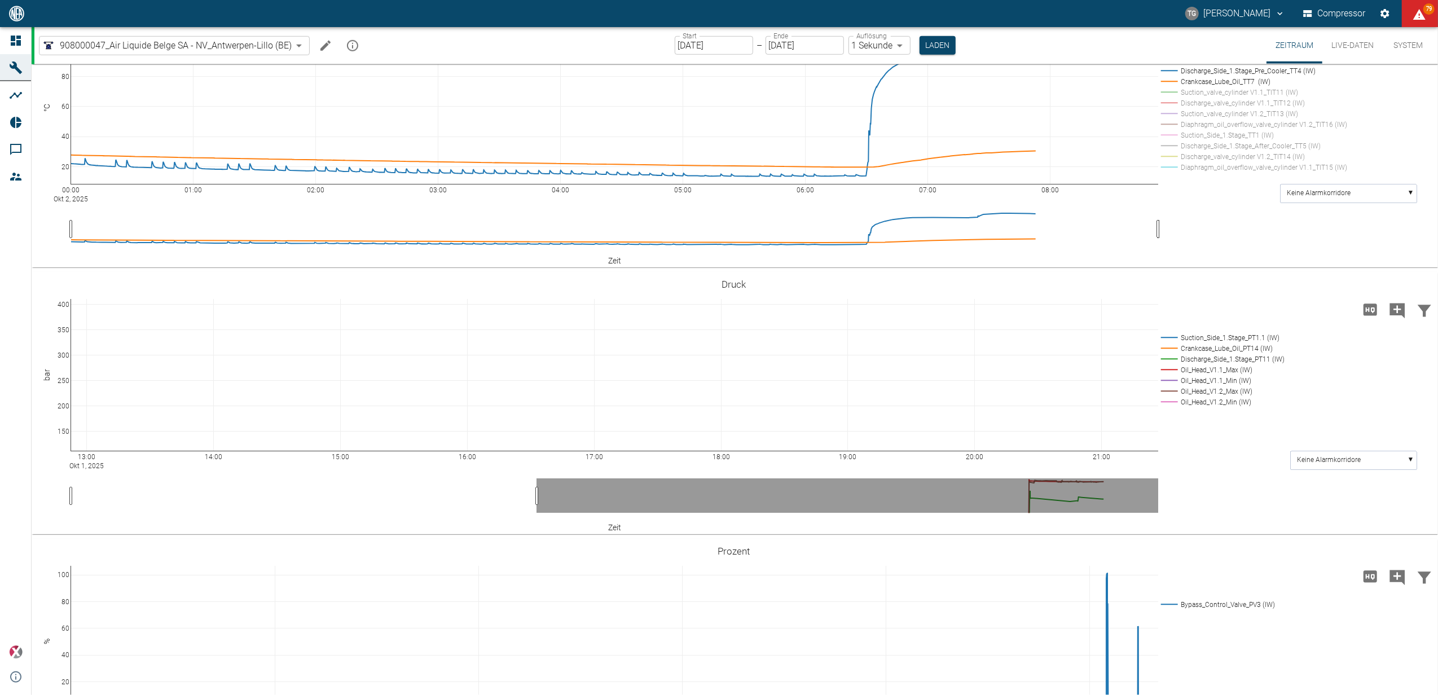
click at [1367, 307] on icon "Hohe Auflösung" at bounding box center [1370, 309] width 14 height 12
click at [932, 44] on button "Laden" at bounding box center [937, 45] width 36 height 19
click at [1415, 283] on icon at bounding box center [1413, 283] width 9 height 9
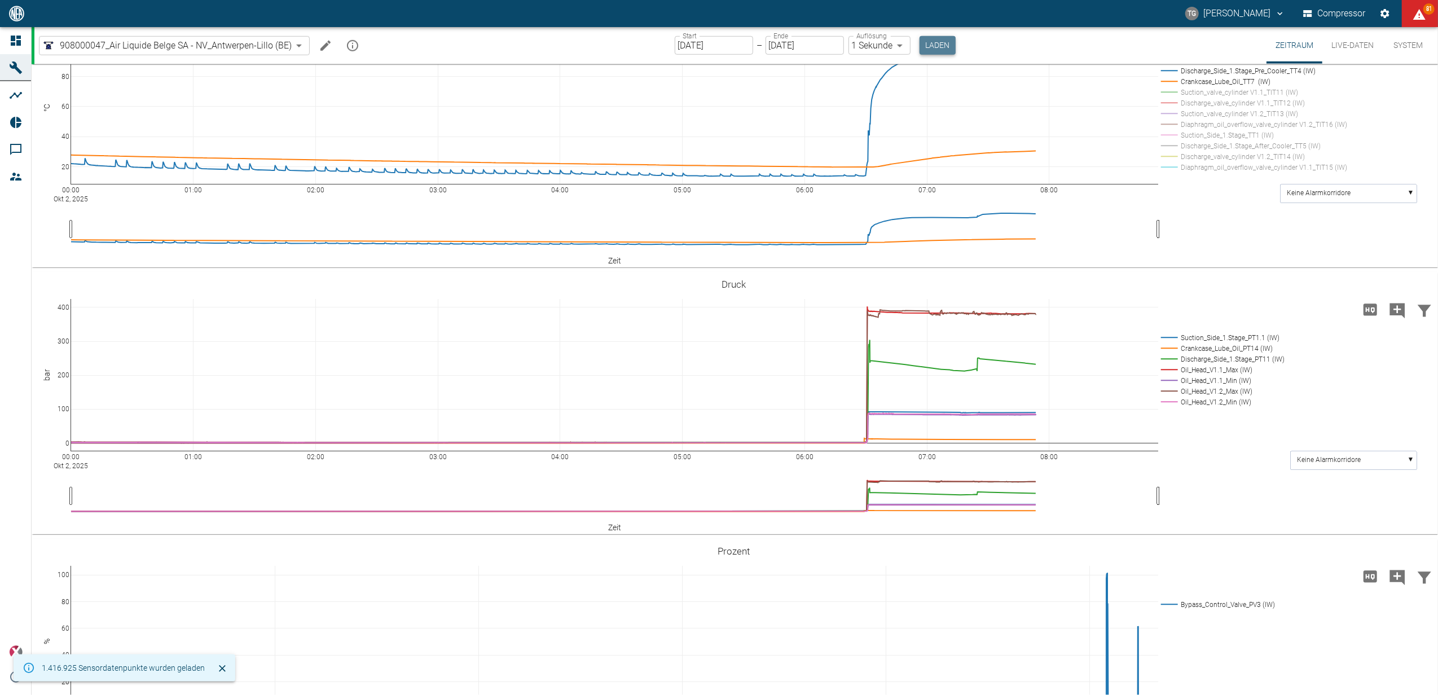
click at [930, 49] on button "Laden" at bounding box center [937, 45] width 36 height 19
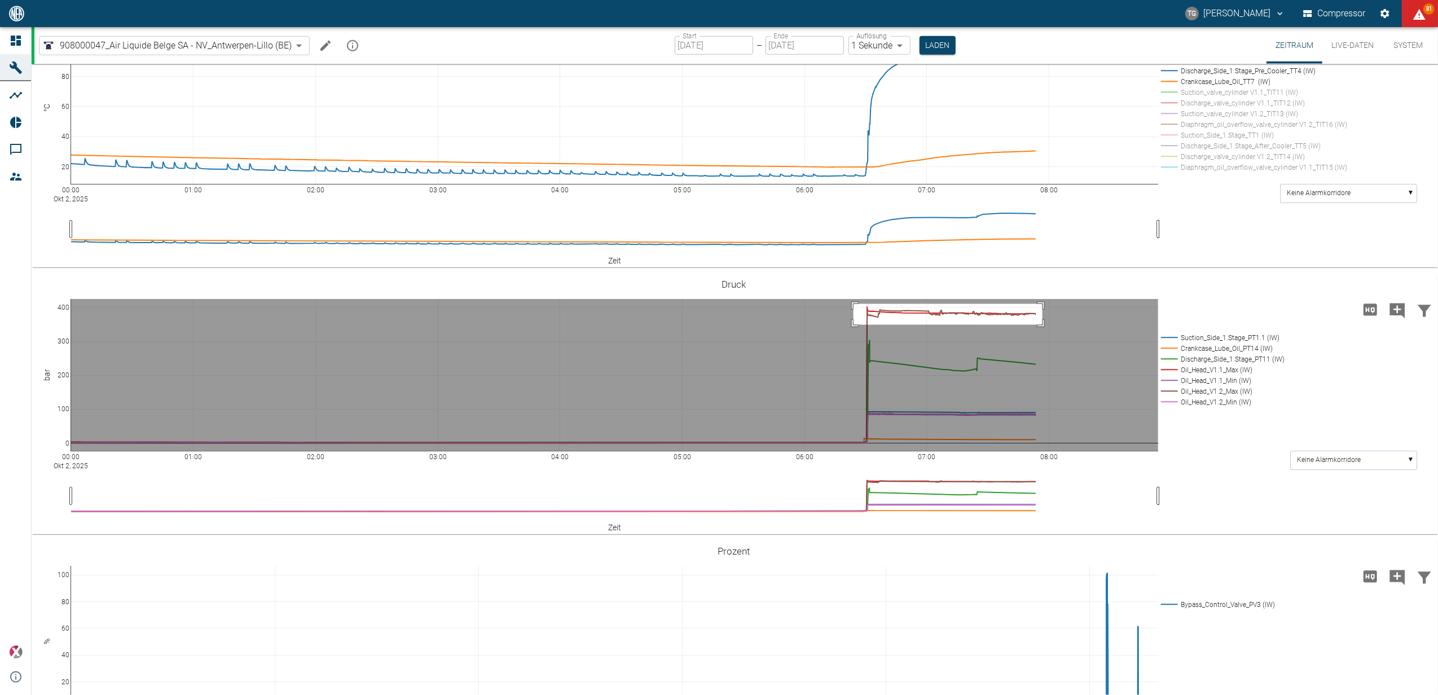
drag, startPoint x: 853, startPoint y: 303, endPoint x: 1042, endPoint y: 324, distance: 190.1
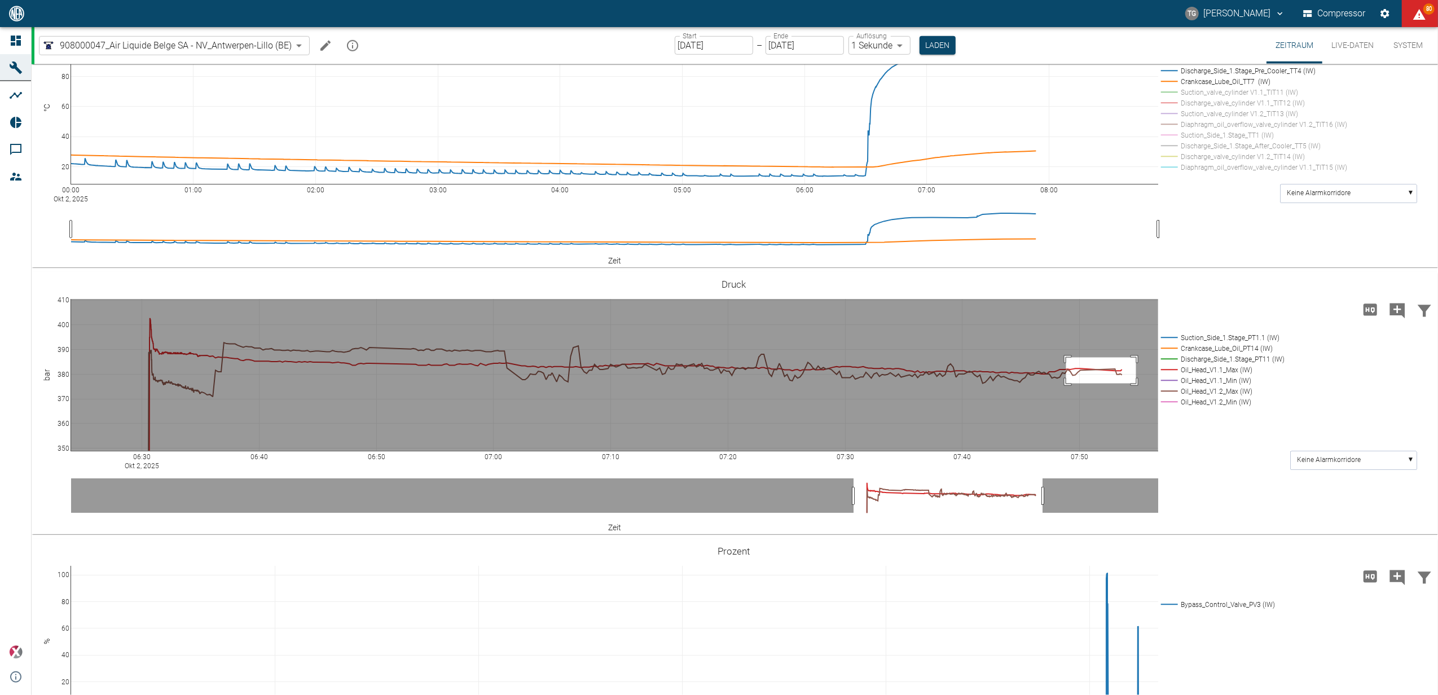
drag, startPoint x: 1066, startPoint y: 356, endPoint x: 1137, endPoint y: 382, distance: 75.7
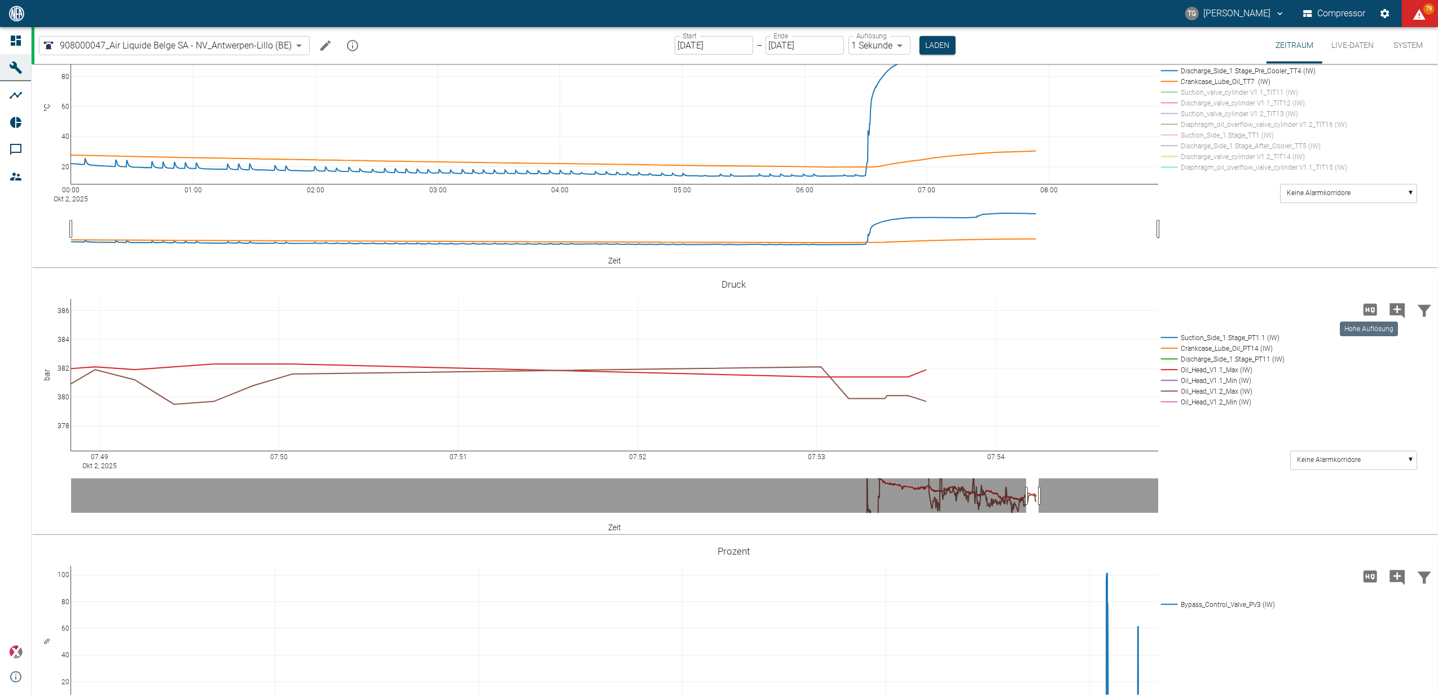
click at [1369, 308] on icon "Hohe Auflösung" at bounding box center [1370, 310] width 18 height 18
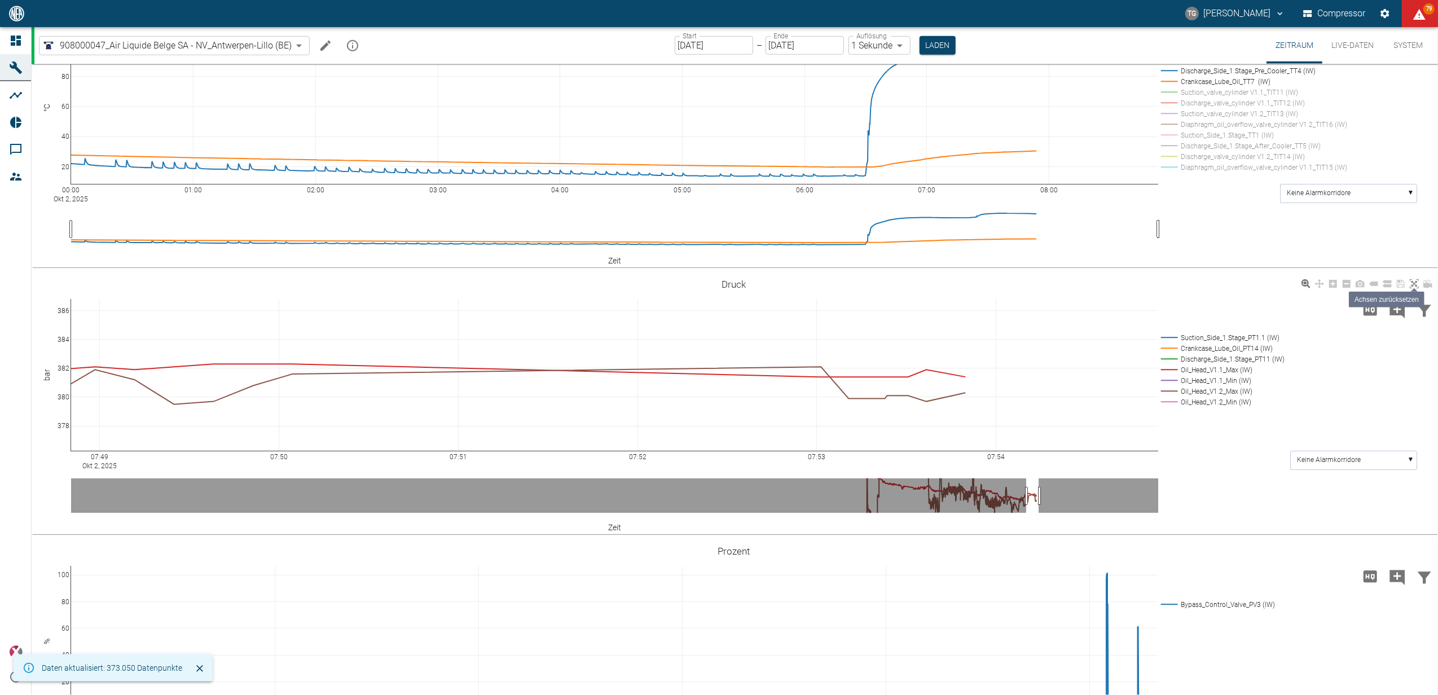
click at [1418, 282] on icon at bounding box center [1413, 283] width 9 height 9
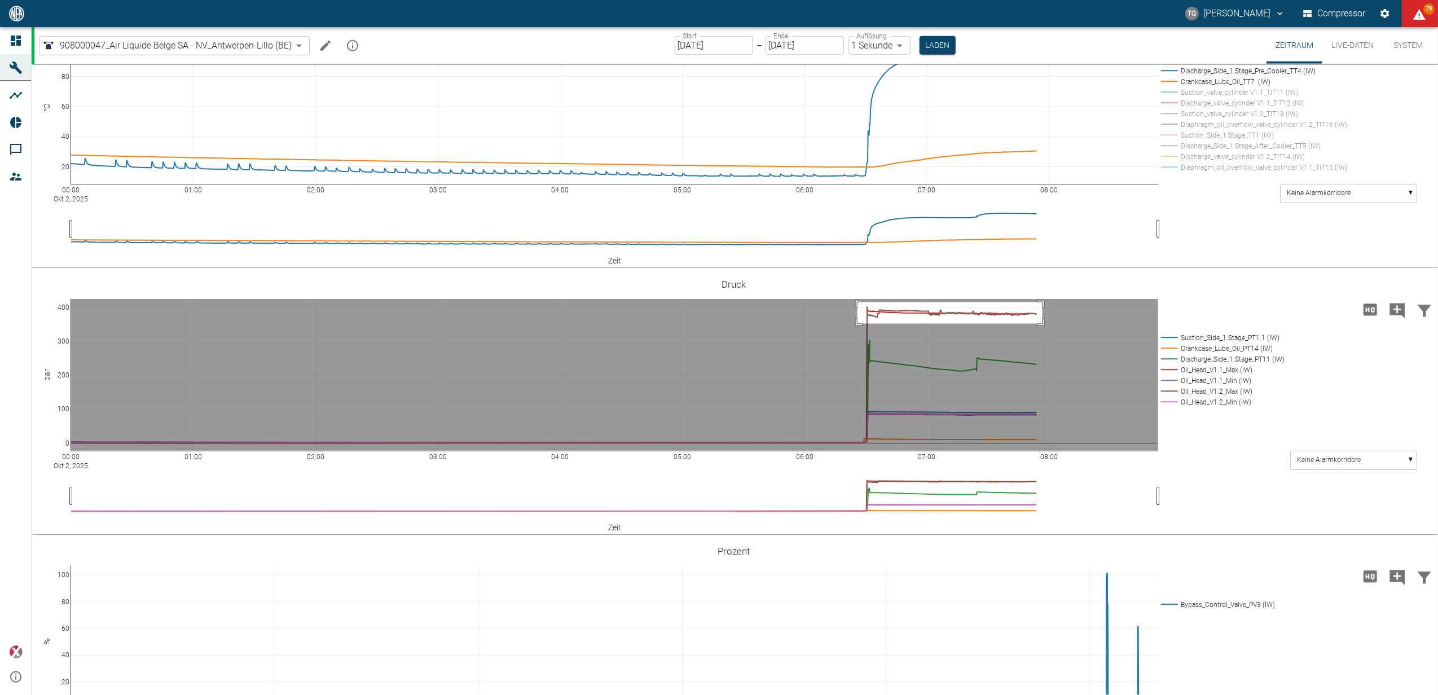
drag, startPoint x: 857, startPoint y: 301, endPoint x: 1042, endPoint y: 323, distance: 186.2
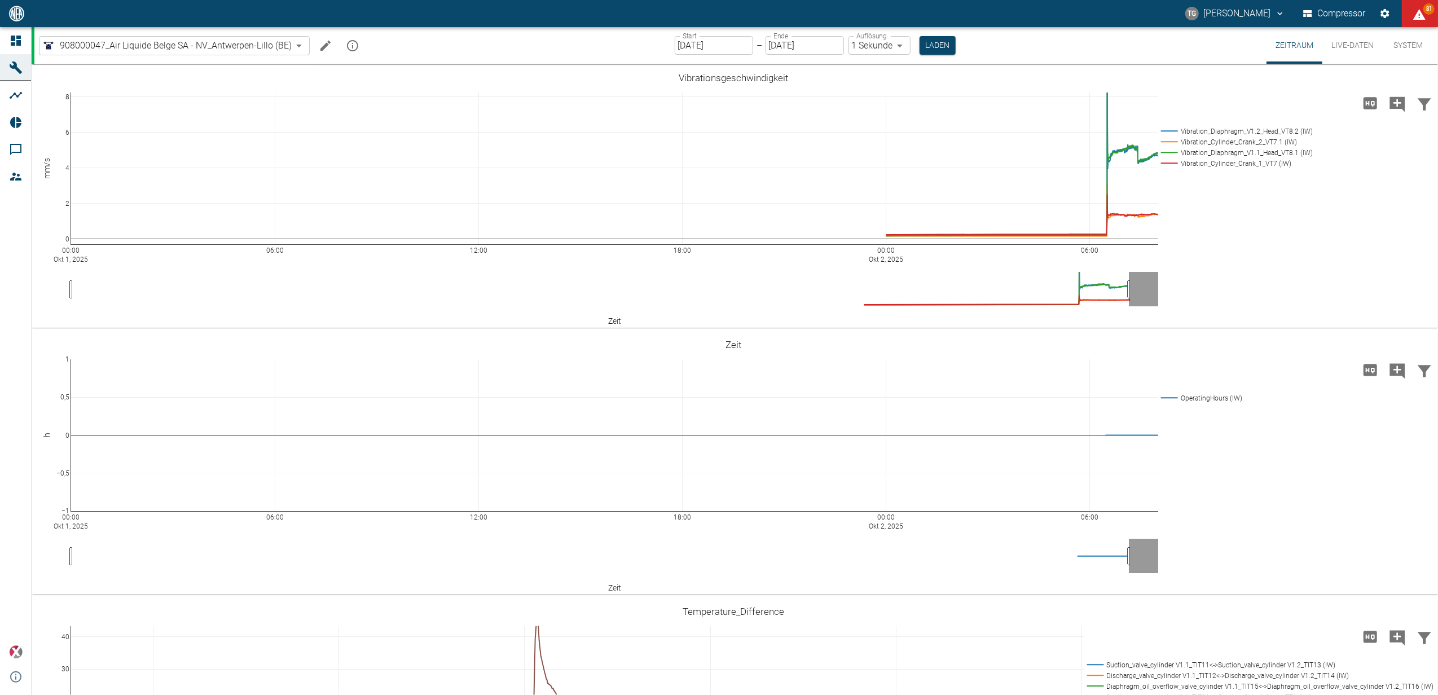
scroll to position [861, 0]
